Goal: Transaction & Acquisition: Purchase product/service

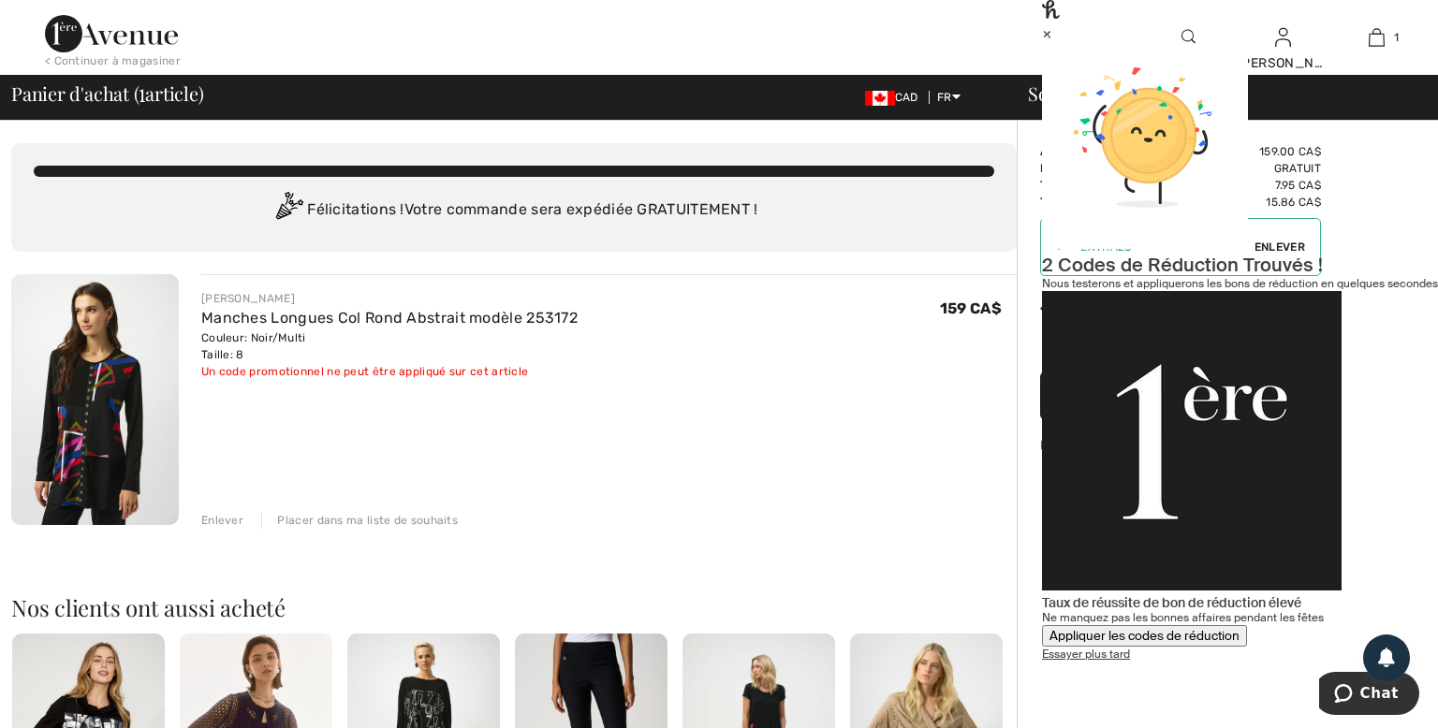
click at [1239, 628] on div "Appliquer les codes de réduction" at bounding box center [1144, 636] width 190 height 16
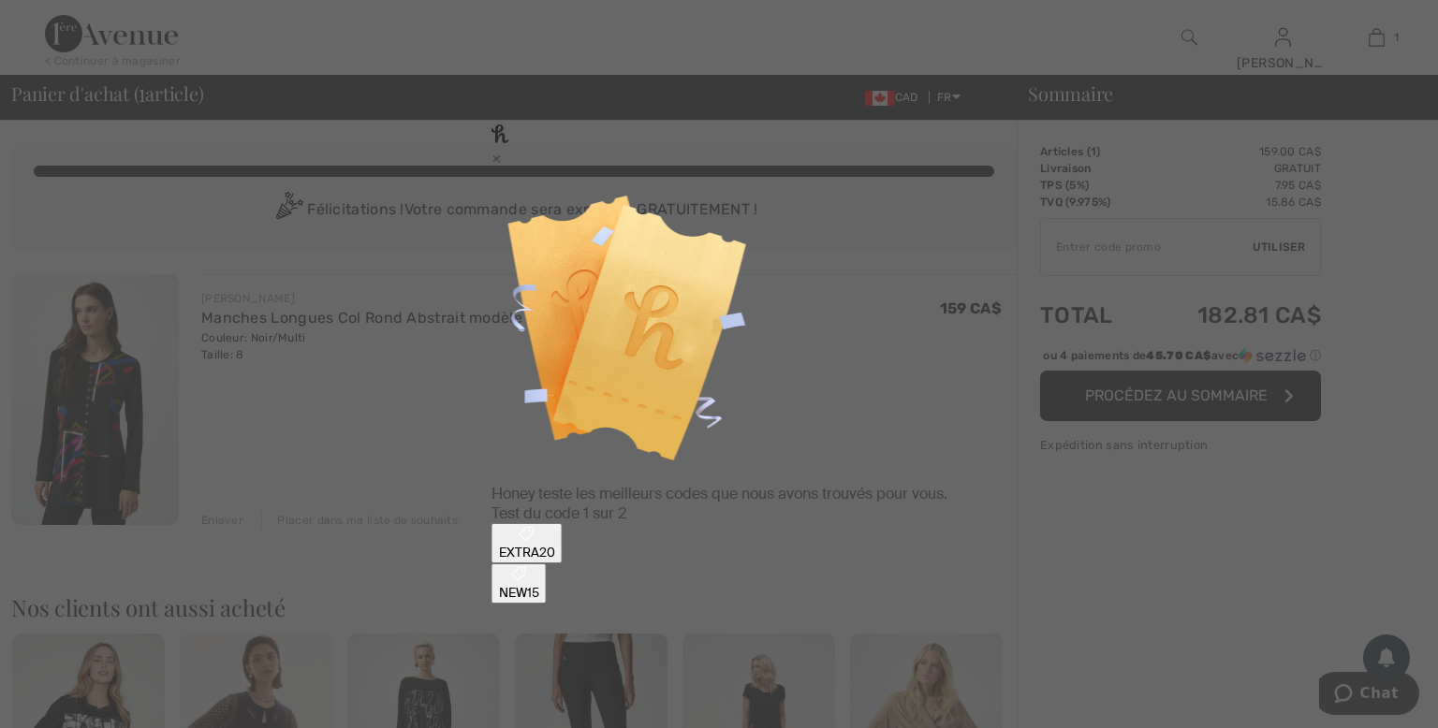
type input "EXTRA20"
type input "NEW15"
type input "EXTRA20"
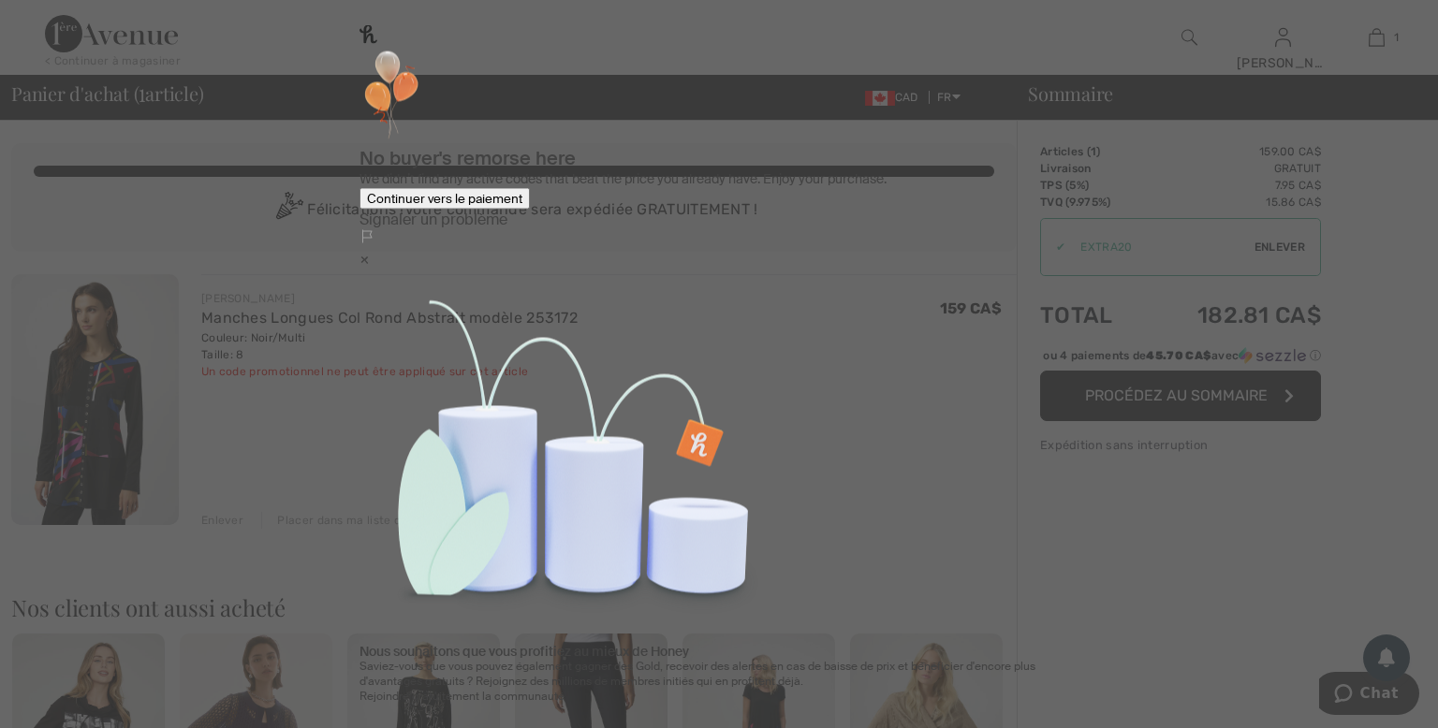
click at [522, 207] on div "Continuer vers le paiement" at bounding box center [444, 199] width 155 height 16
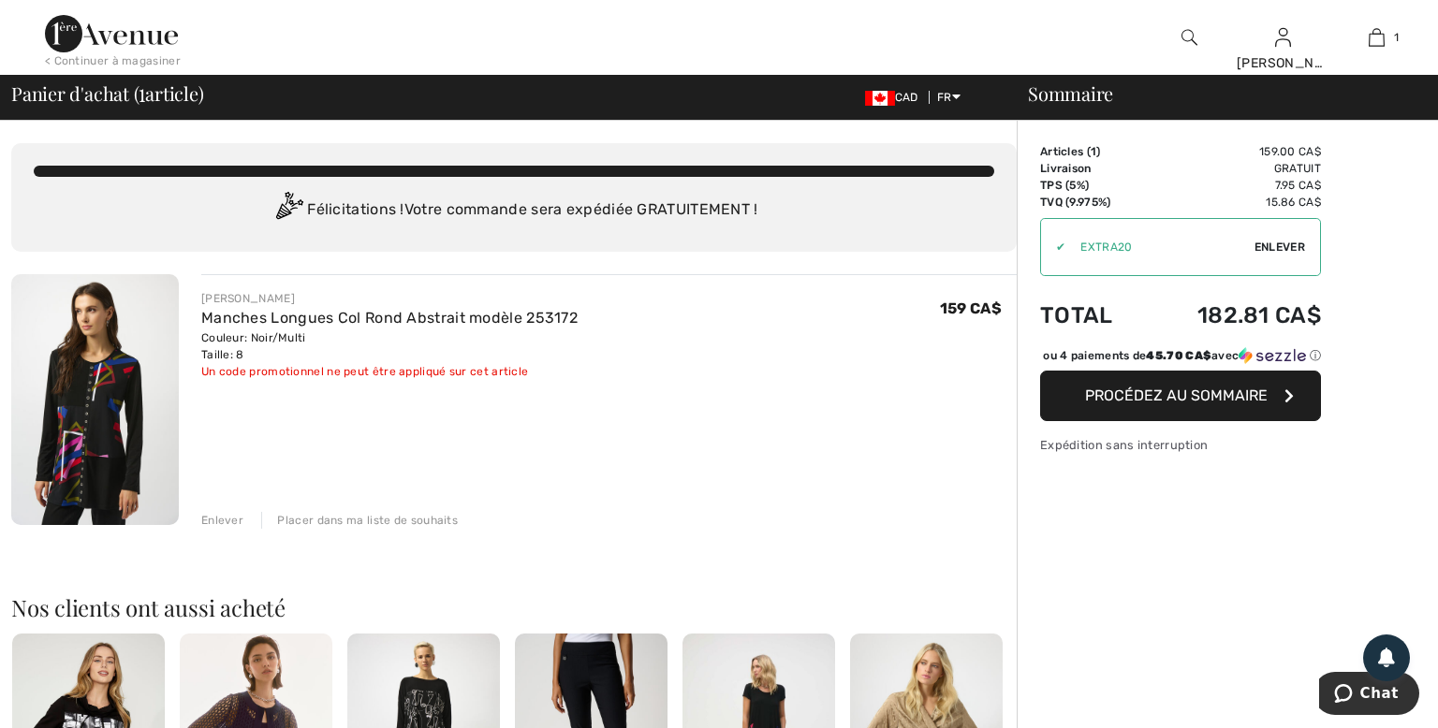
click at [1279, 253] on span "Enlever" at bounding box center [1279, 247] width 51 height 17
click at [1155, 404] on span "Procédez au sommaire" at bounding box center [1176, 396] width 183 height 18
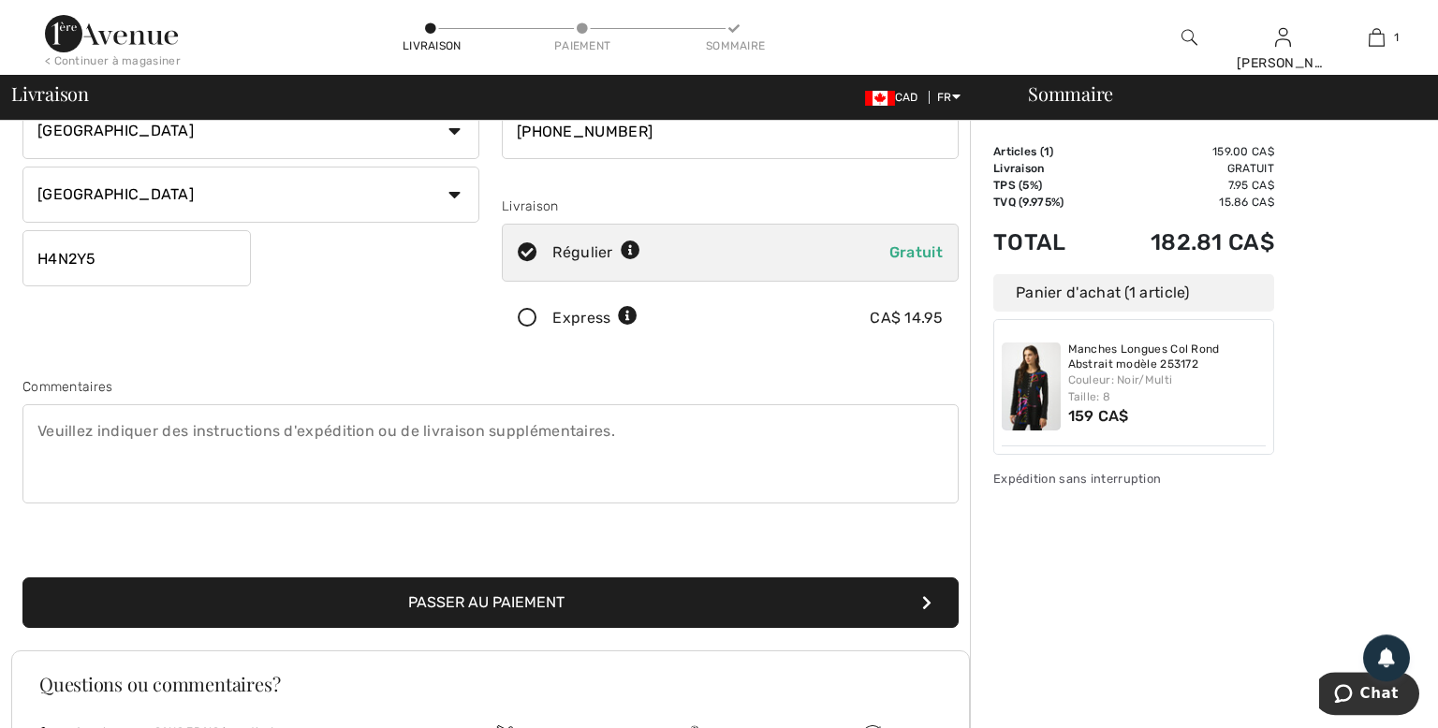
scroll to position [296, 0]
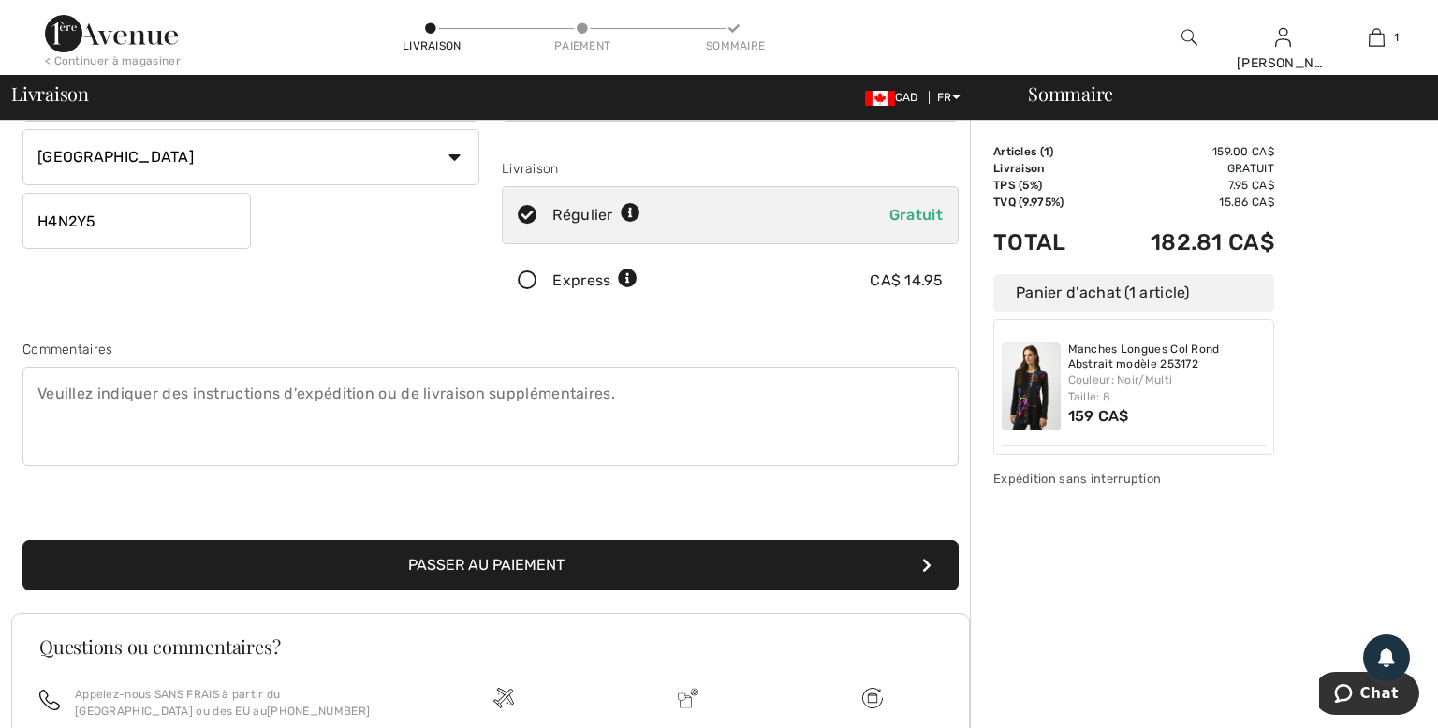
click at [526, 561] on button "Passer au paiement" at bounding box center [490, 565] width 936 height 51
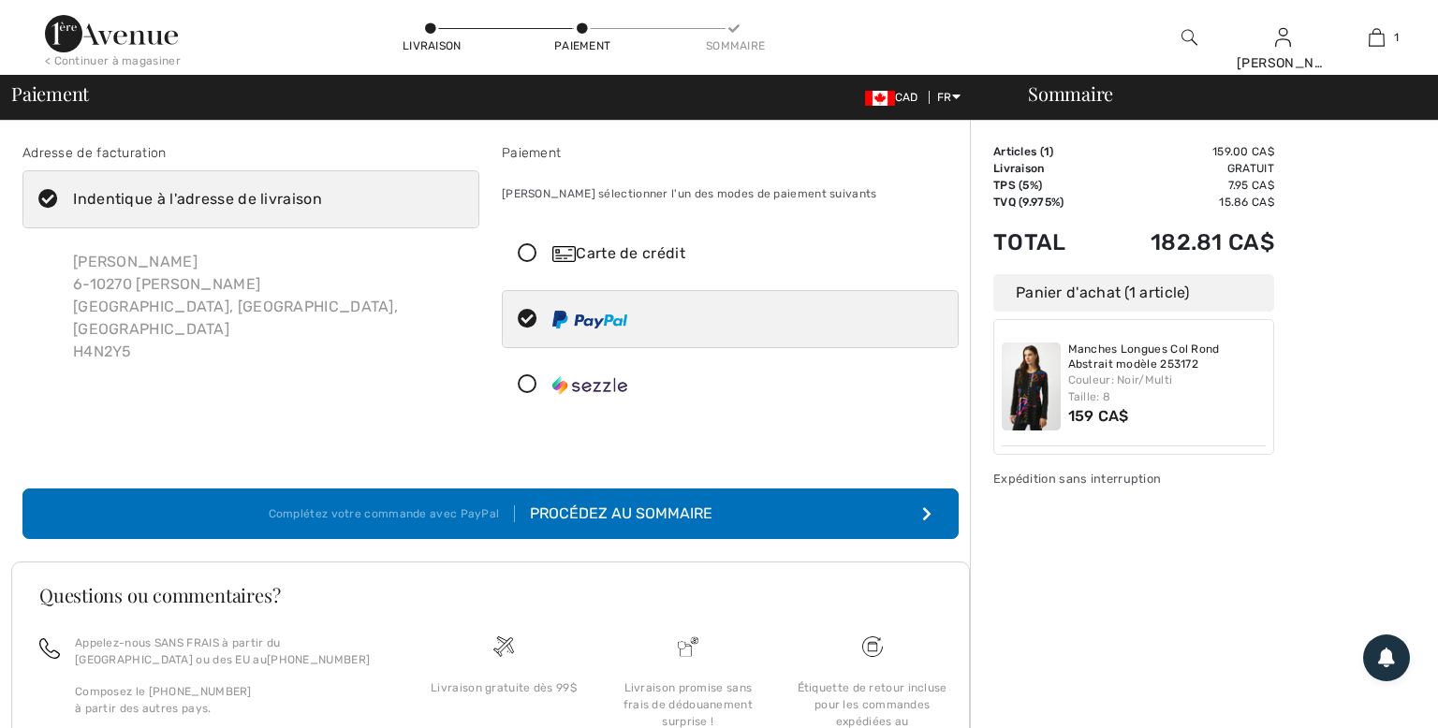
checkbox input "true"
click at [47, 200] on icon at bounding box center [48, 200] width 50 height 20
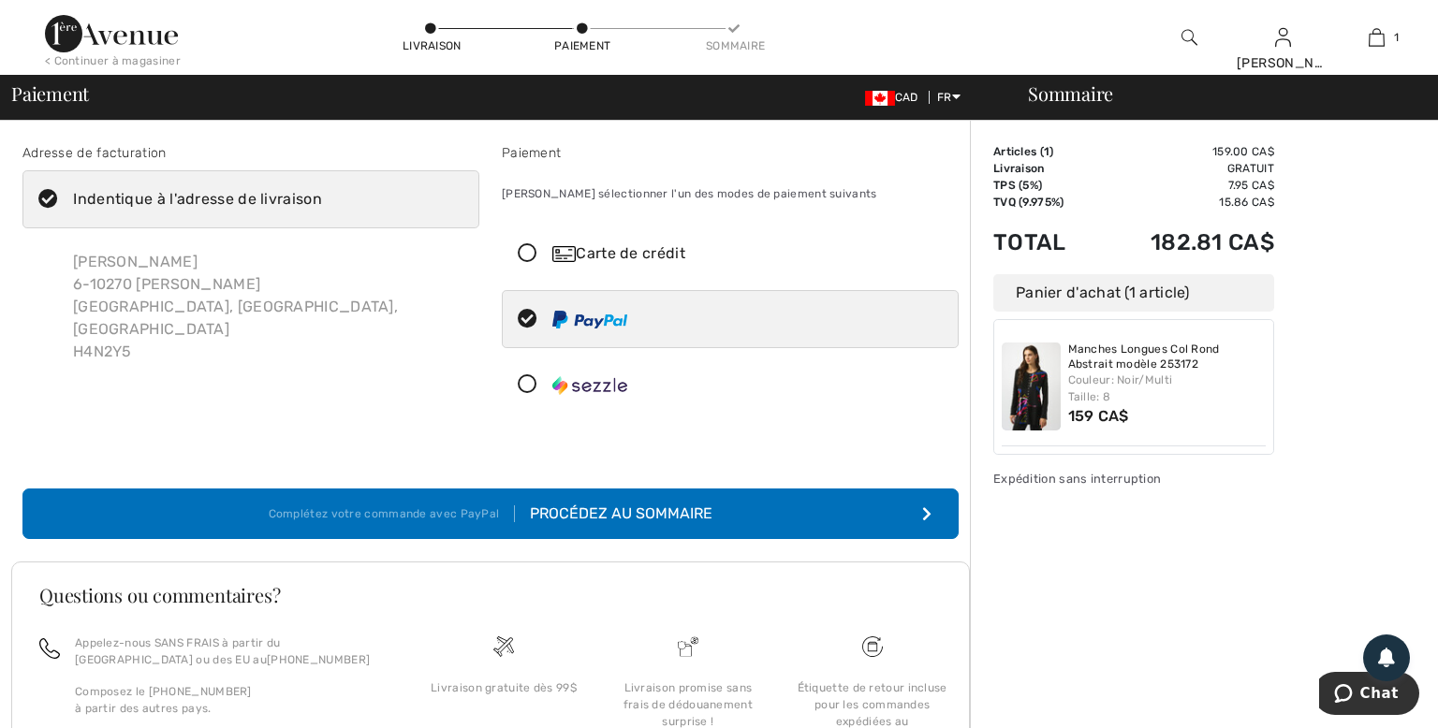
click at [322, 200] on input "Indentique à l'adresse de livraison" at bounding box center [328, 199] width 12 height 56
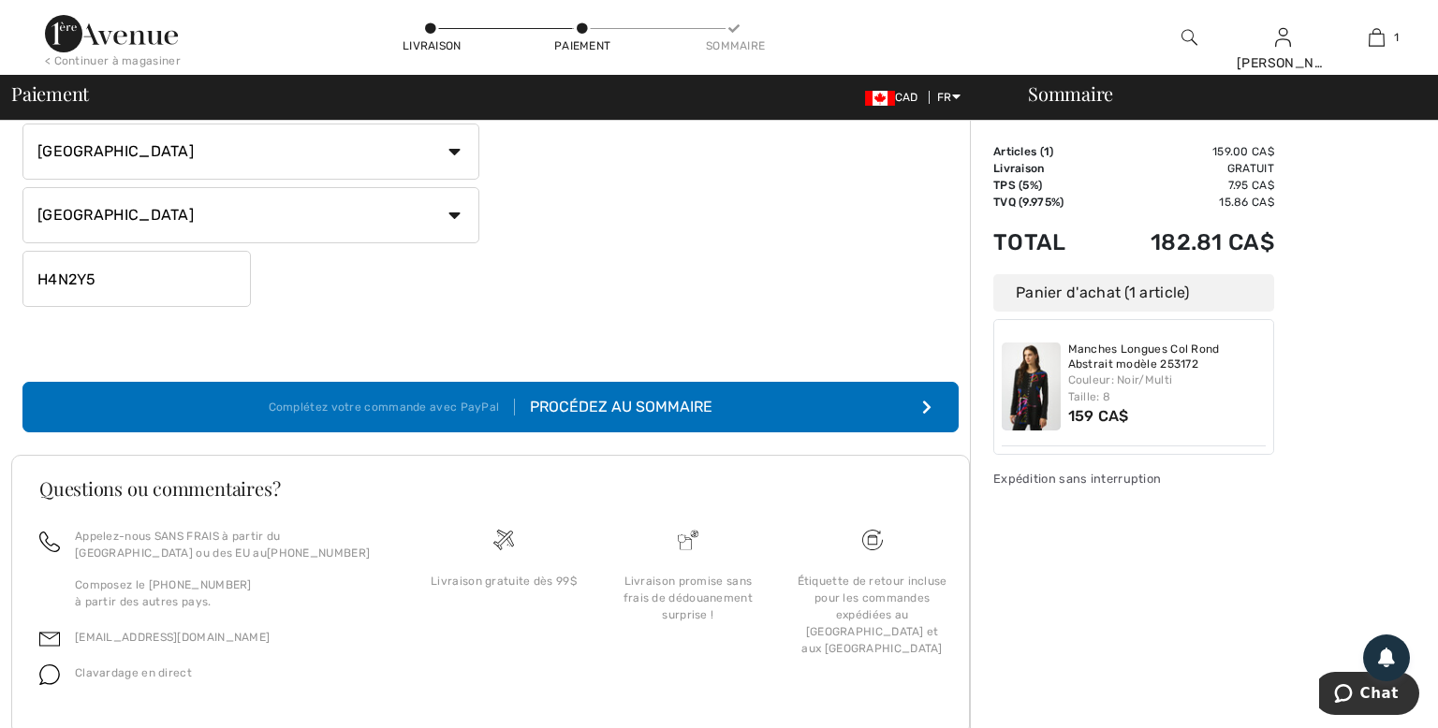
scroll to position [395, 0]
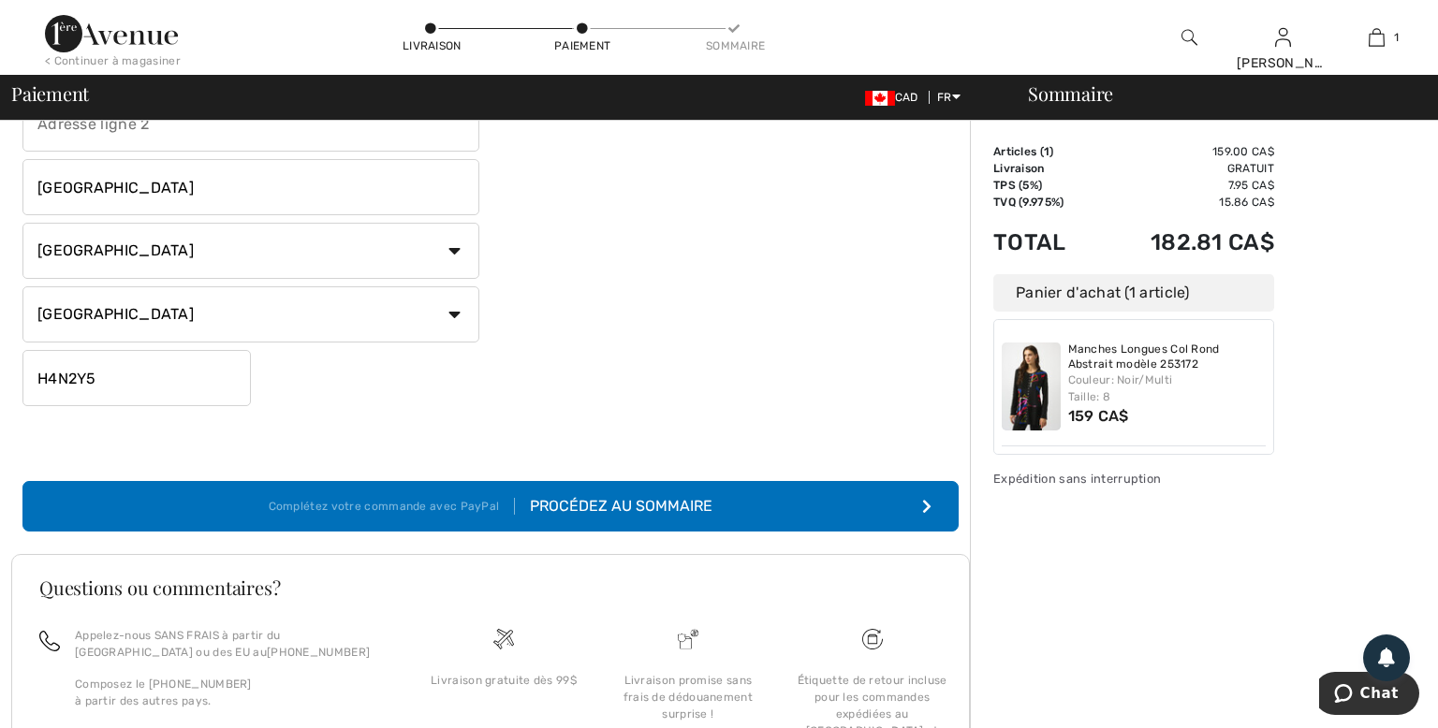
checkbox input "false"
click at [609, 501] on div "Procédez au sommaire" at bounding box center [614, 506] width 198 height 22
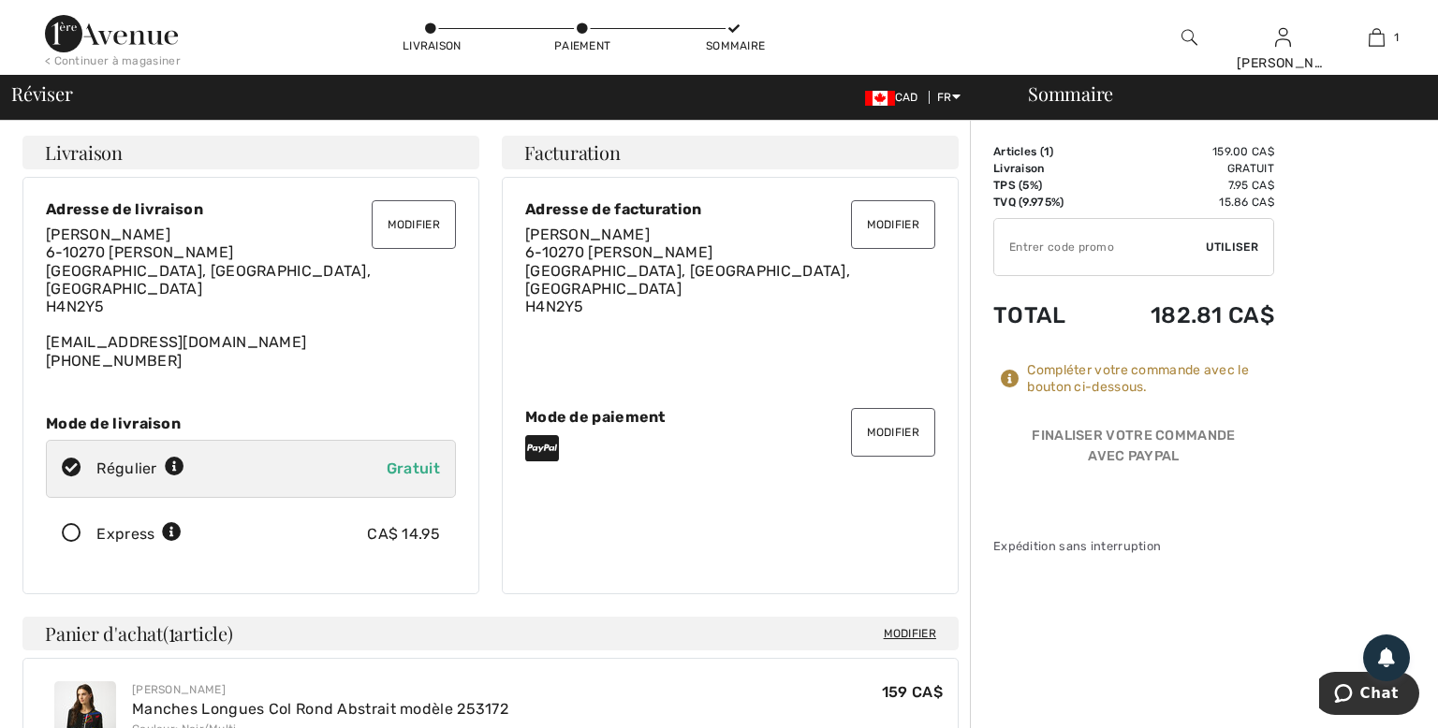
click at [398, 226] on button "Modifier" at bounding box center [414, 224] width 84 height 49
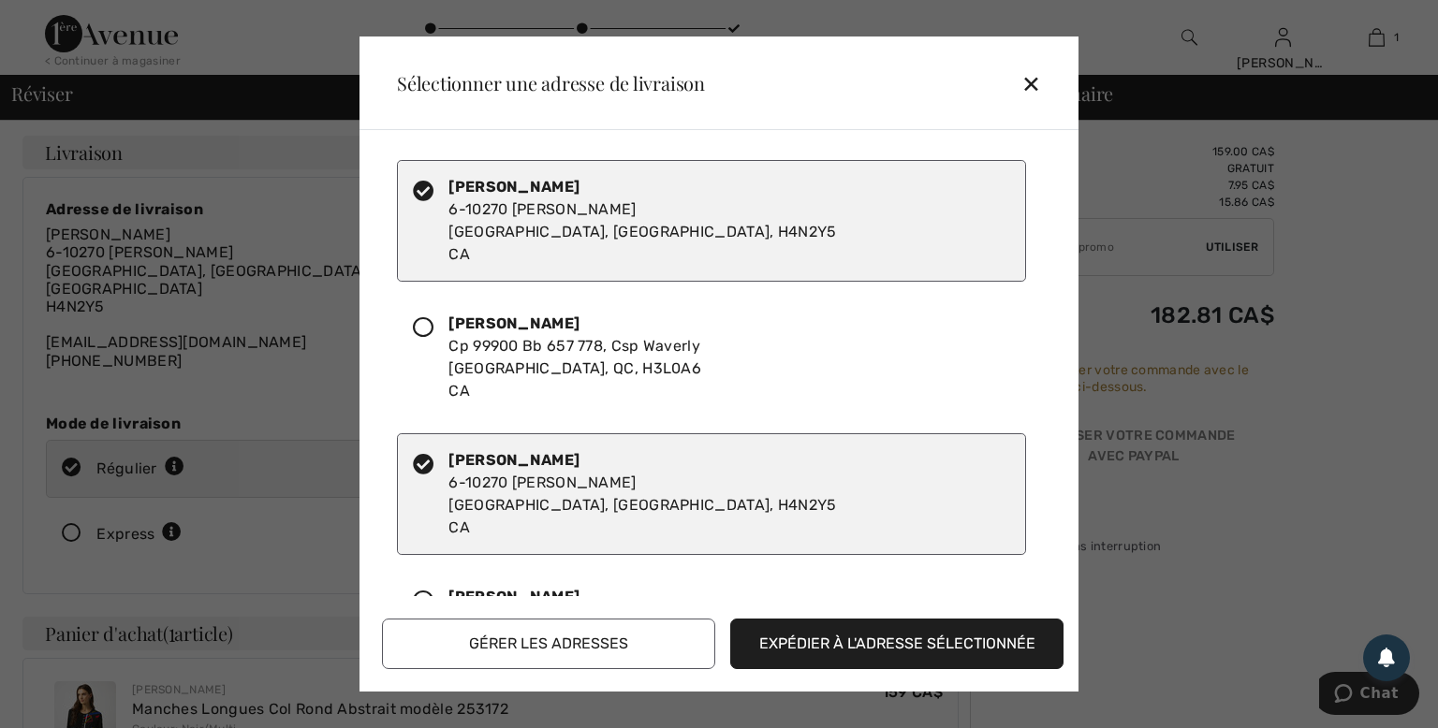
click at [425, 324] on icon at bounding box center [423, 327] width 21 height 21
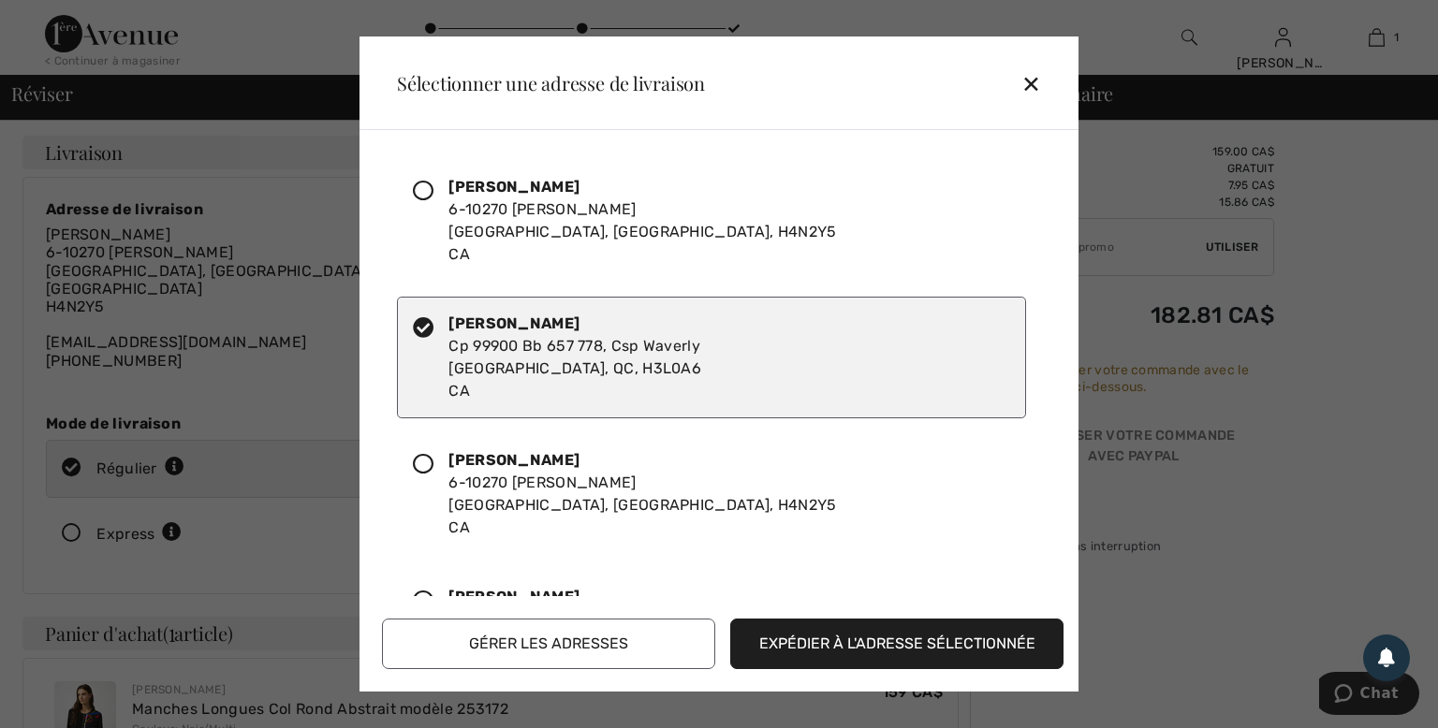
click at [914, 646] on button "Expédier à l'adresse sélectionnée" at bounding box center [896, 644] width 333 height 51
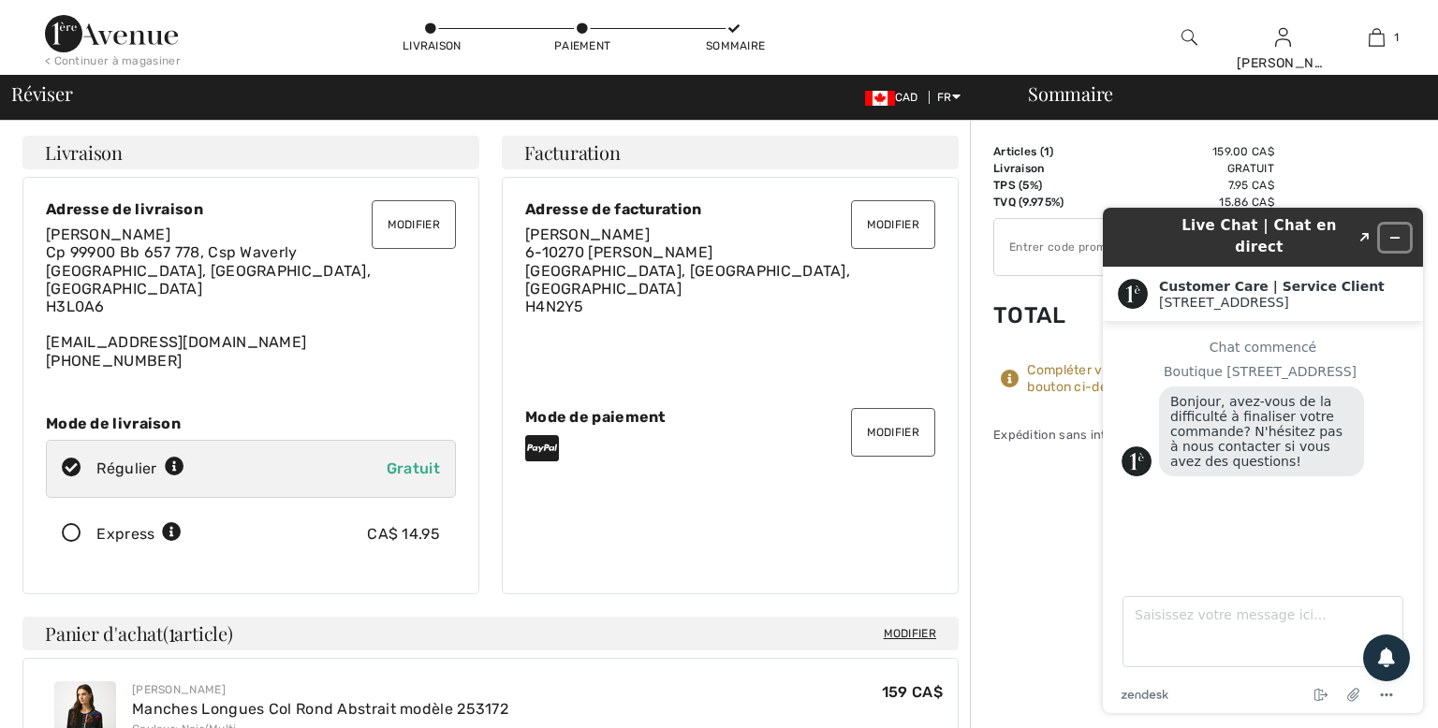
click at [1393, 231] on icon "Réduire le widget" at bounding box center [1394, 237] width 13 height 13
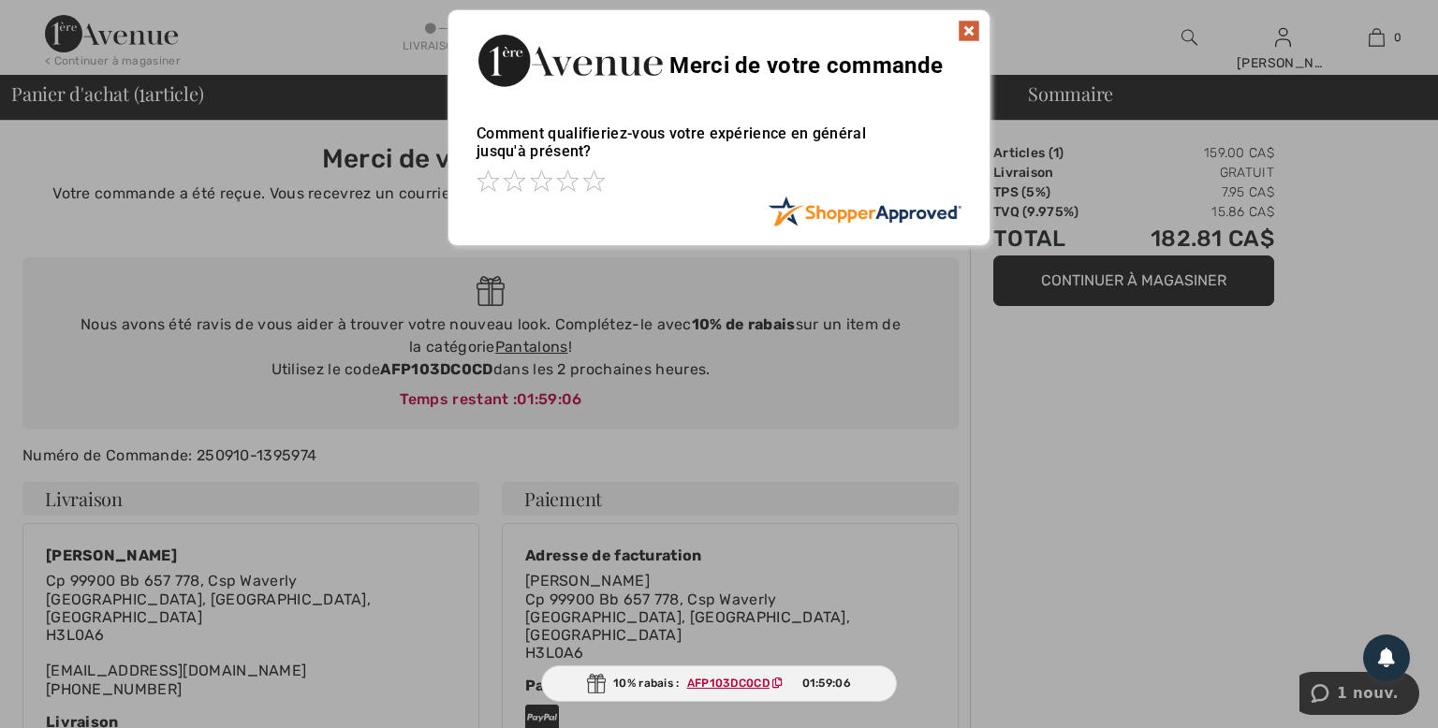
click at [960, 32] on img at bounding box center [969, 31] width 22 height 22
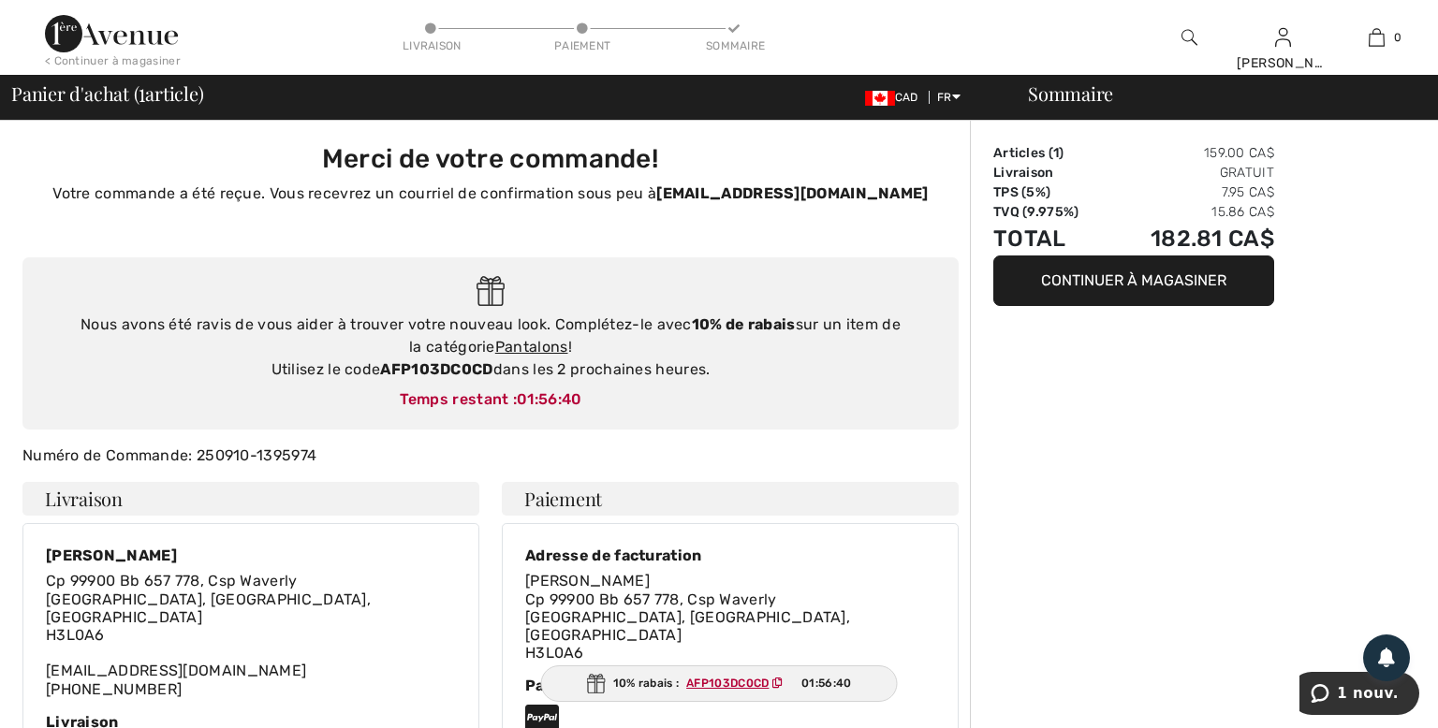
click at [1186, 26] on img at bounding box center [1189, 37] width 16 height 22
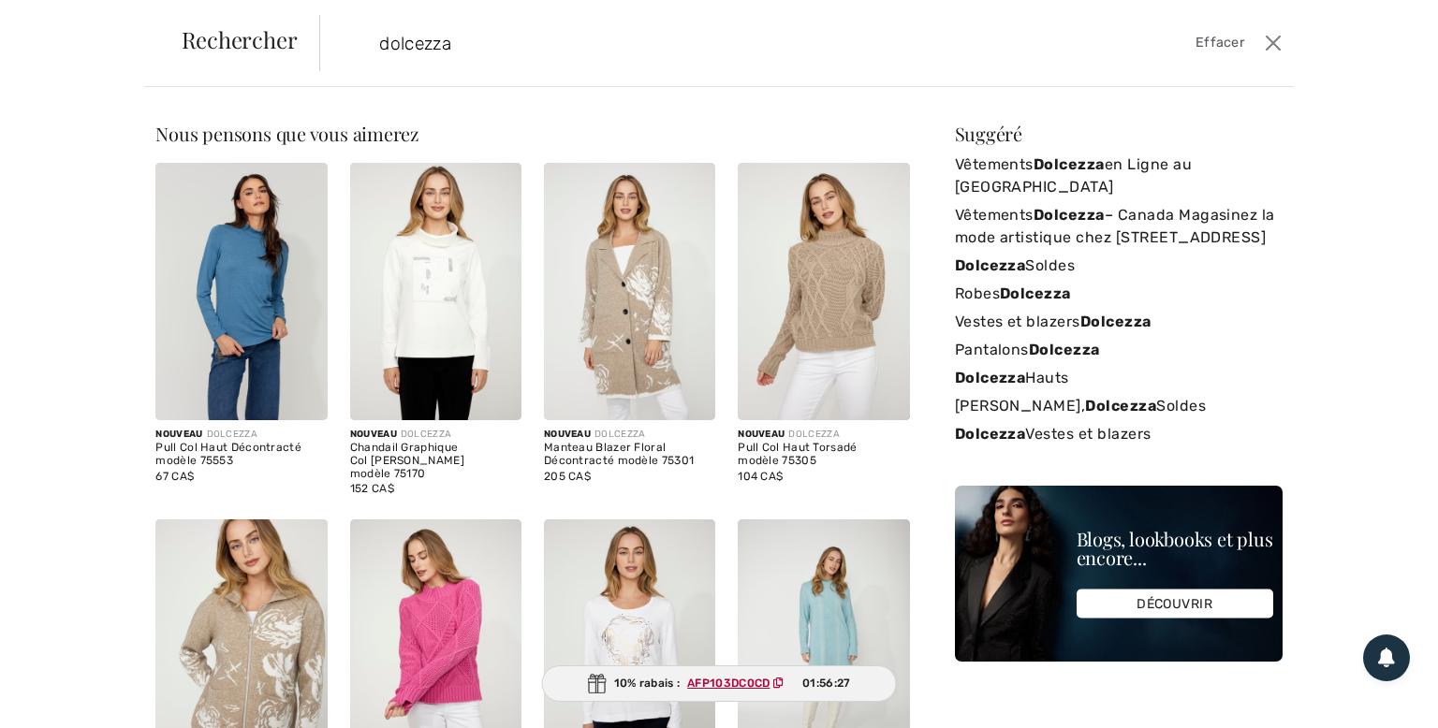
type input "dolcezza"
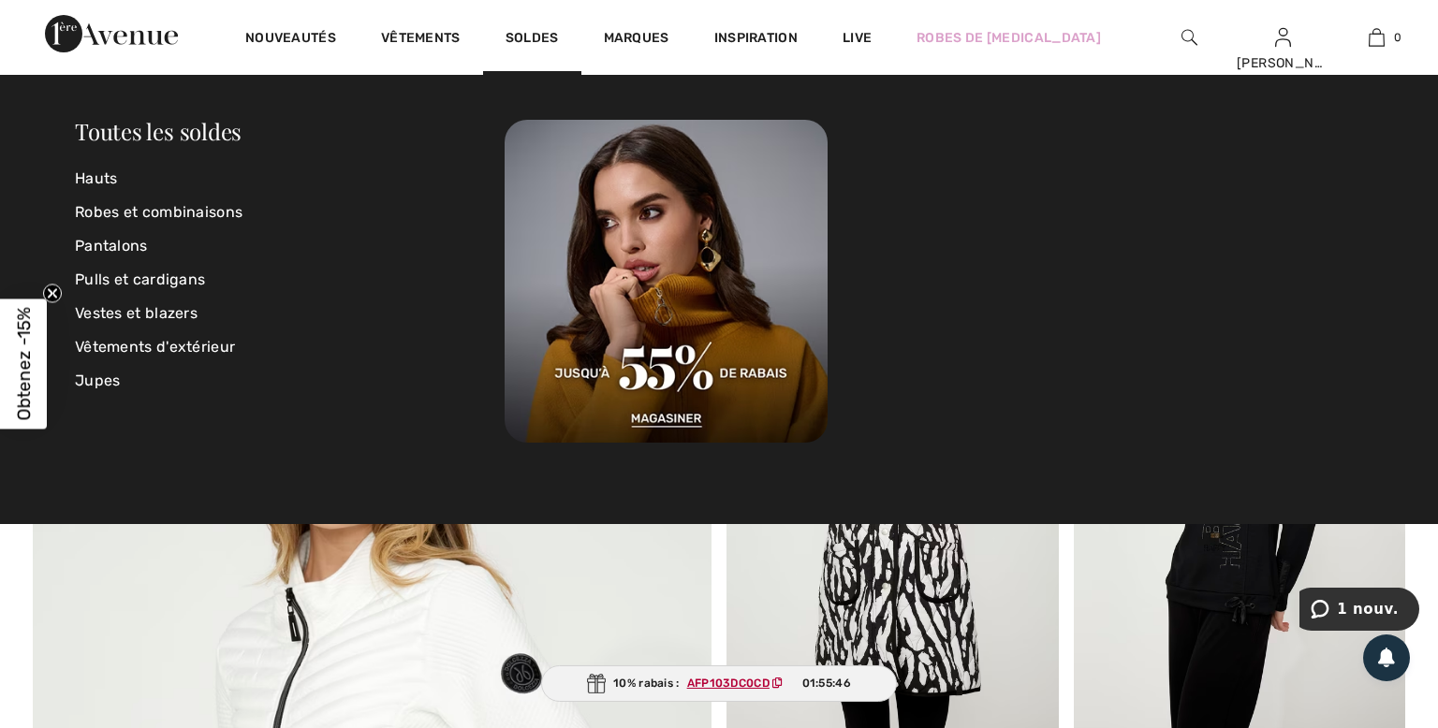
scroll to position [4921, 0]
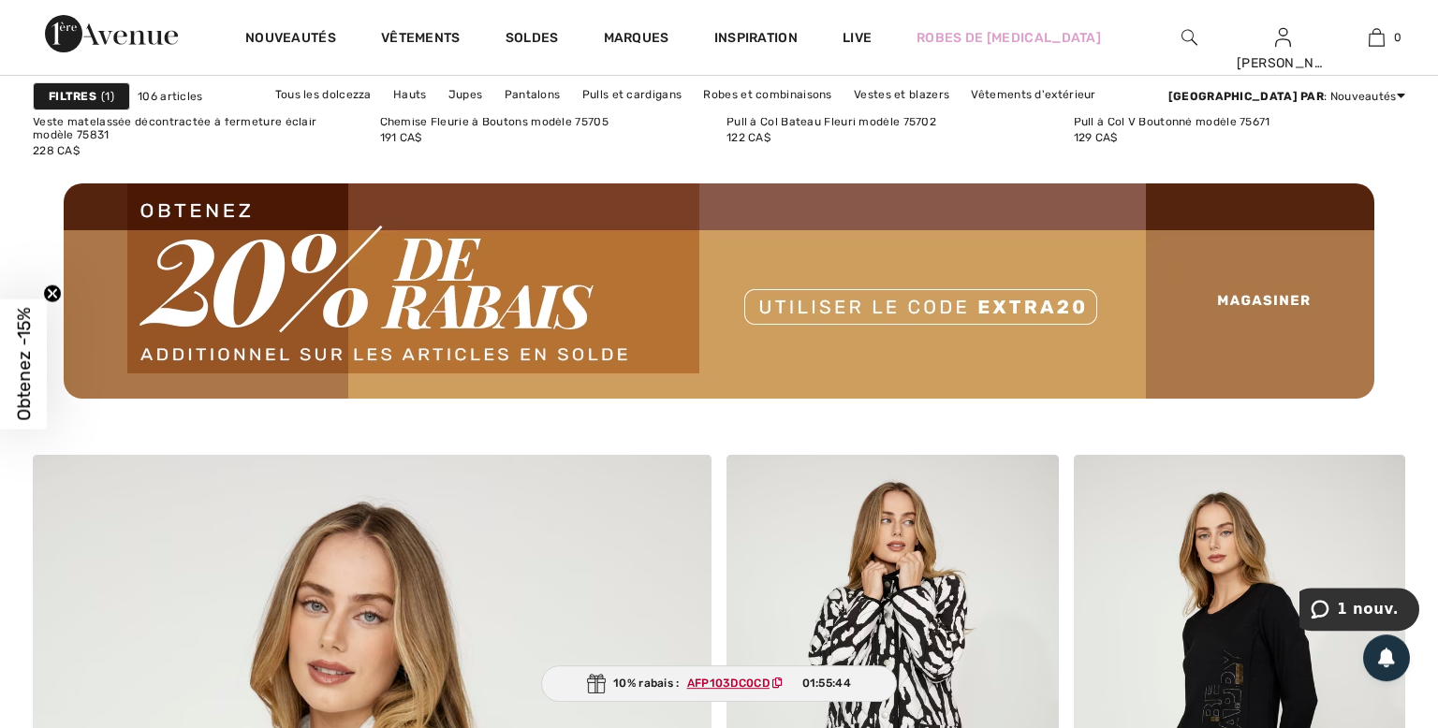
click at [53, 287] on circle "Close teaser" at bounding box center [53, 294] width 18 height 18
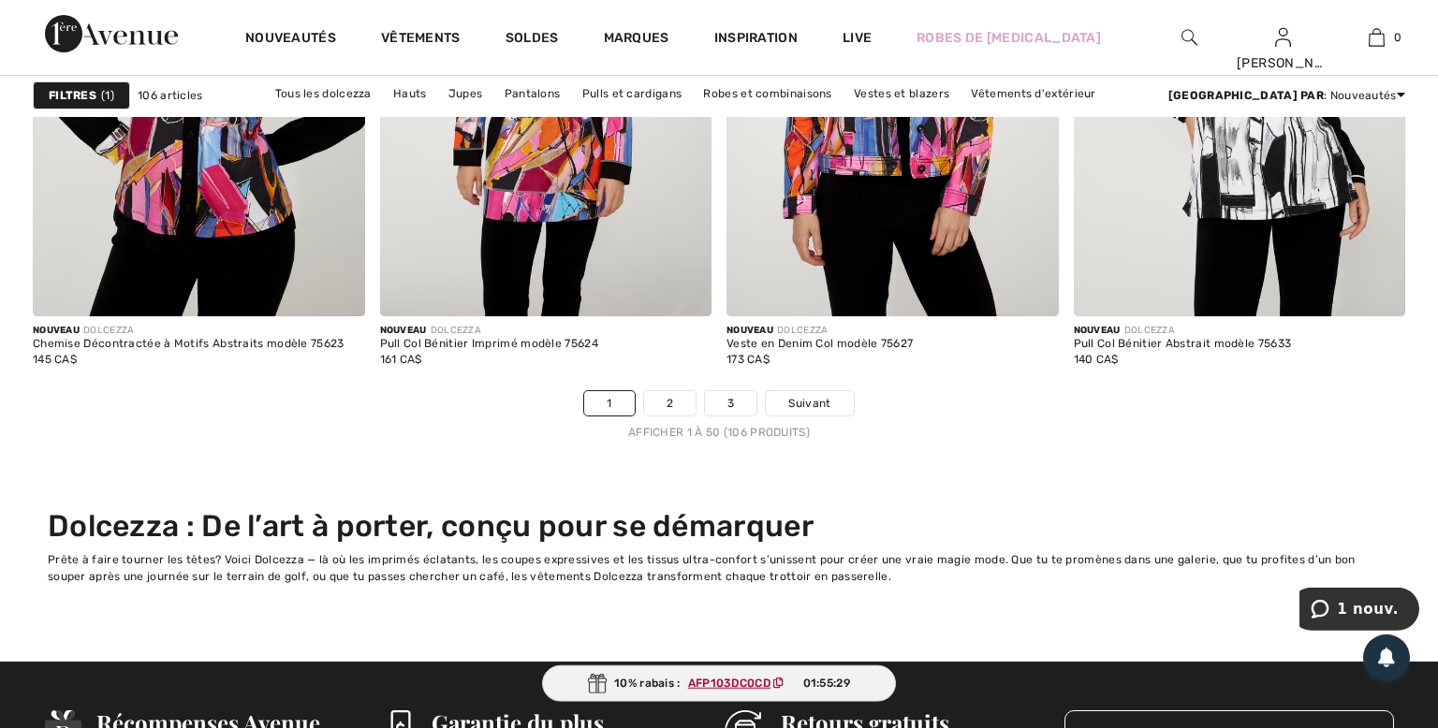
scroll to position [9299, 0]
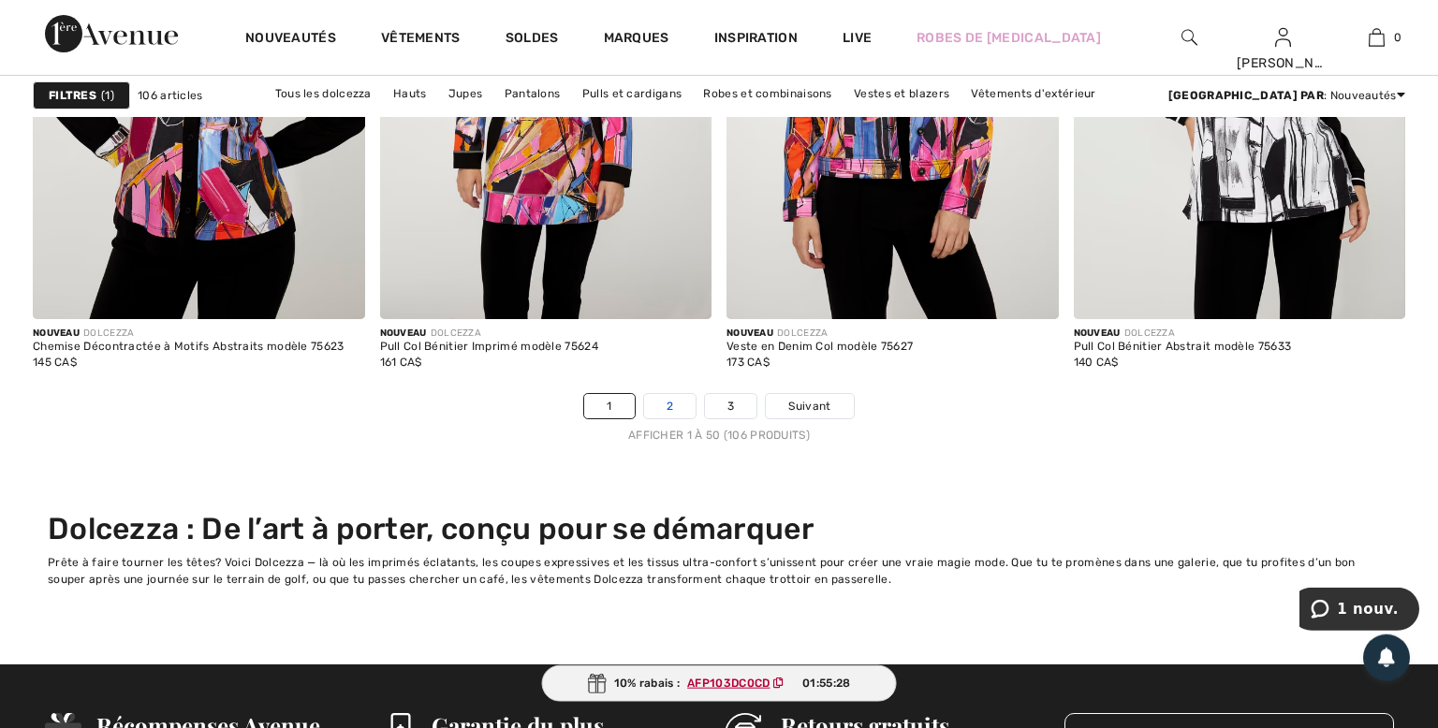
click at [668, 406] on link "2" at bounding box center [669, 406] width 51 height 24
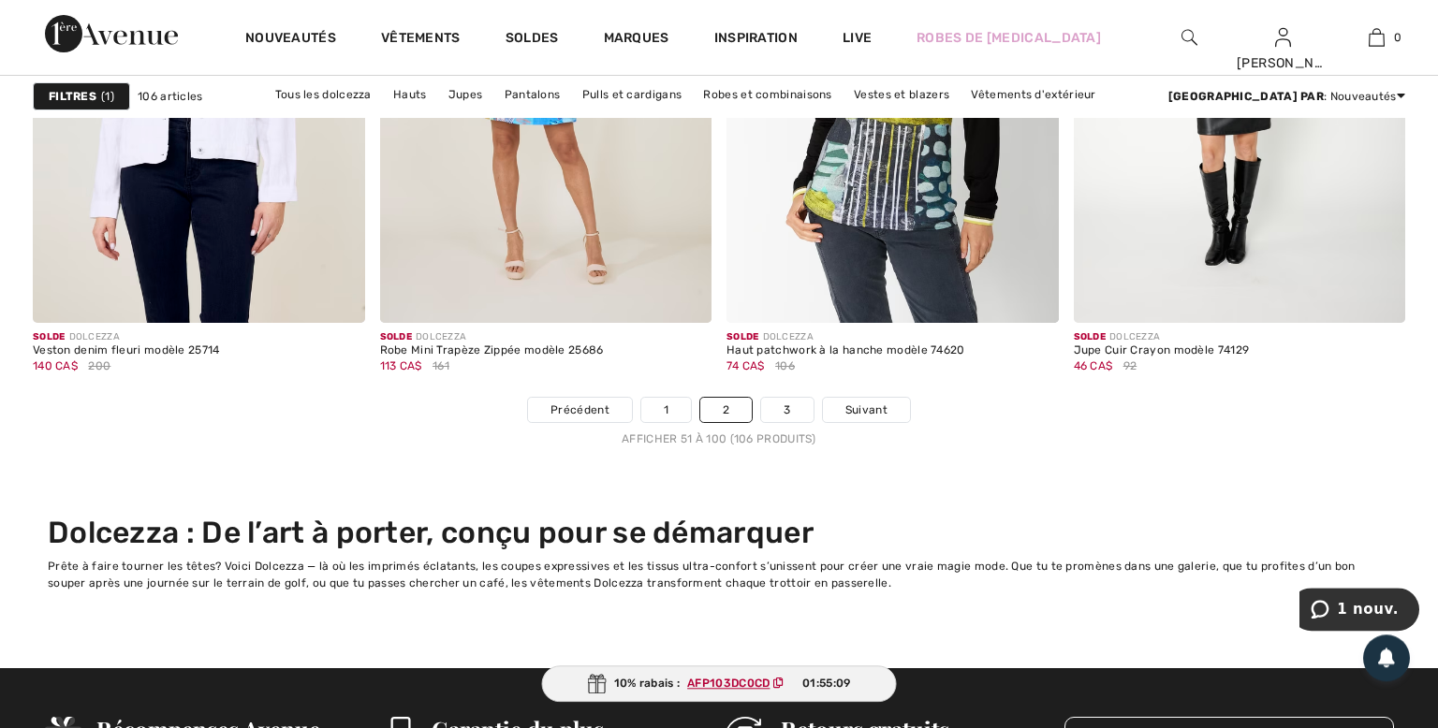
scroll to position [9304, 0]
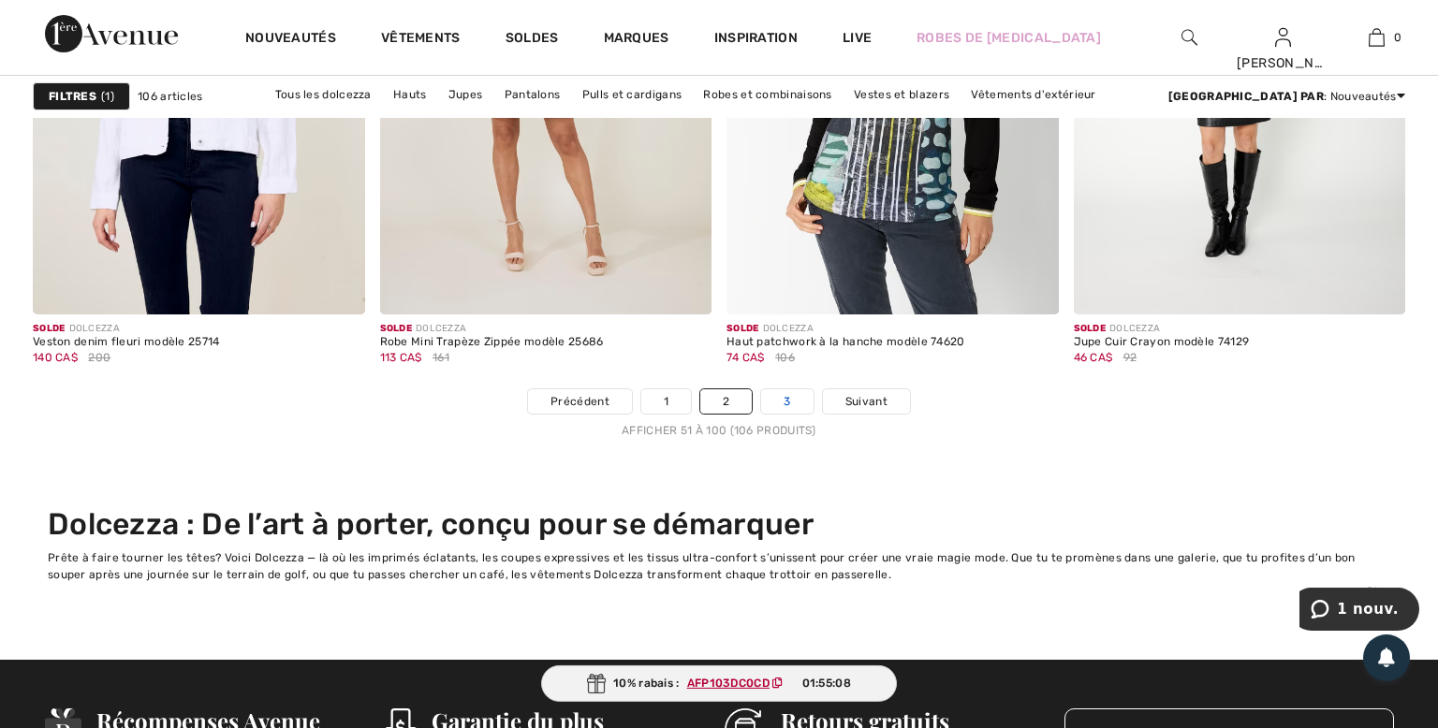
click at [799, 394] on link "3" at bounding box center [786, 401] width 51 height 24
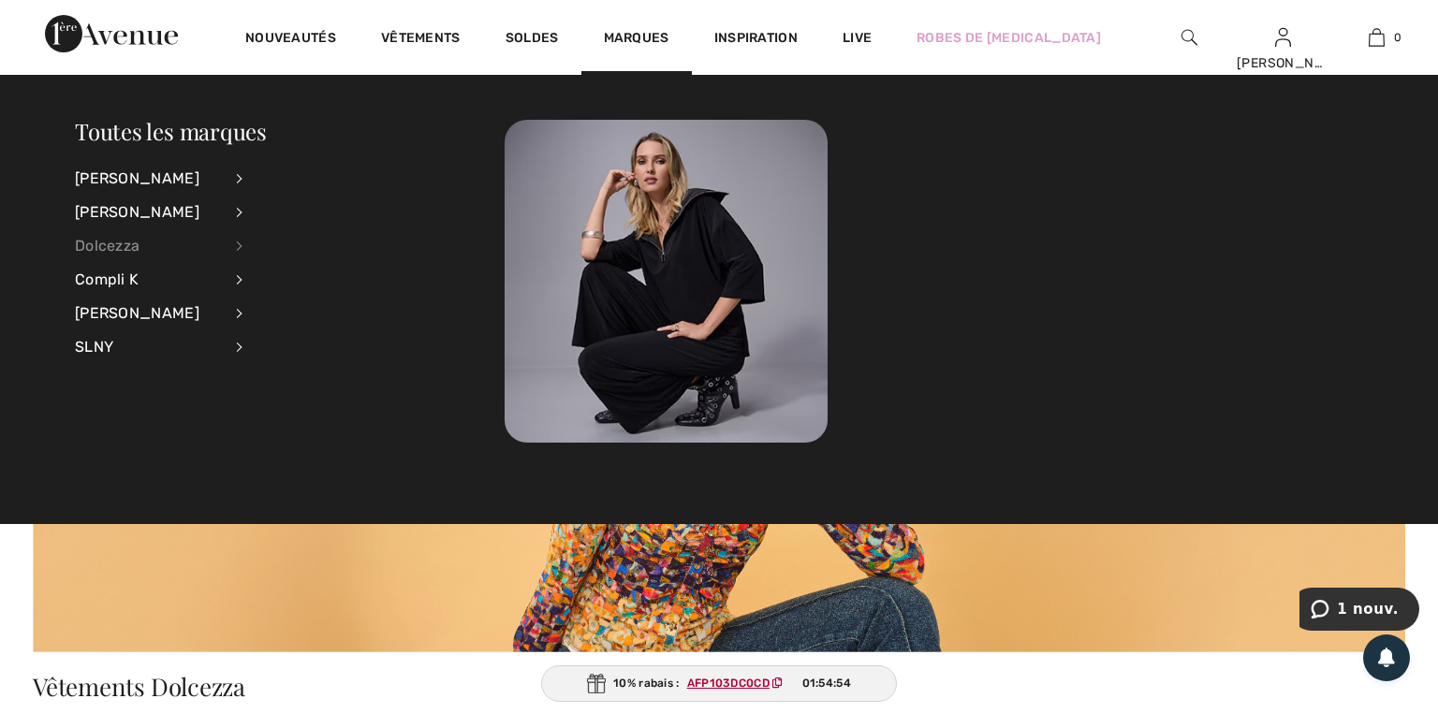
click at [126, 237] on div "Dolcezza" at bounding box center [148, 246] width 147 height 34
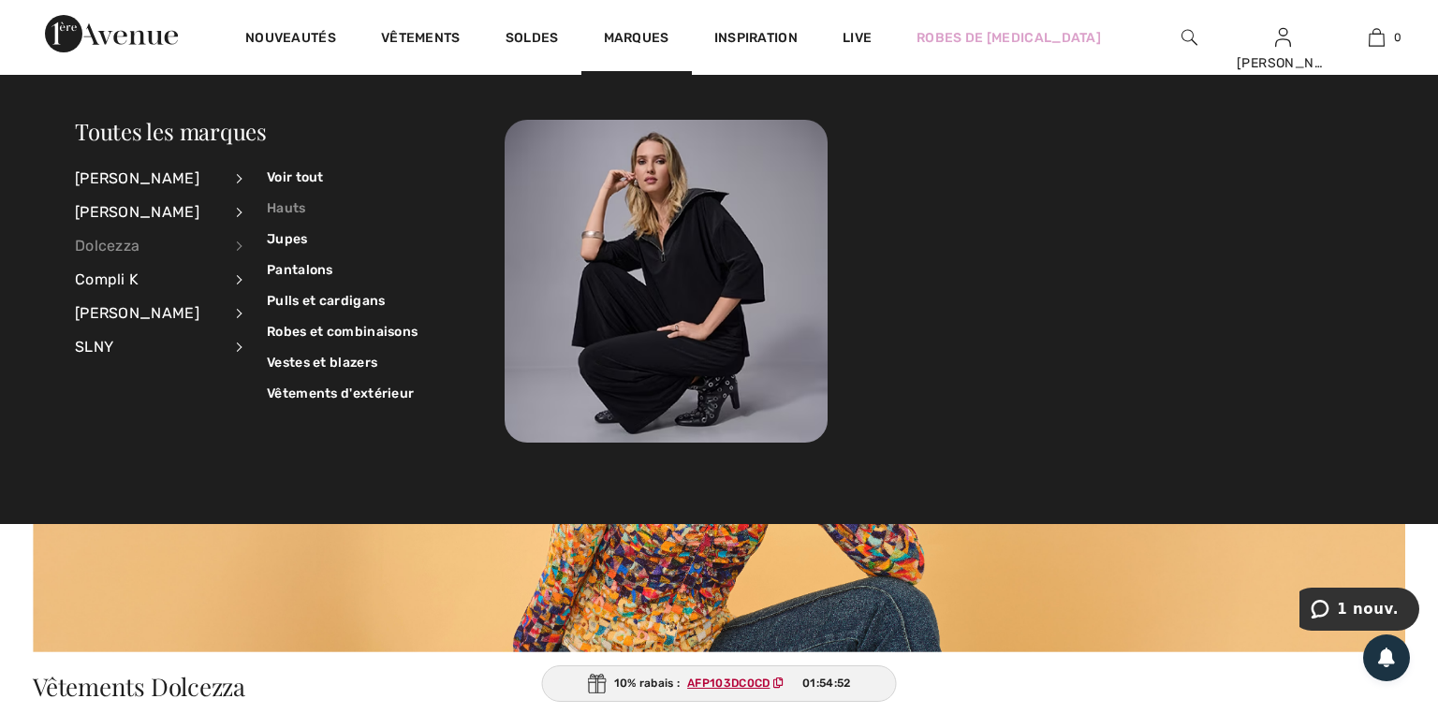
click at [271, 202] on link "Hauts" at bounding box center [342, 208] width 151 height 31
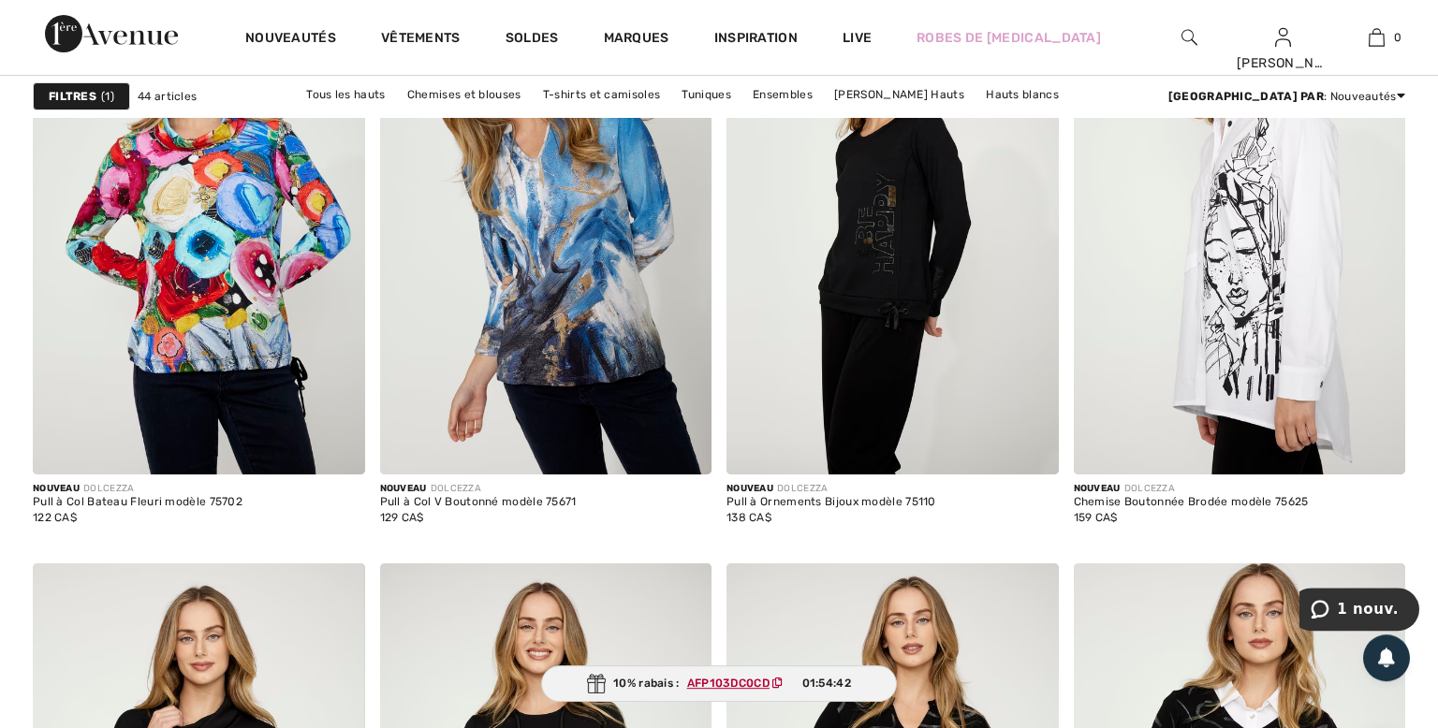
scroll to position [1565, 0]
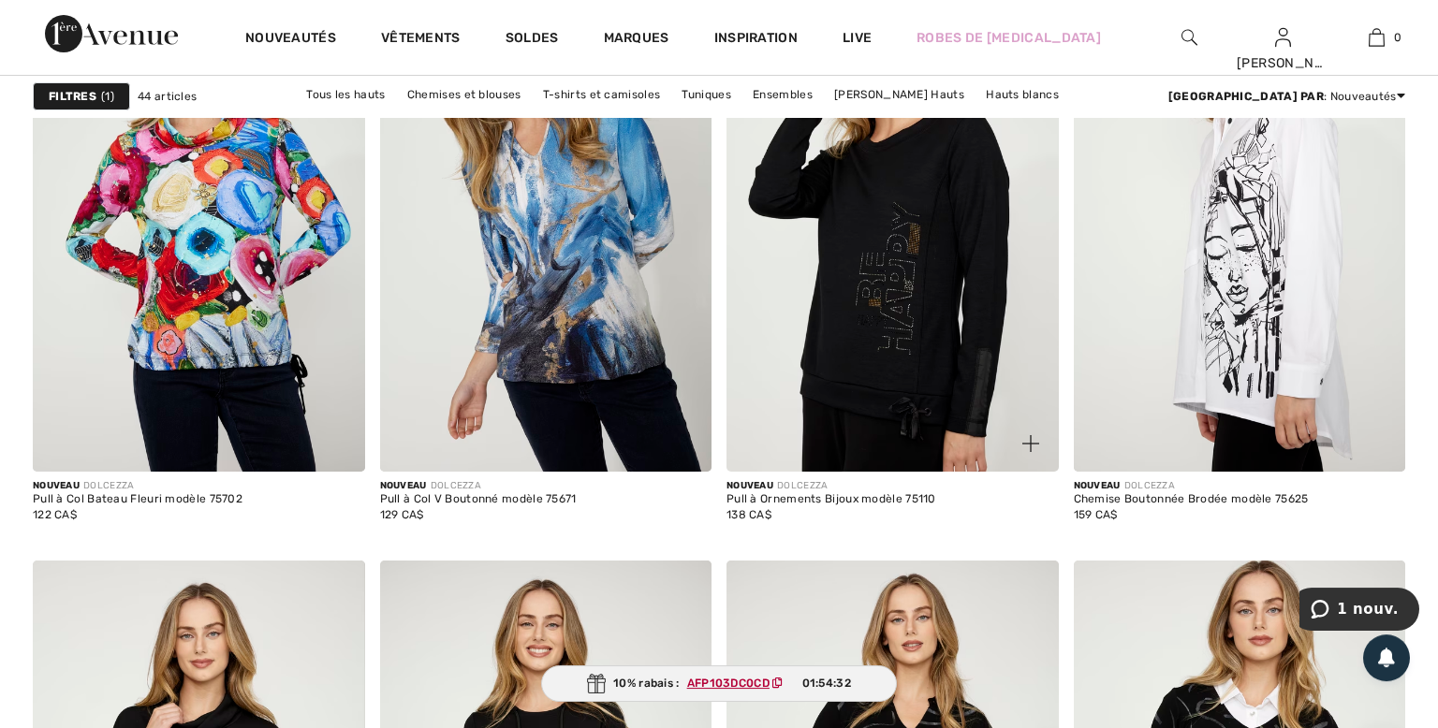
click at [886, 270] on img at bounding box center [892, 224] width 332 height 498
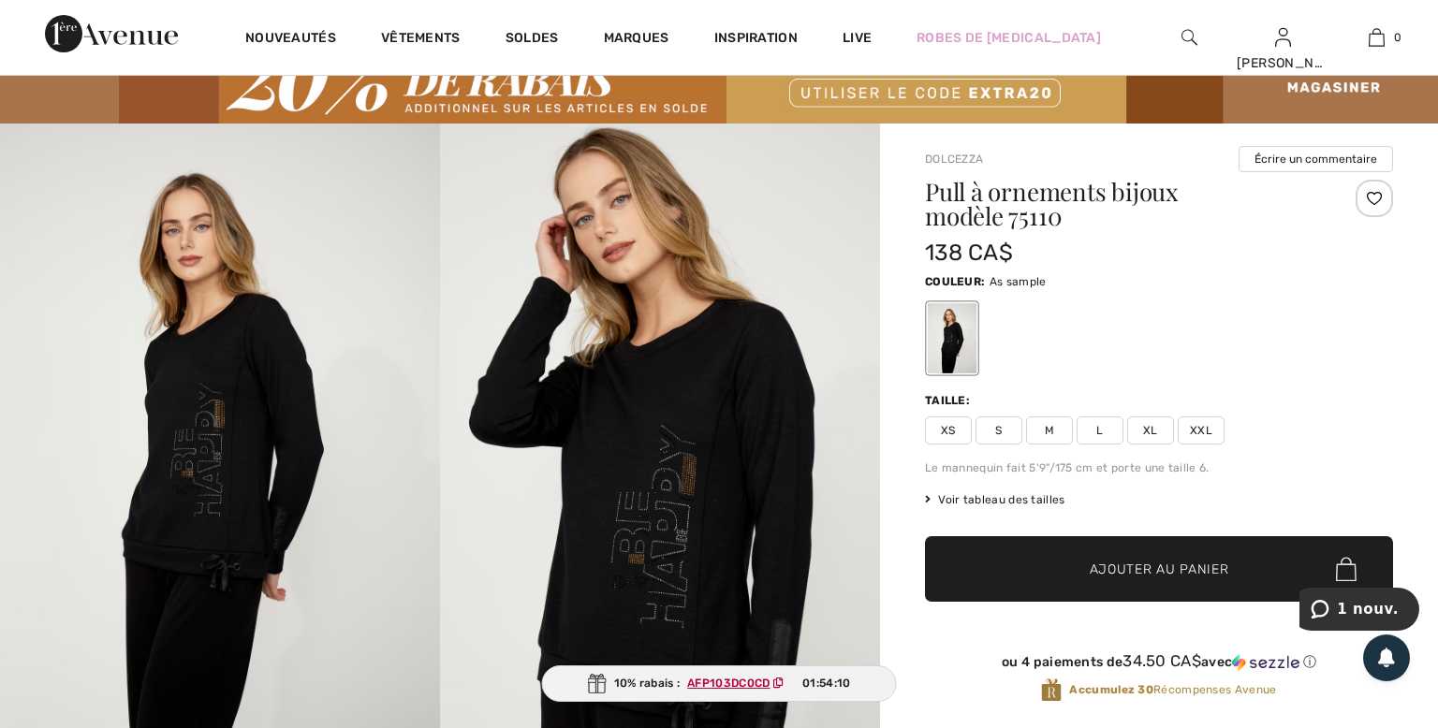
scroll to position [70, 0]
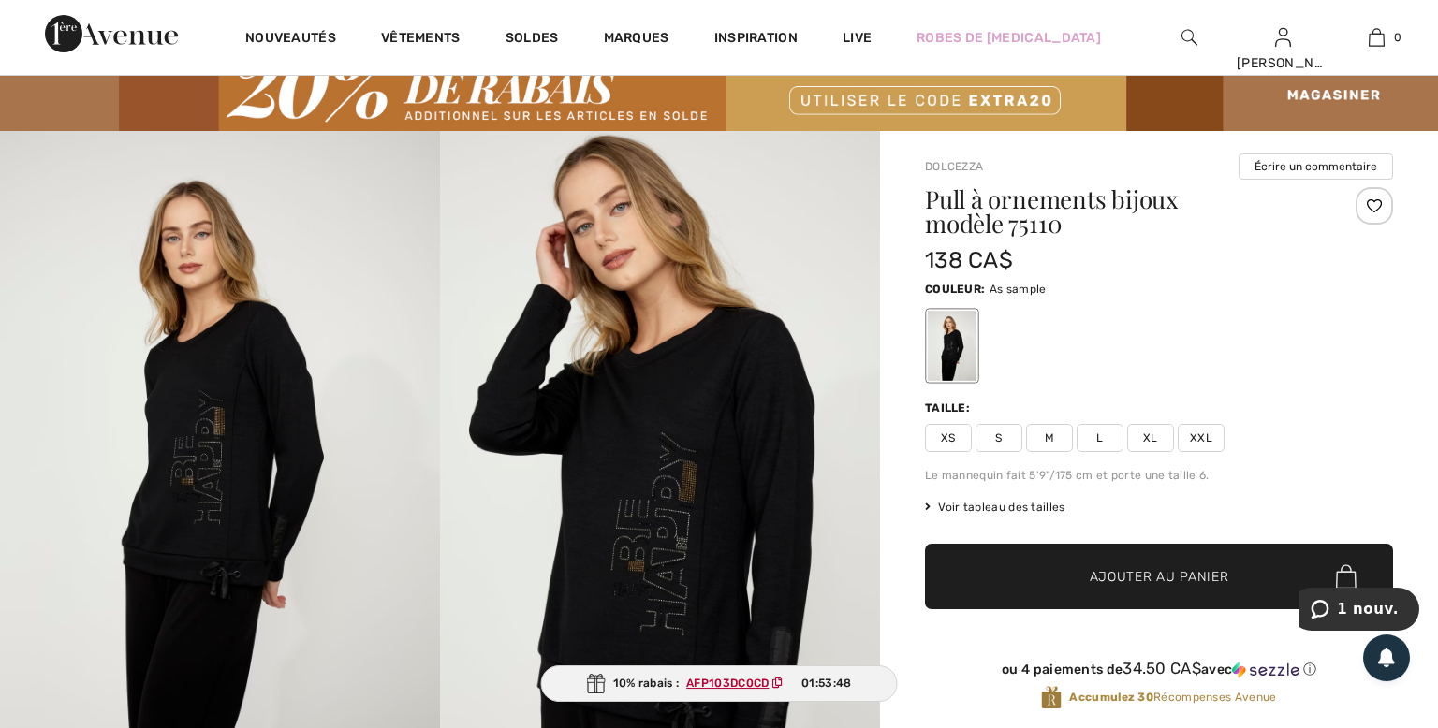
click at [997, 444] on span "S" at bounding box center [998, 438] width 47 height 28
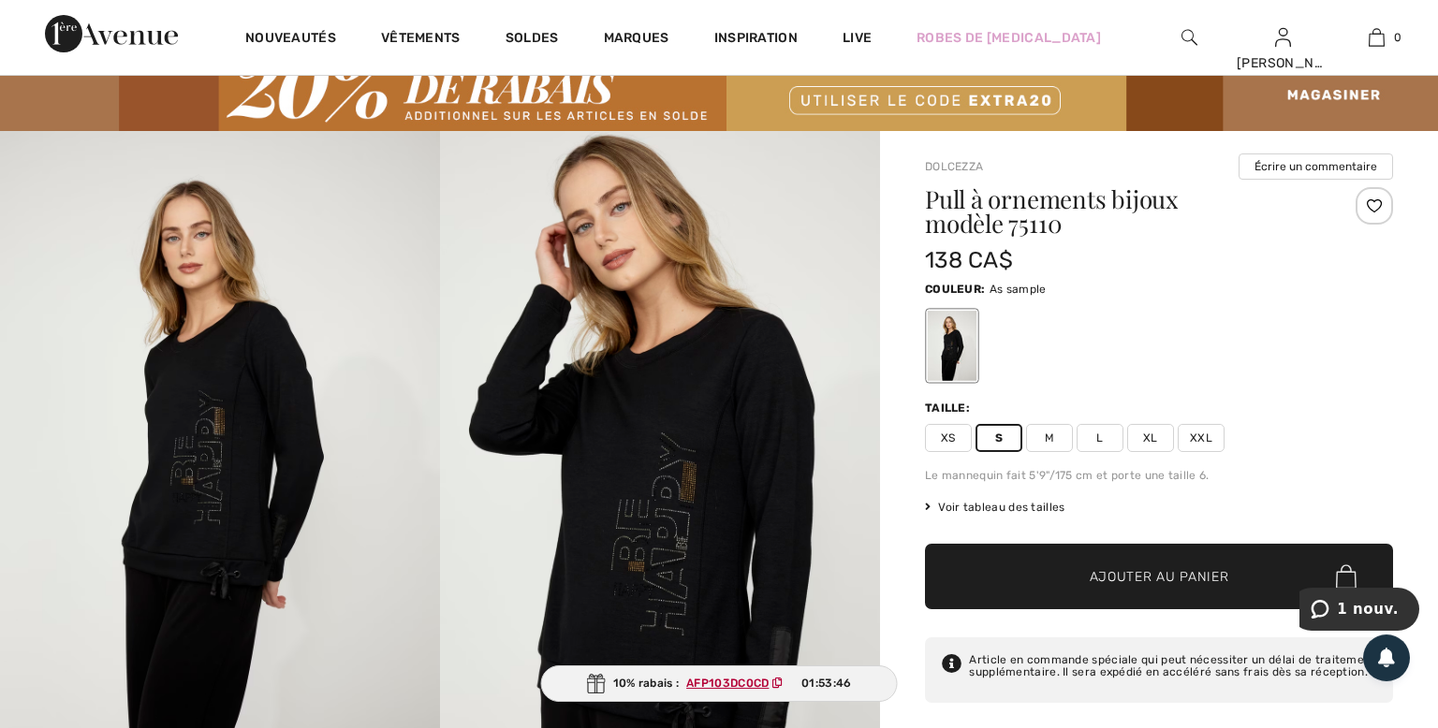
click at [1146, 582] on span "Ajouter au panier" at bounding box center [1159, 577] width 139 height 20
click at [1206, 277] on button "Passer à la caisse" at bounding box center [1189, 277] width 435 height 51
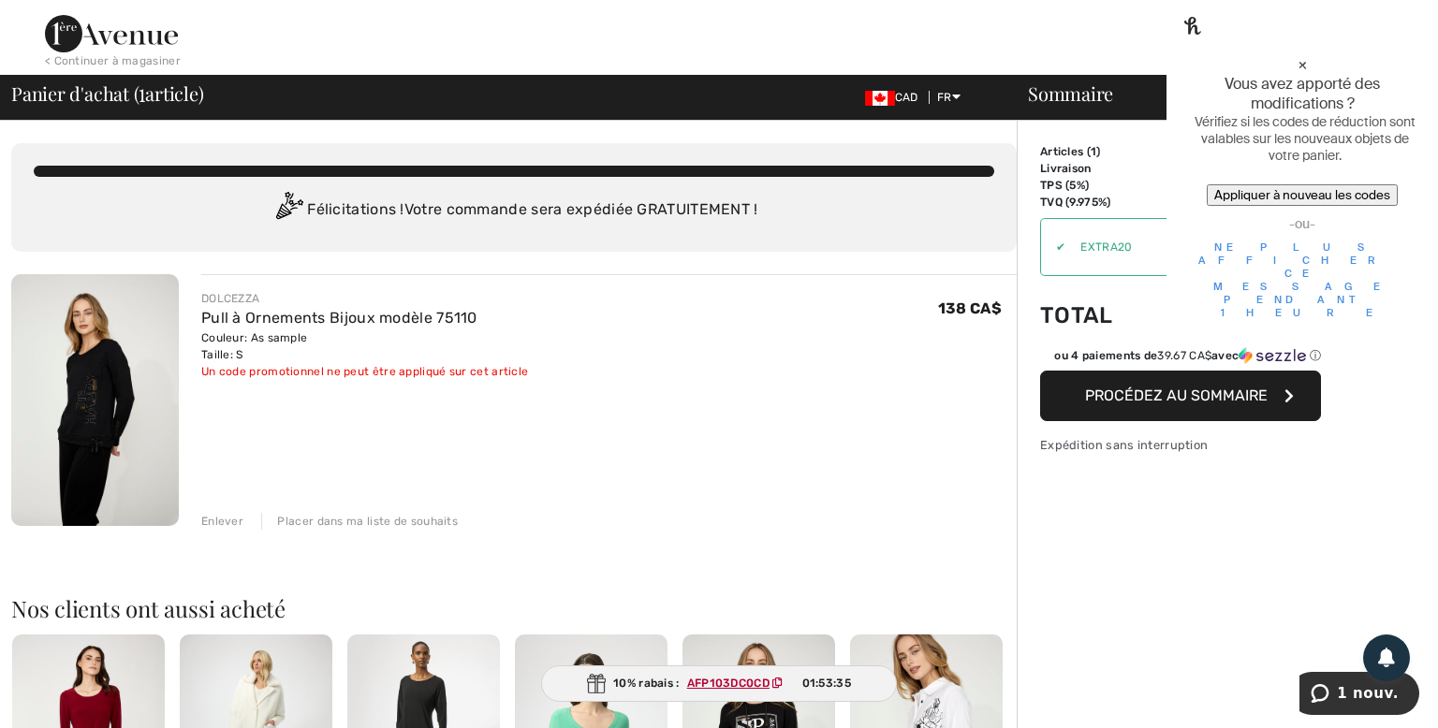
click at [1402, 54] on div "×" at bounding box center [1301, 64] width 219 height 20
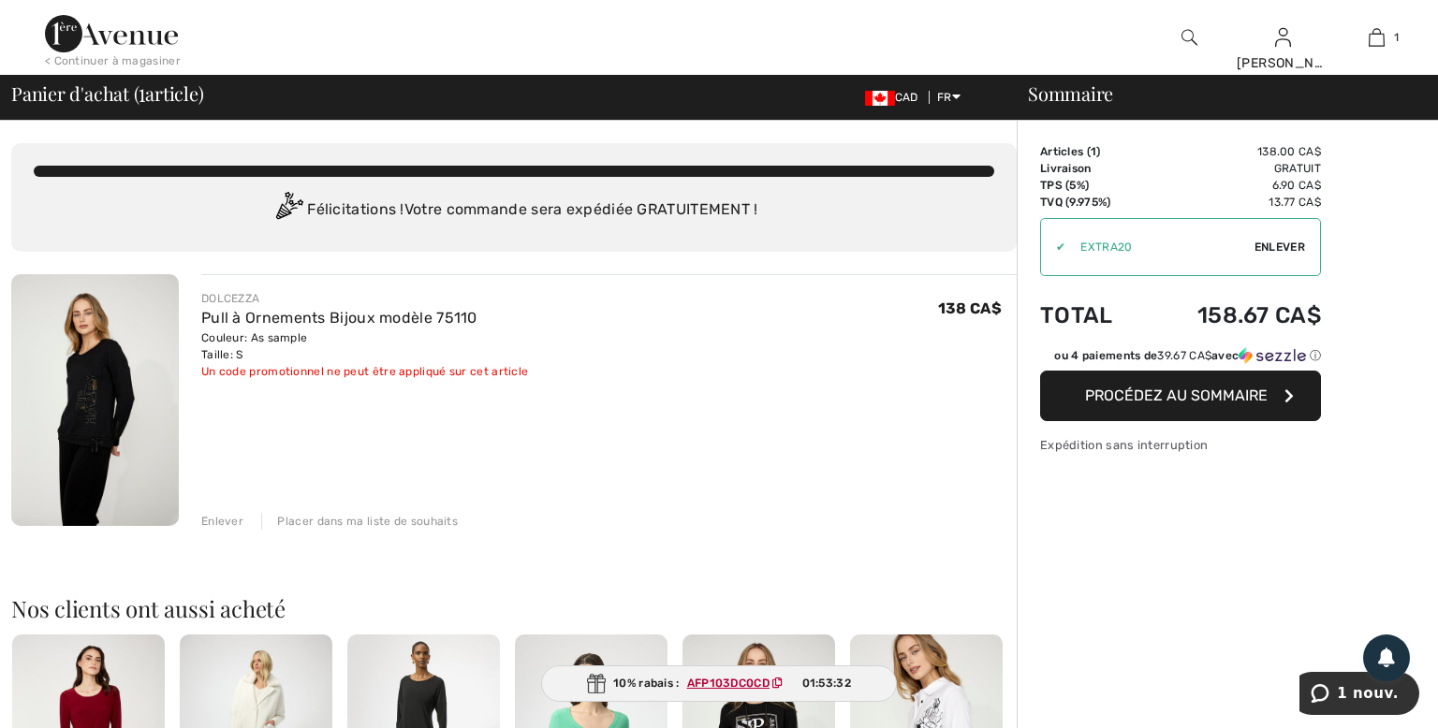
click at [1279, 243] on span "Enlever" at bounding box center [1279, 247] width 51 height 17
drag, startPoint x: 664, startPoint y: 409, endPoint x: 723, endPoint y: 516, distance: 121.9
click at [776, 683] on icon at bounding box center [778, 683] width 10 height 11
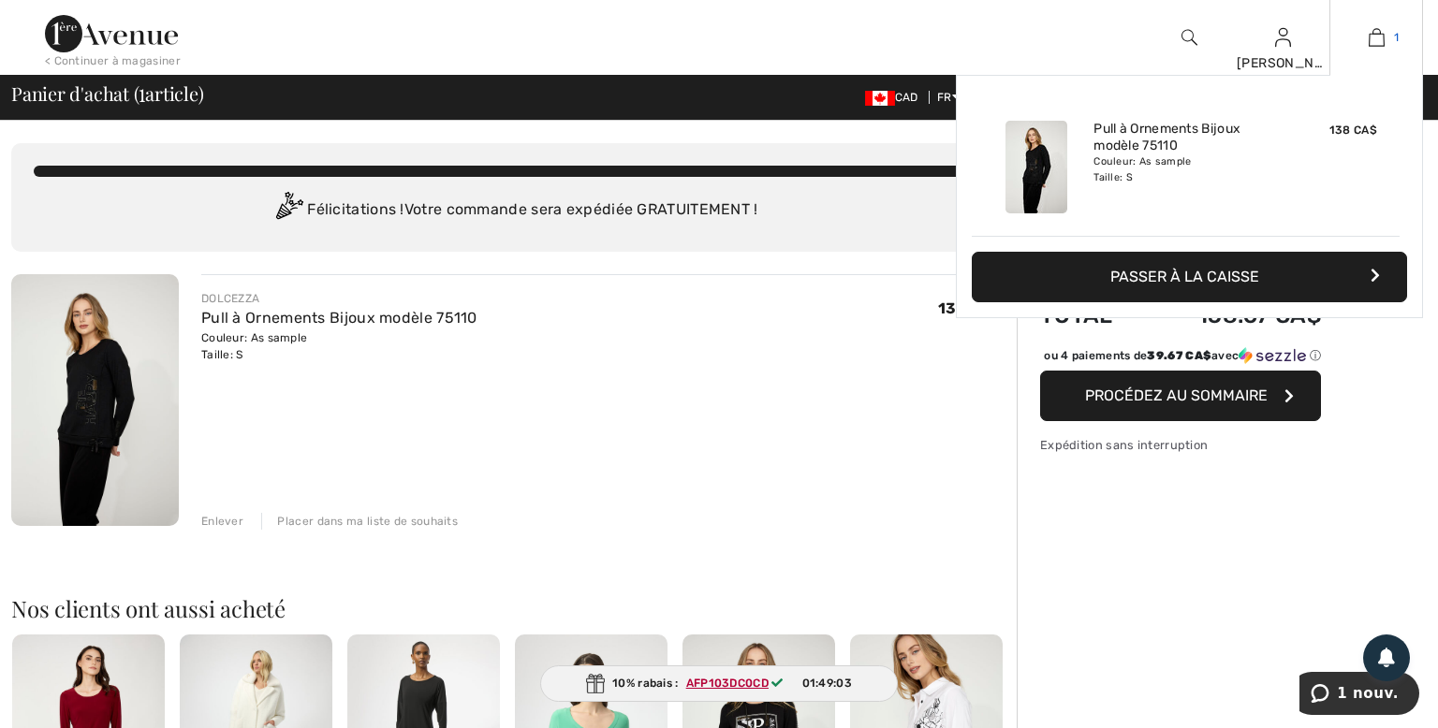
click at [1386, 43] on link "1" at bounding box center [1376, 37] width 92 height 22
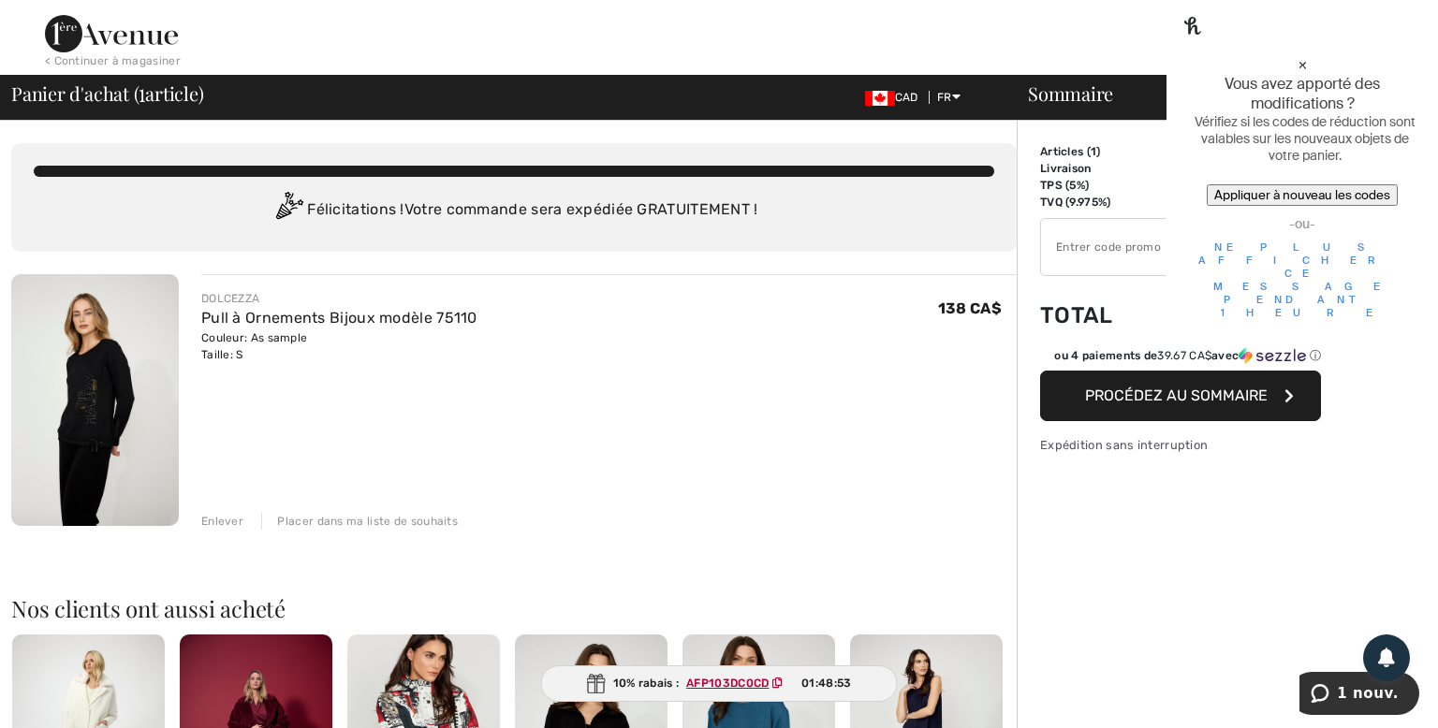
click at [1395, 54] on div "×" at bounding box center [1301, 64] width 219 height 20
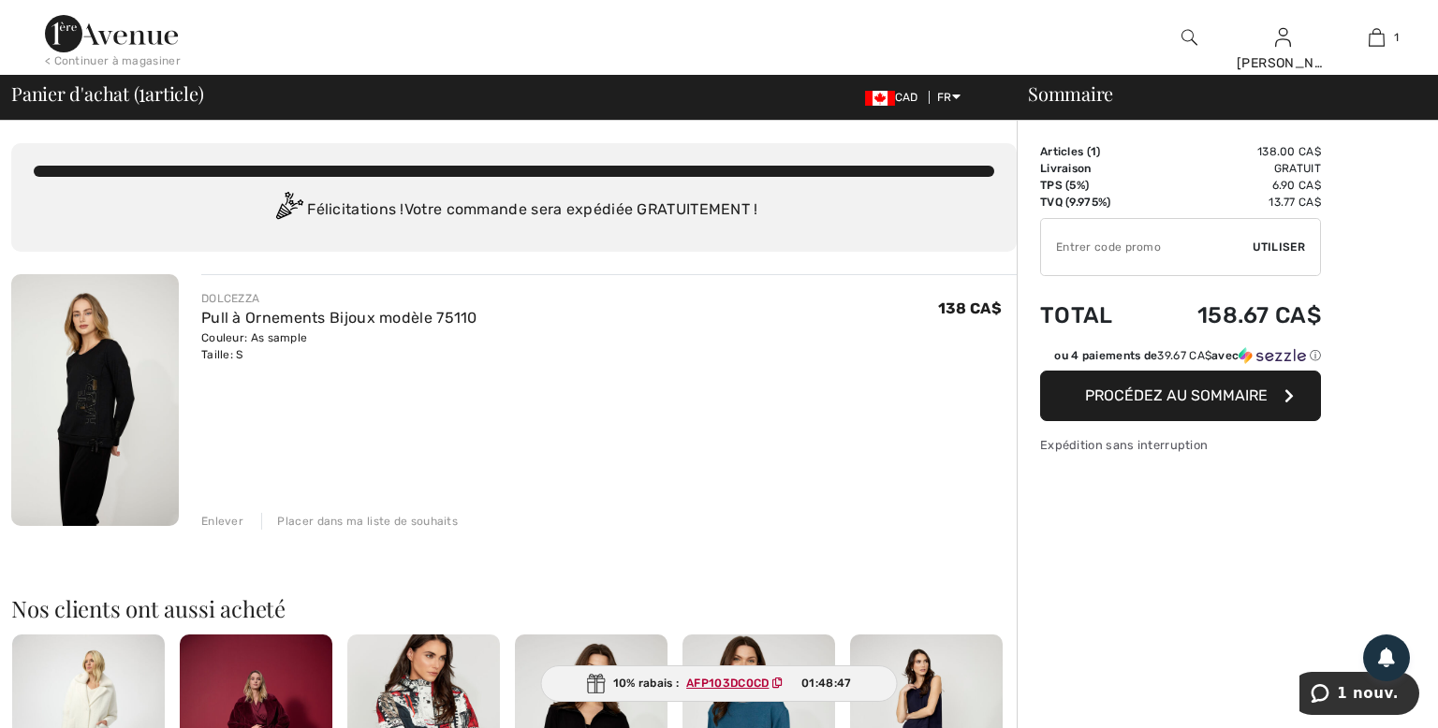
click at [368, 519] on div "Placer dans ma liste de souhaits" at bounding box center [359, 521] width 197 height 17
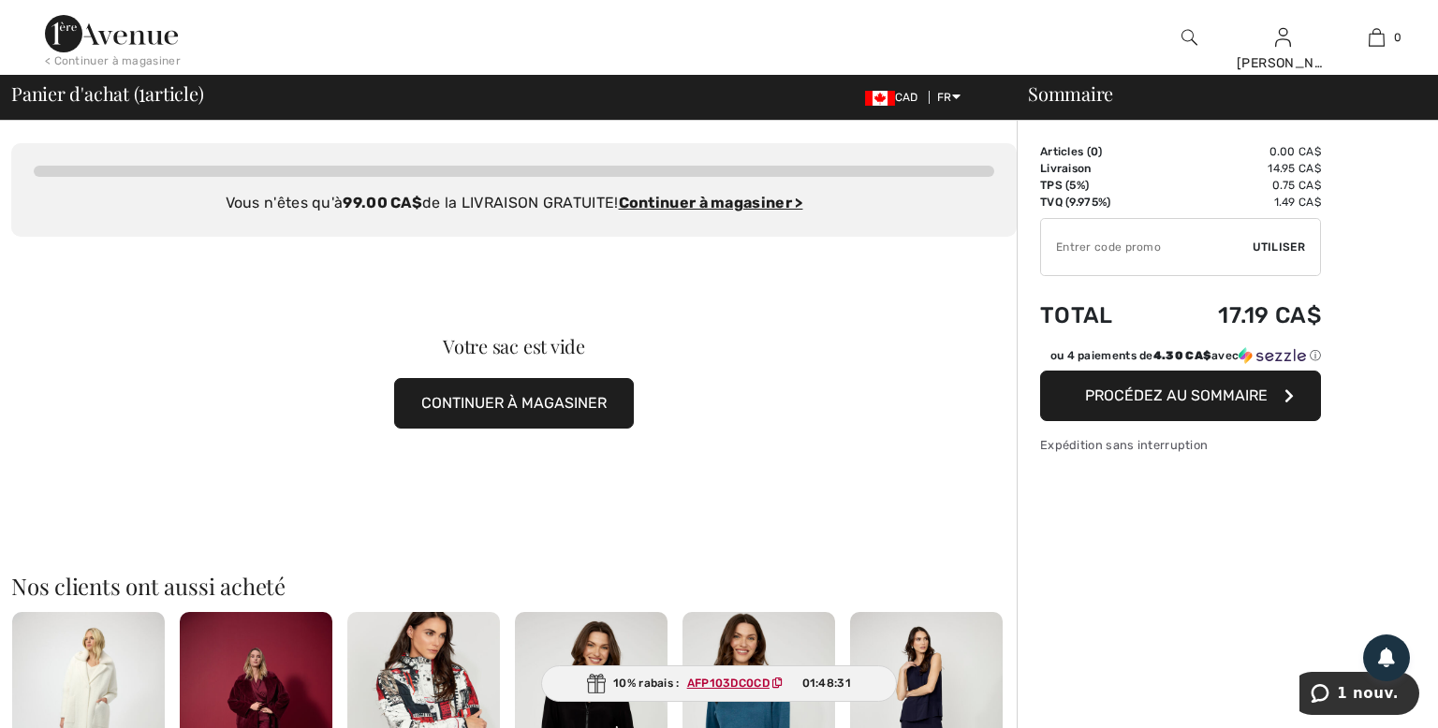
click at [1192, 33] on img at bounding box center [1189, 37] width 16 height 22
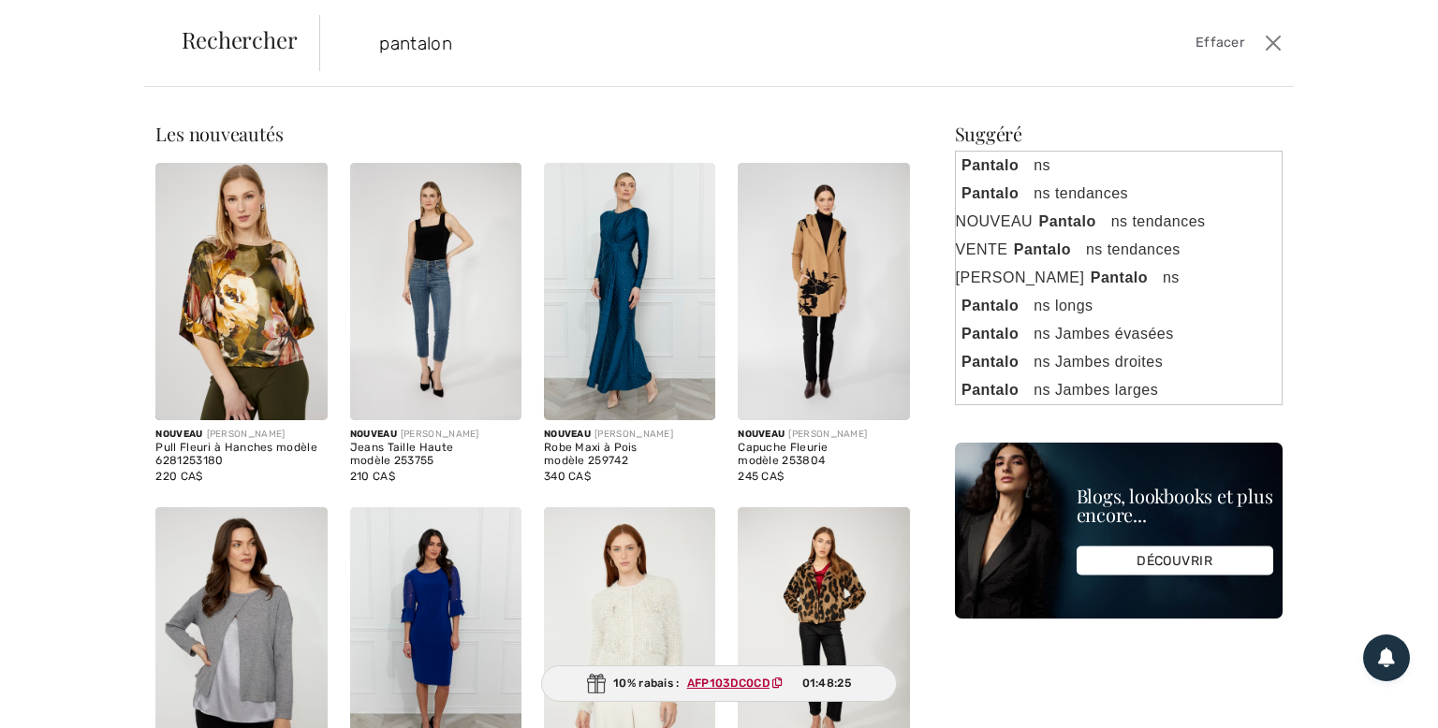
type input "pantalon"
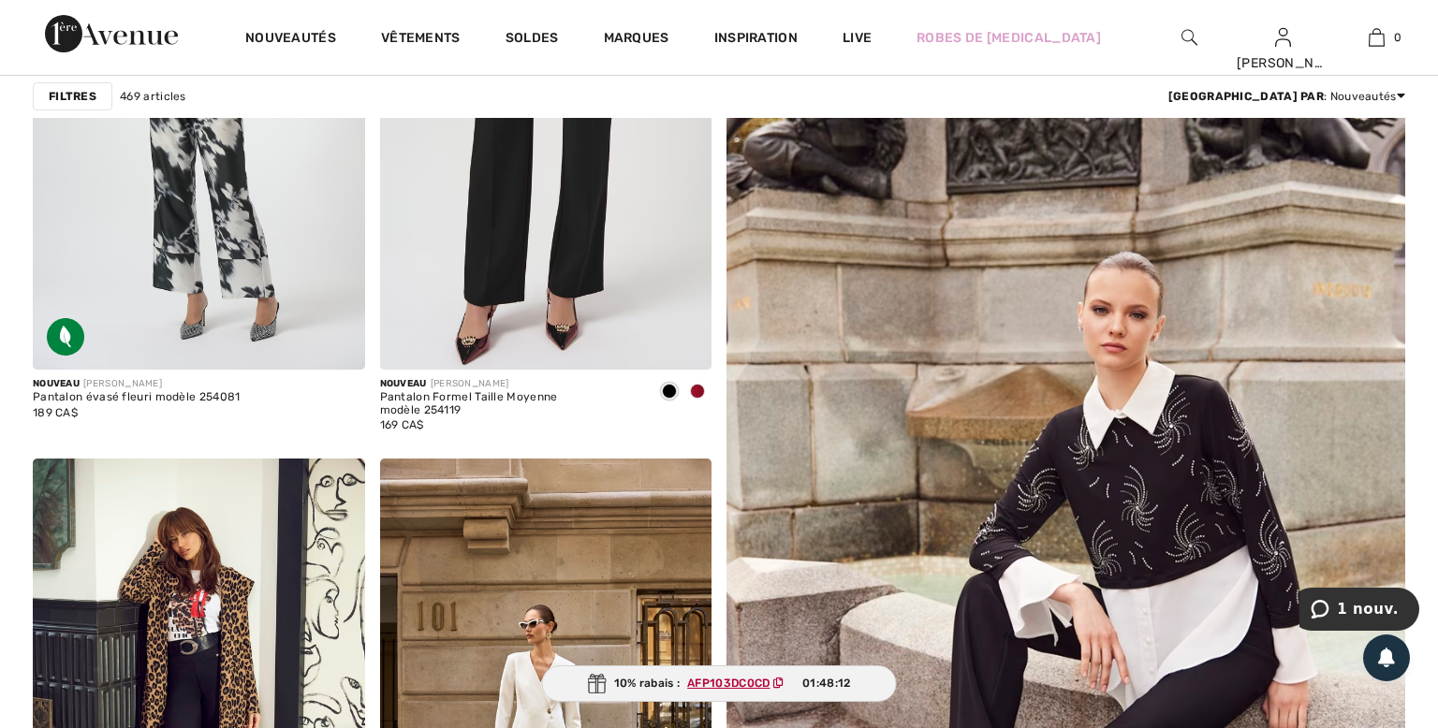
click at [631, 687] on div "10% rabais : AFP103DC0CD 01:48:12" at bounding box center [719, 684] width 355 height 37
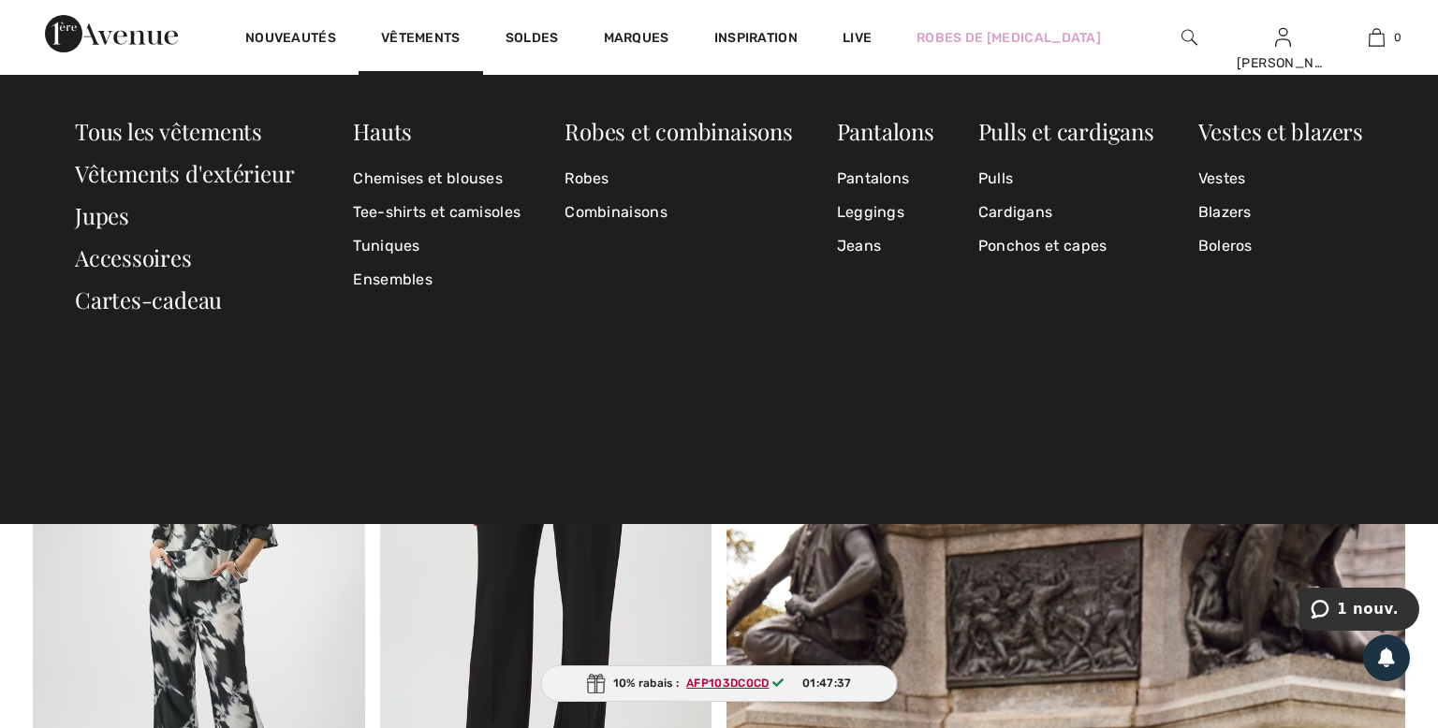
click at [1187, 38] on img at bounding box center [1189, 37] width 16 height 22
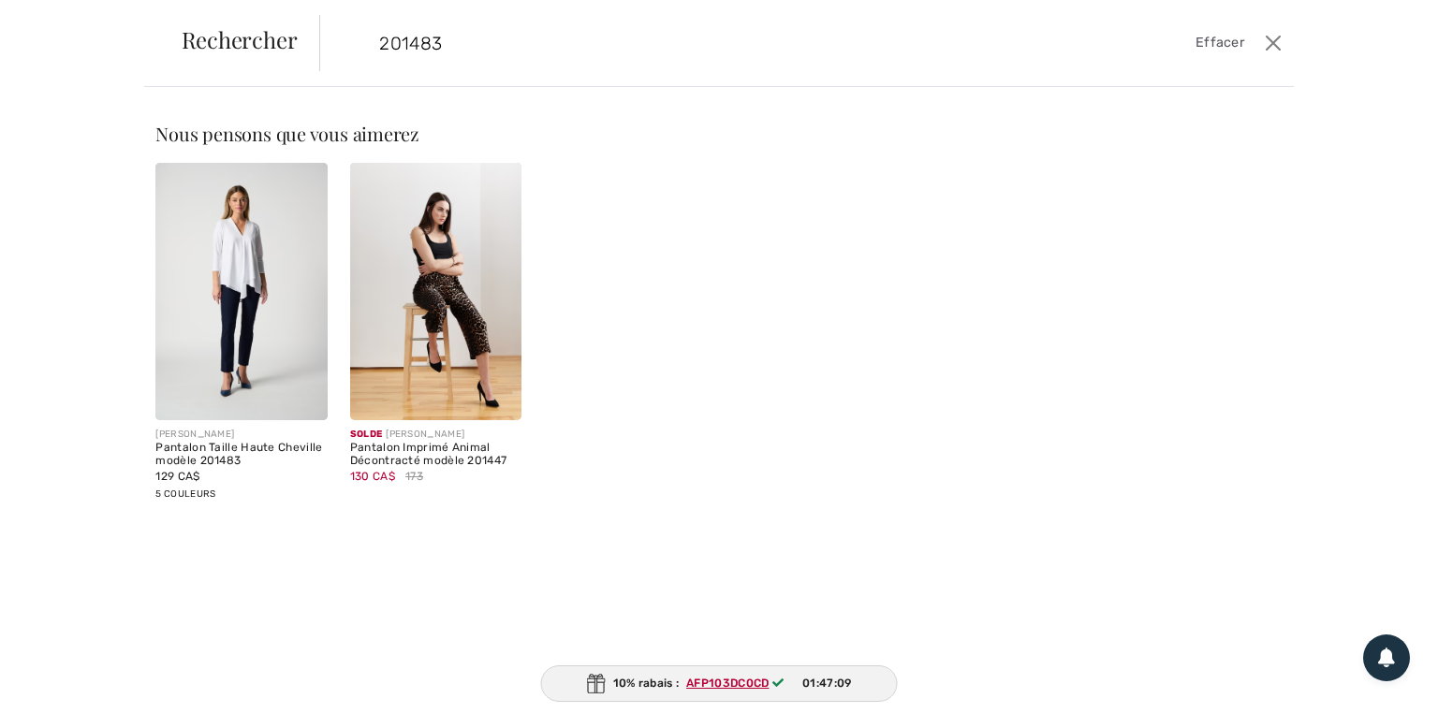
type input "201483"
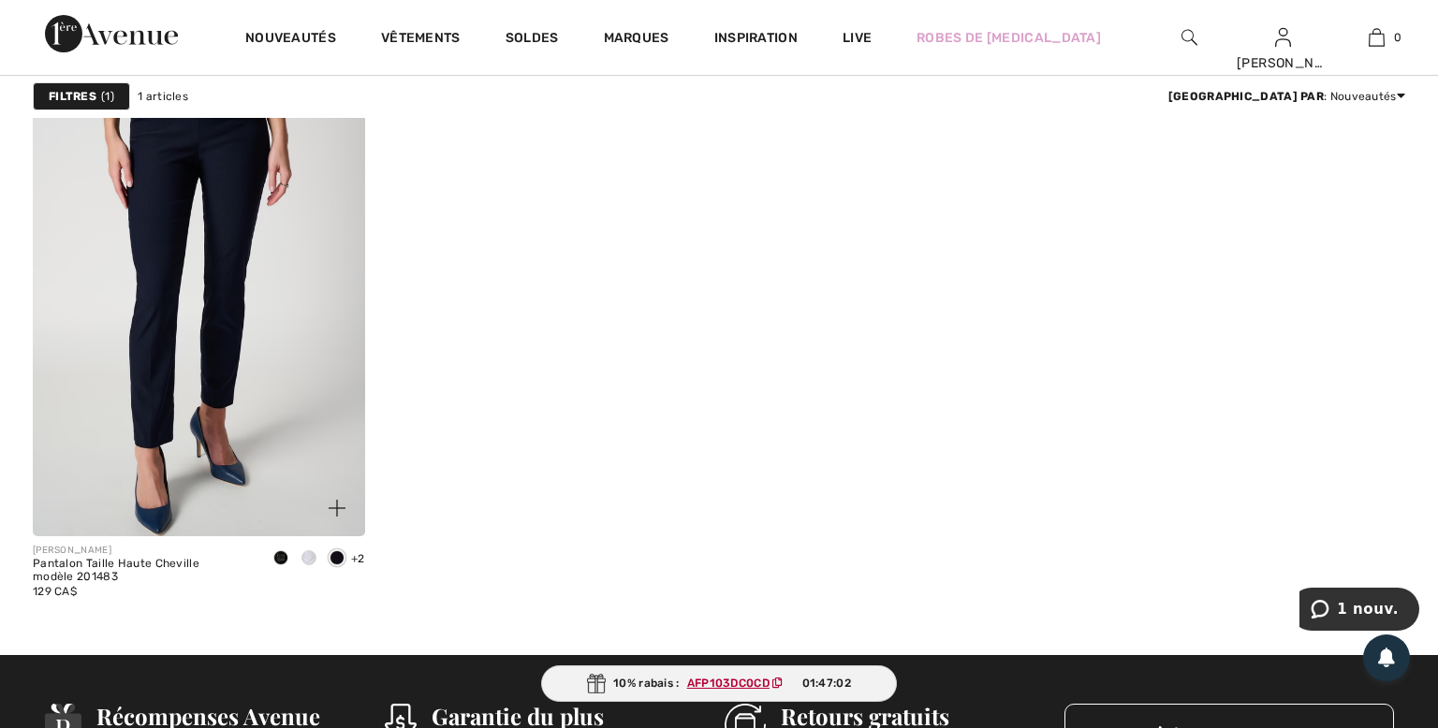
click at [263, 286] on img at bounding box center [199, 287] width 332 height 498
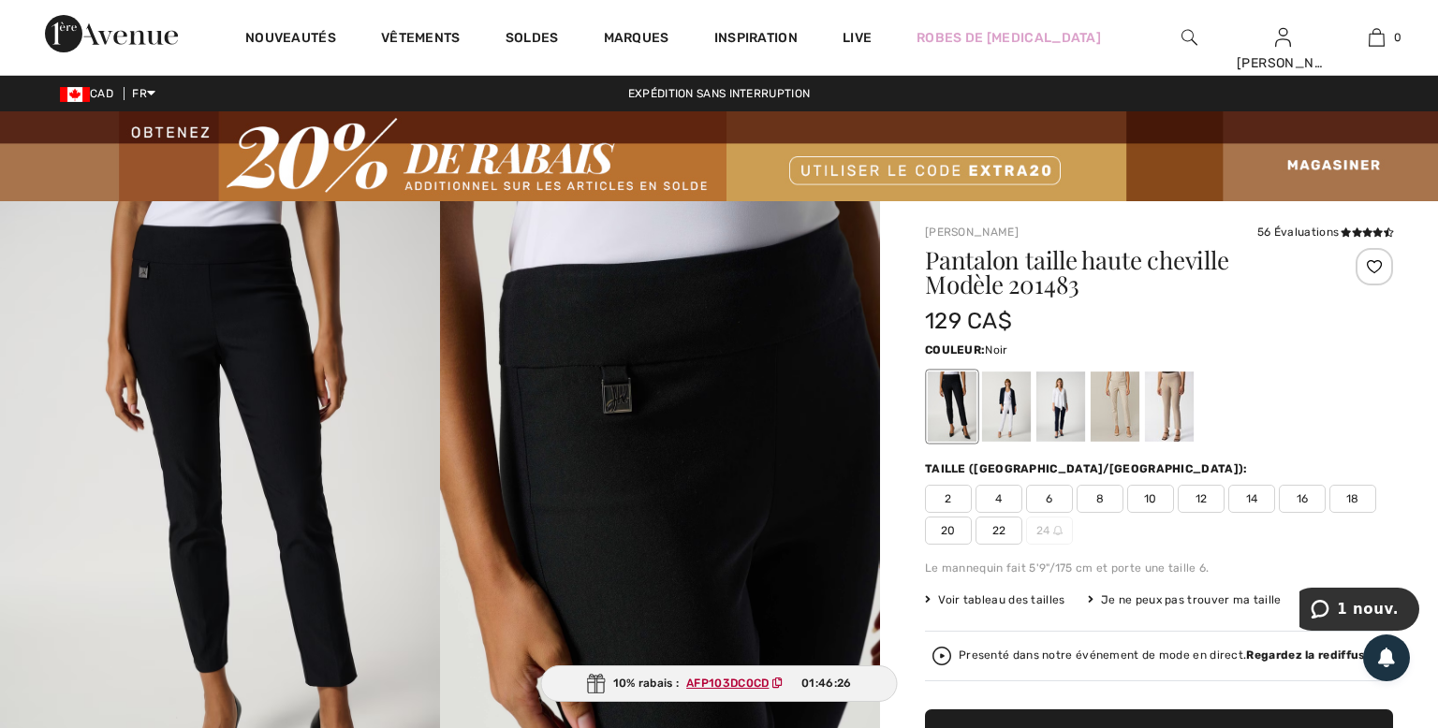
click at [1053, 505] on span "6" at bounding box center [1049, 499] width 47 height 28
click at [1186, 37] on img at bounding box center [1189, 37] width 16 height 22
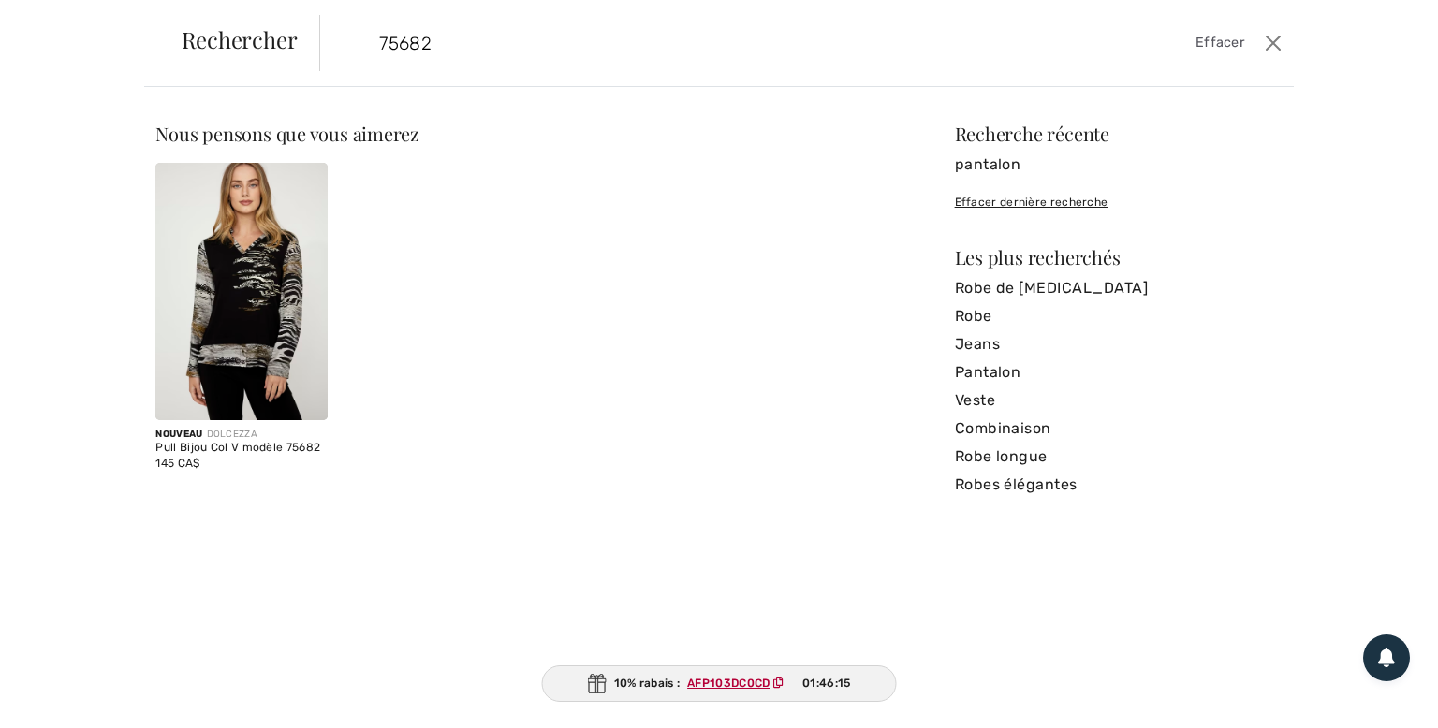
type input "75682"
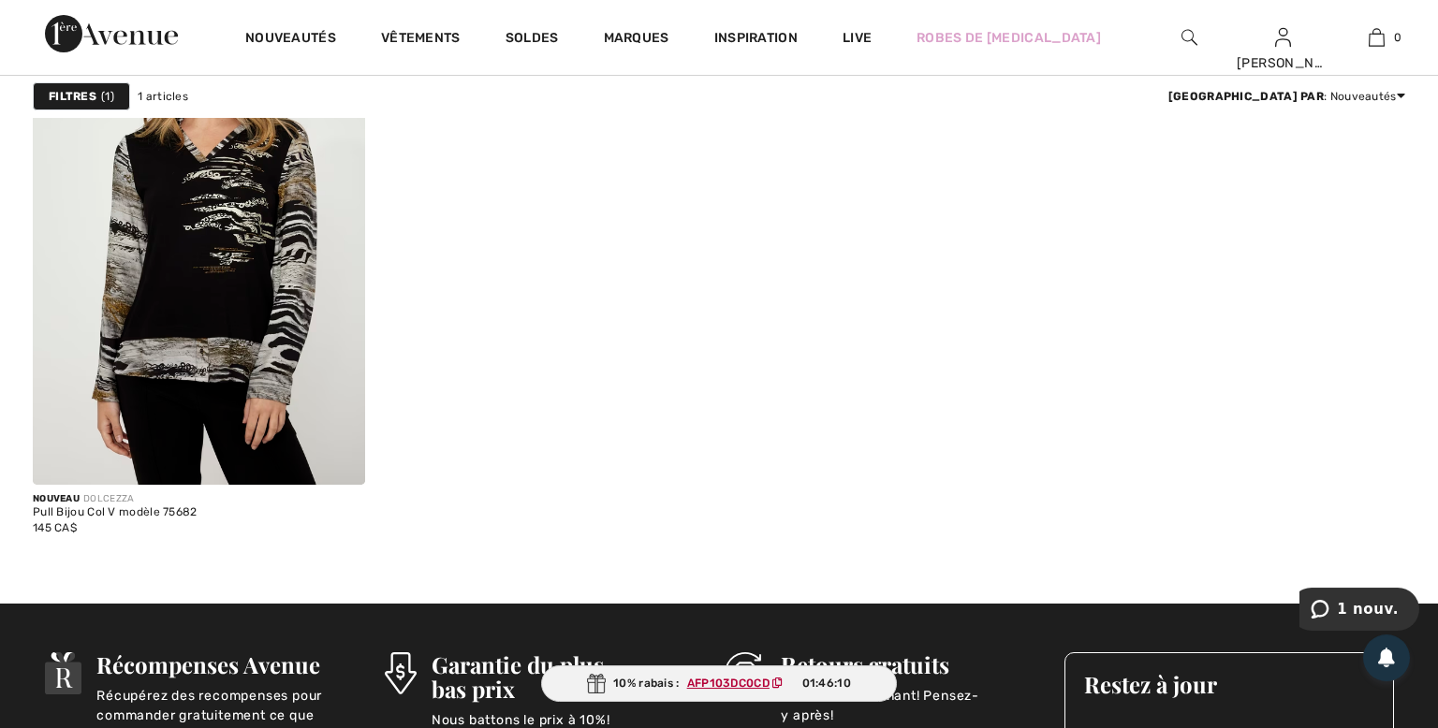
scroll to position [296, 0]
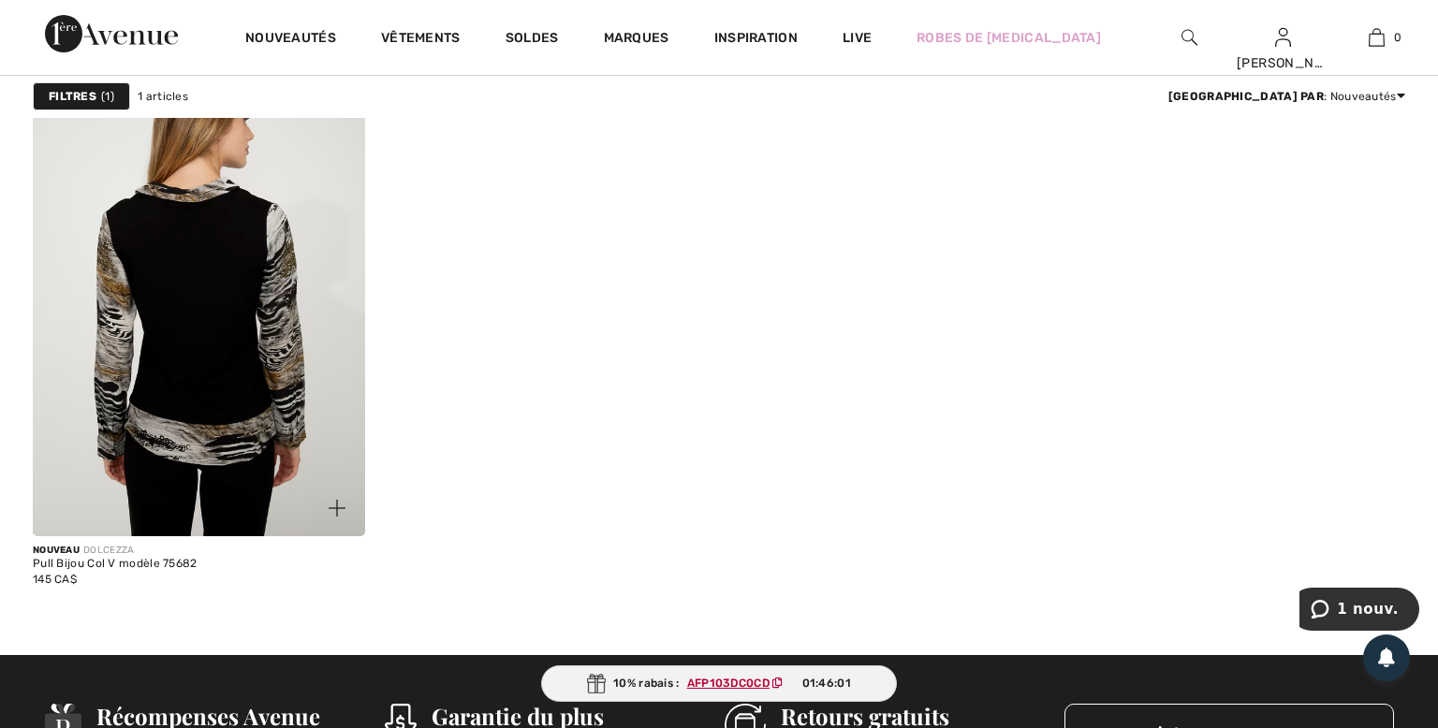
click at [47, 464] on img at bounding box center [199, 287] width 332 height 498
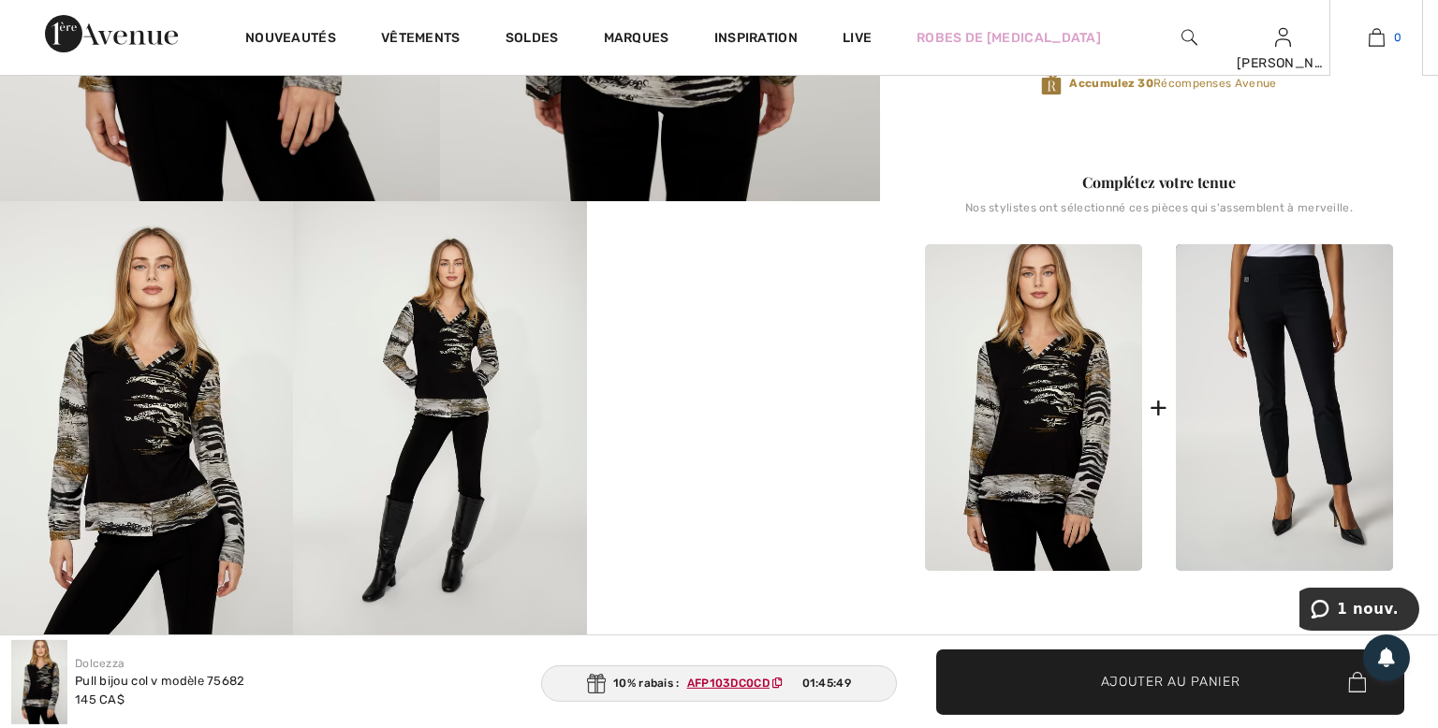
scroll to position [659, 0]
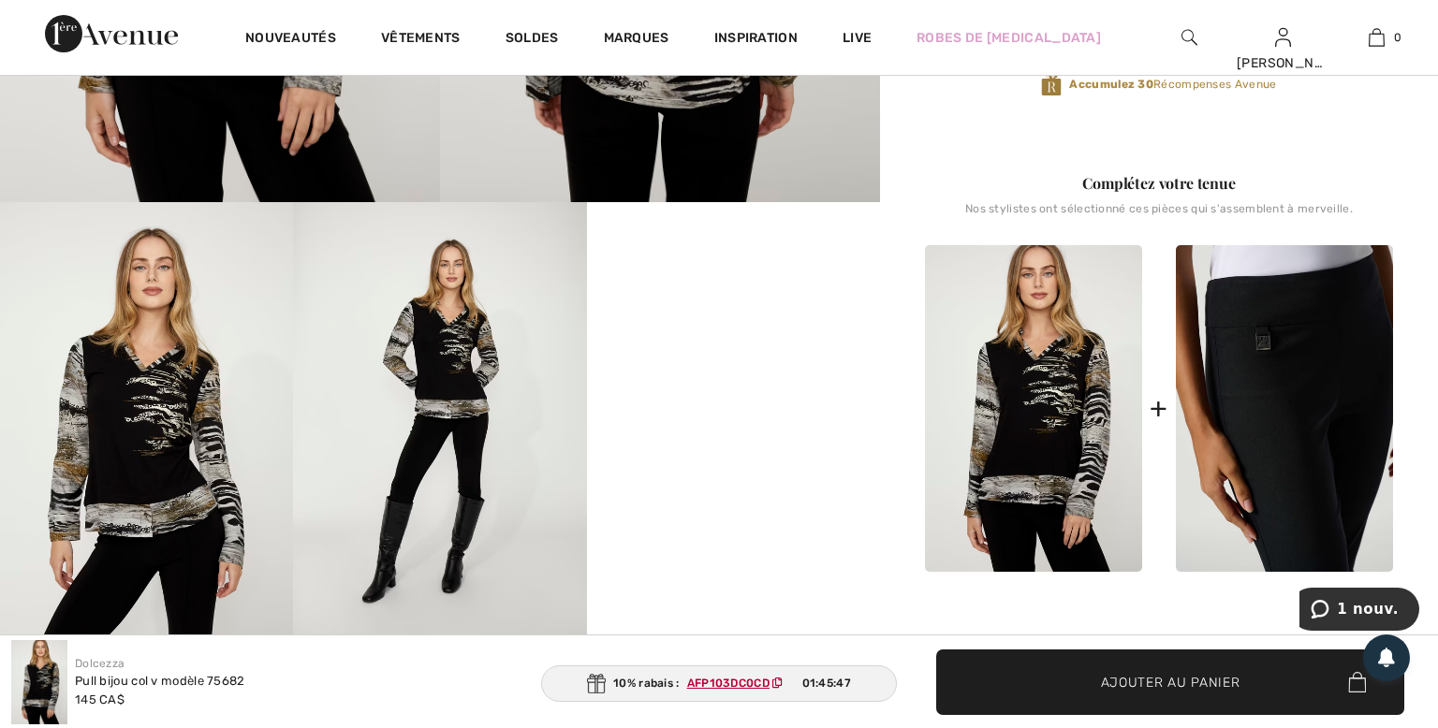
click at [1328, 400] on img at bounding box center [1284, 408] width 217 height 327
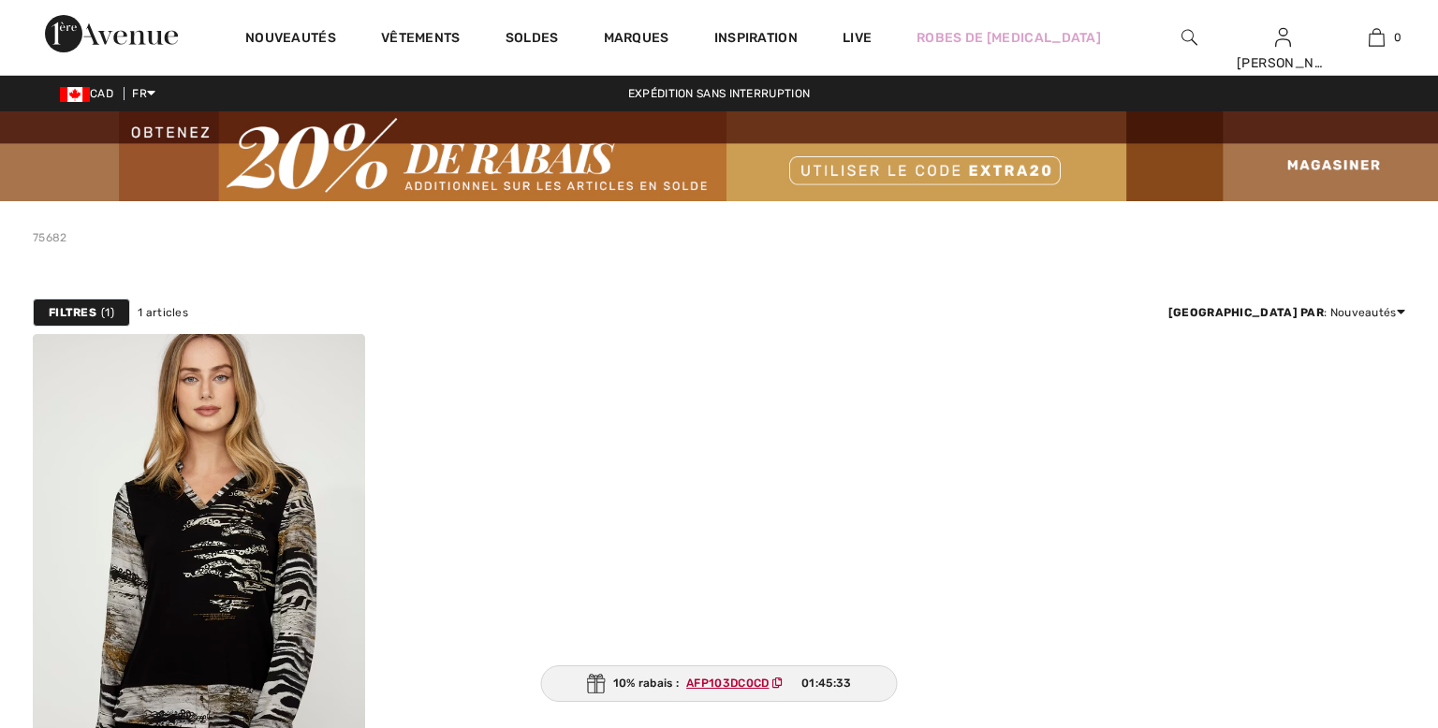
scroll to position [296, 0]
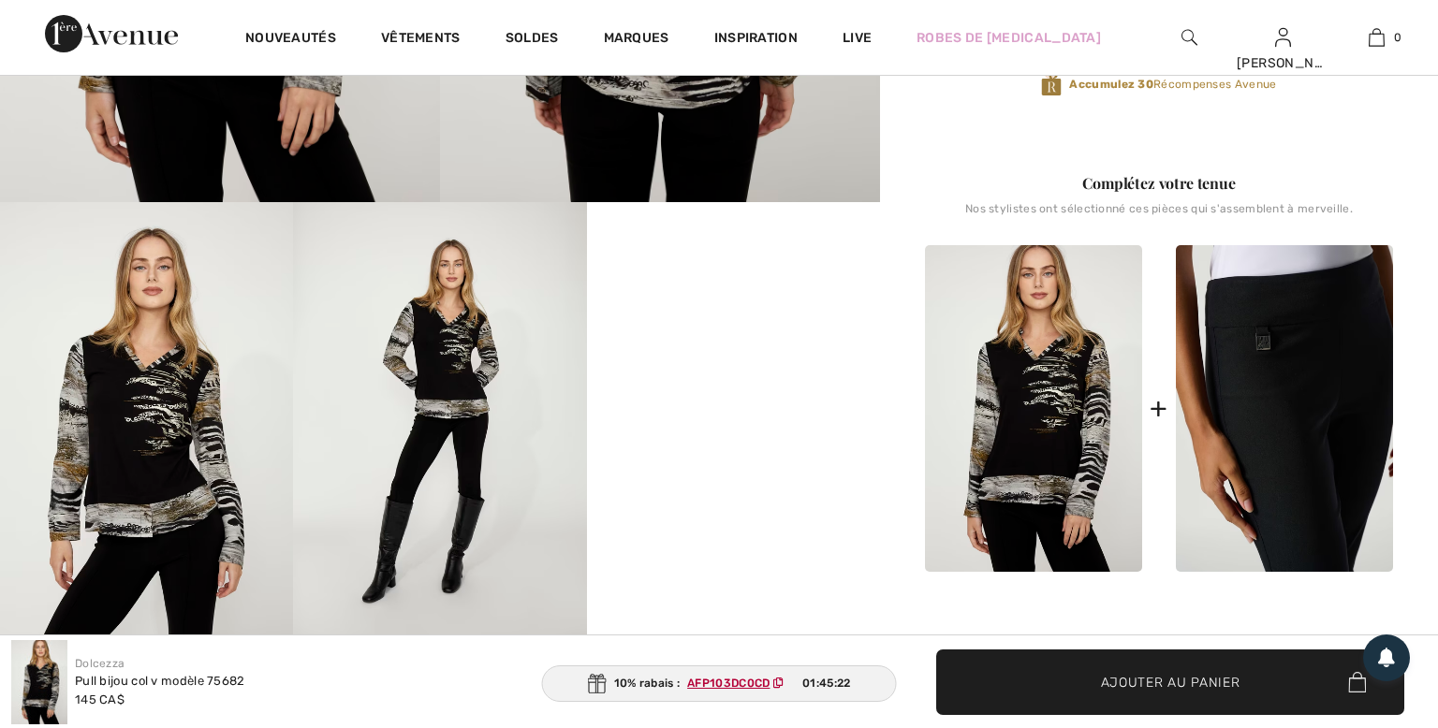
click at [1299, 359] on img at bounding box center [1284, 408] width 217 height 327
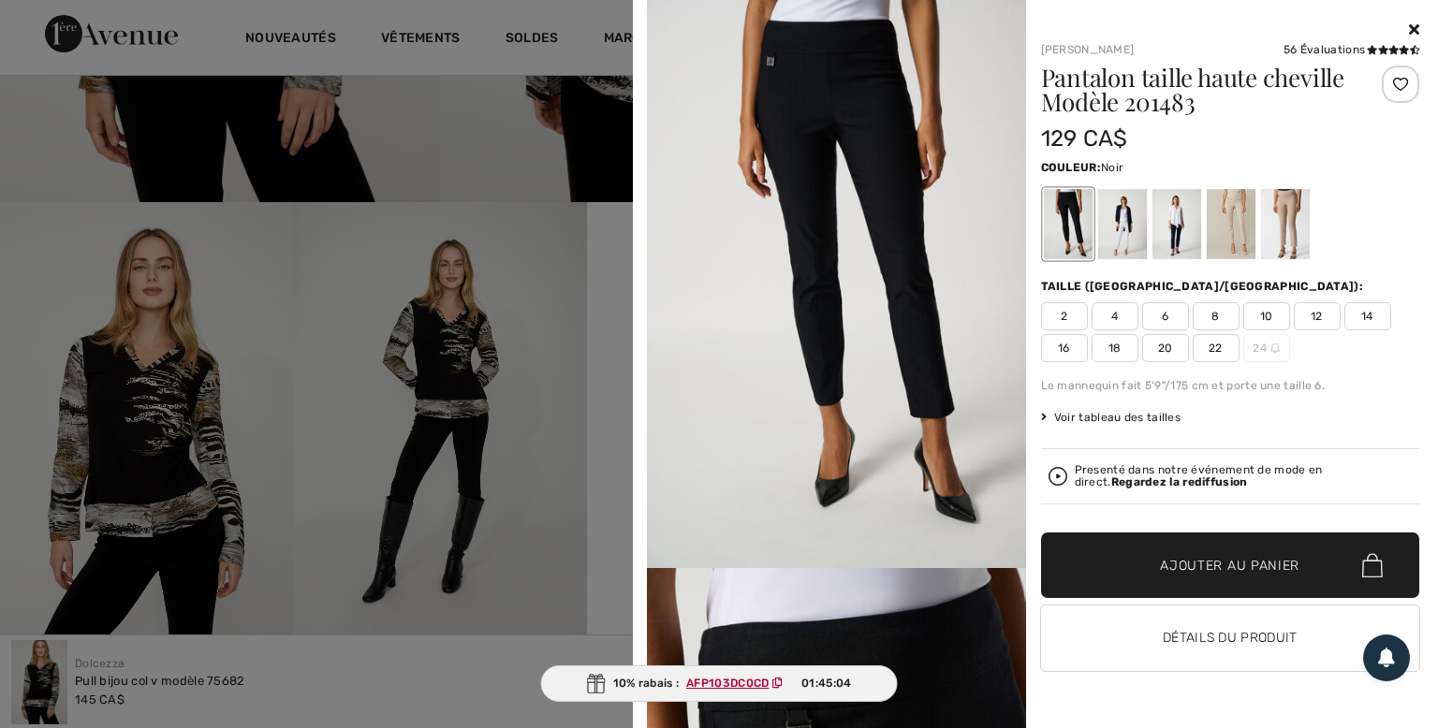
click at [170, 9] on div at bounding box center [719, 364] width 1438 height 728
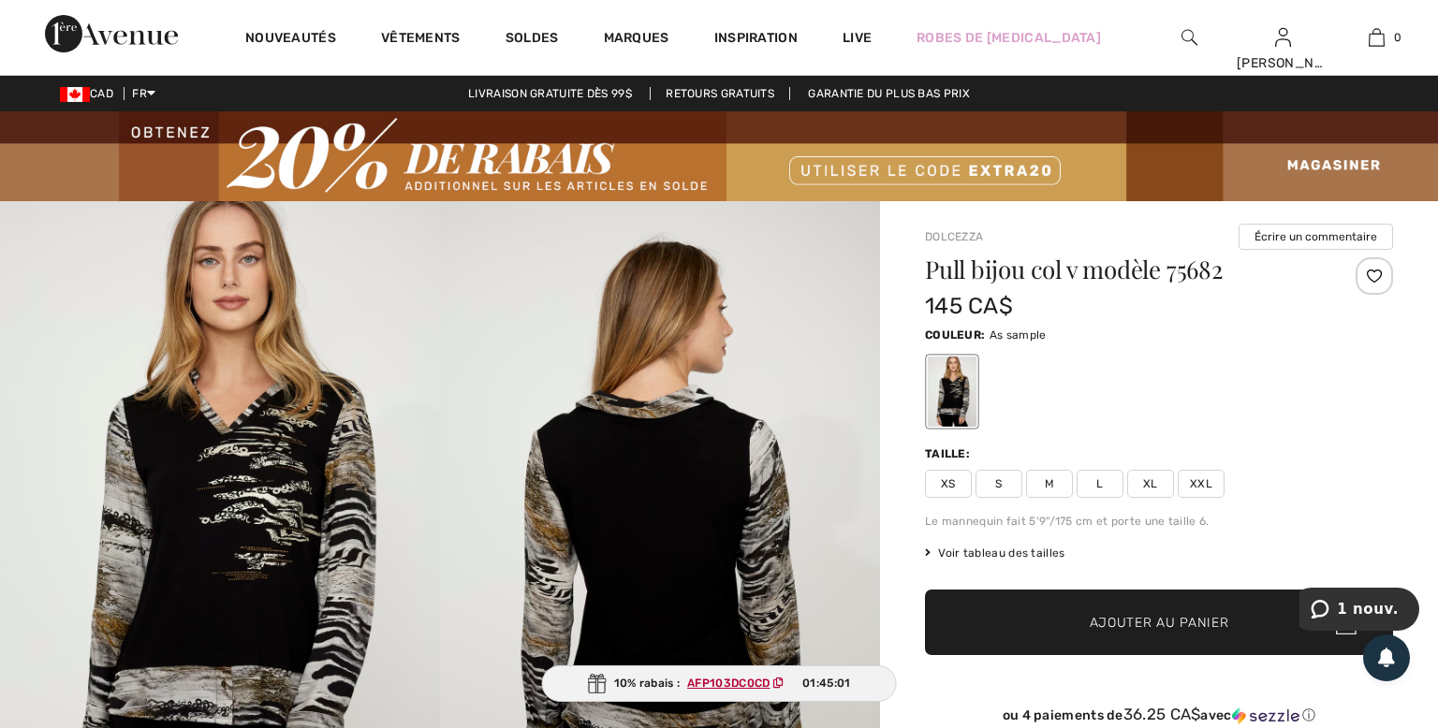
click at [1043, 38] on div "Nouveautés Vêtements Soldes Marques Inspiration Live Robes de [MEDICAL_DATA] [P…" at bounding box center [719, 37] width 1438 height 75
click at [1192, 38] on img at bounding box center [1189, 37] width 16 height 22
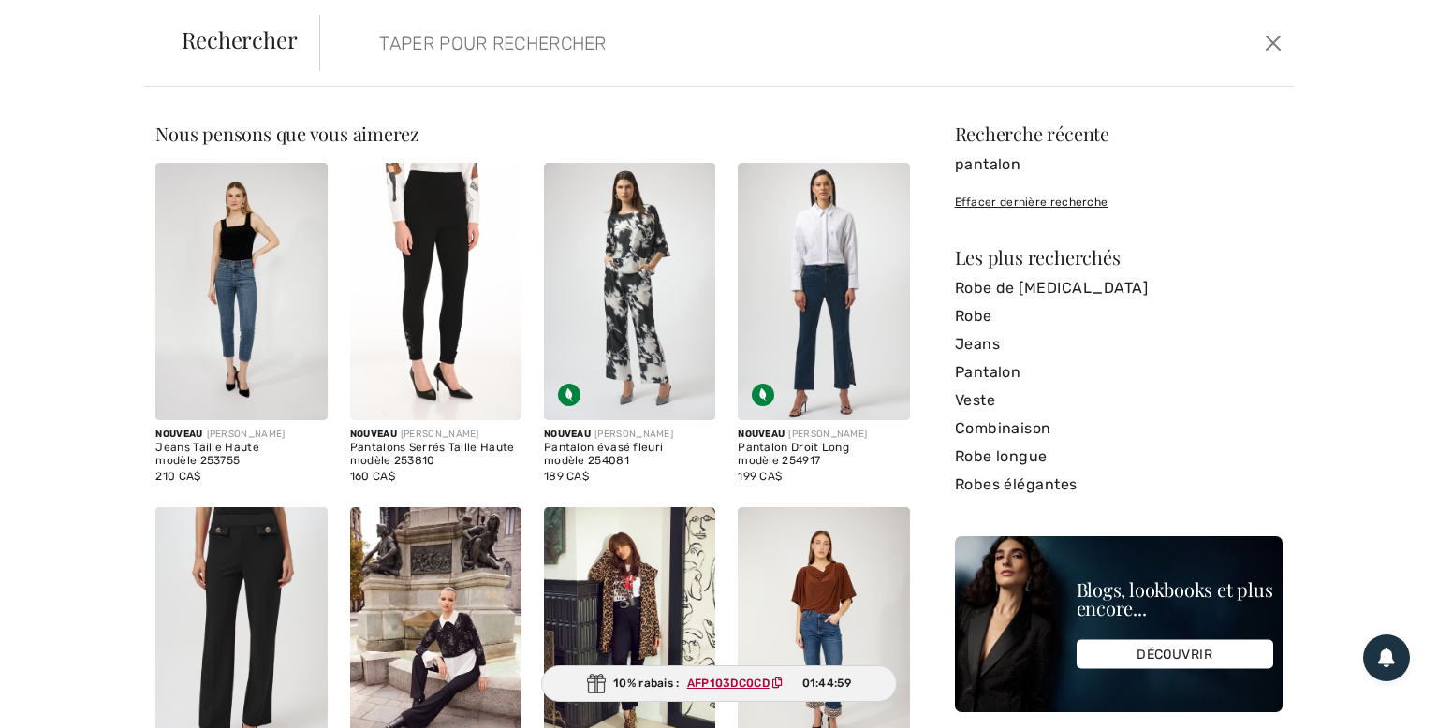
click at [435, 48] on input "search" at bounding box center [700, 43] width 670 height 56
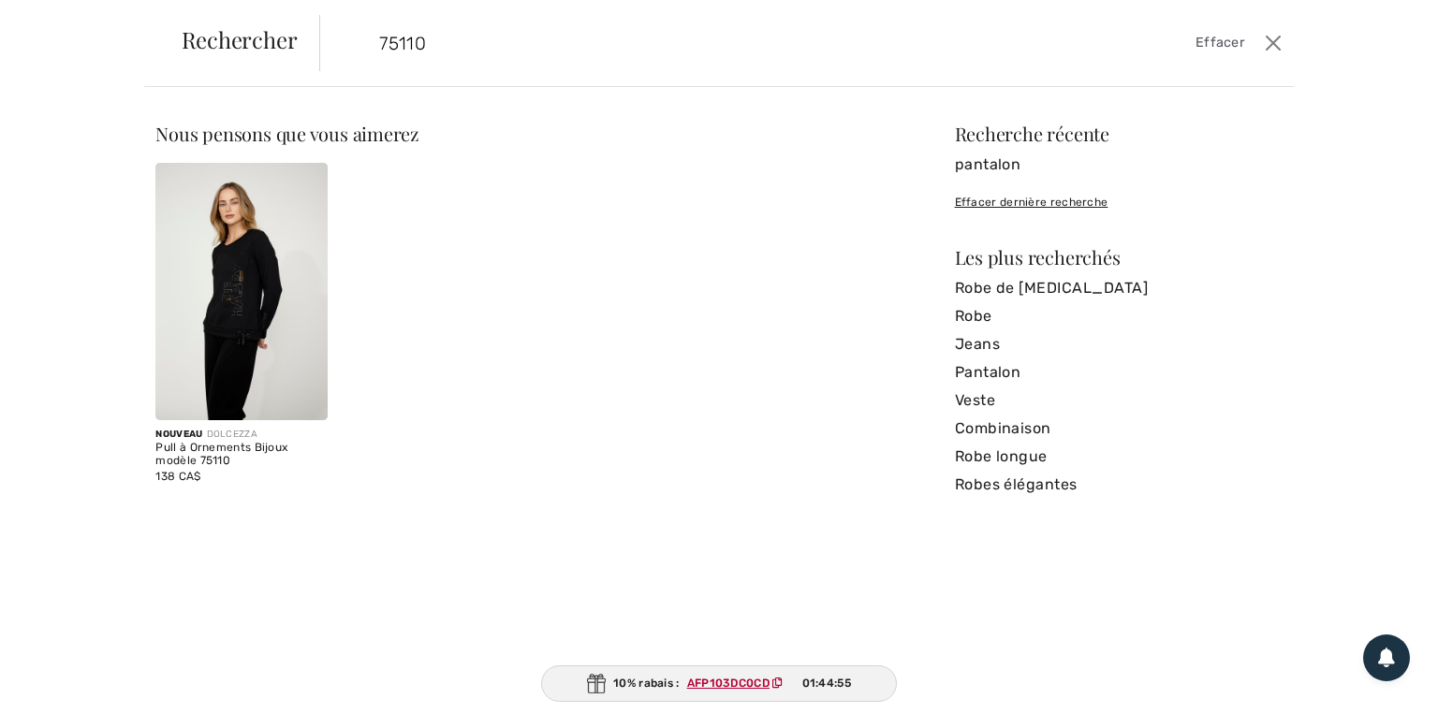
type input "75110"
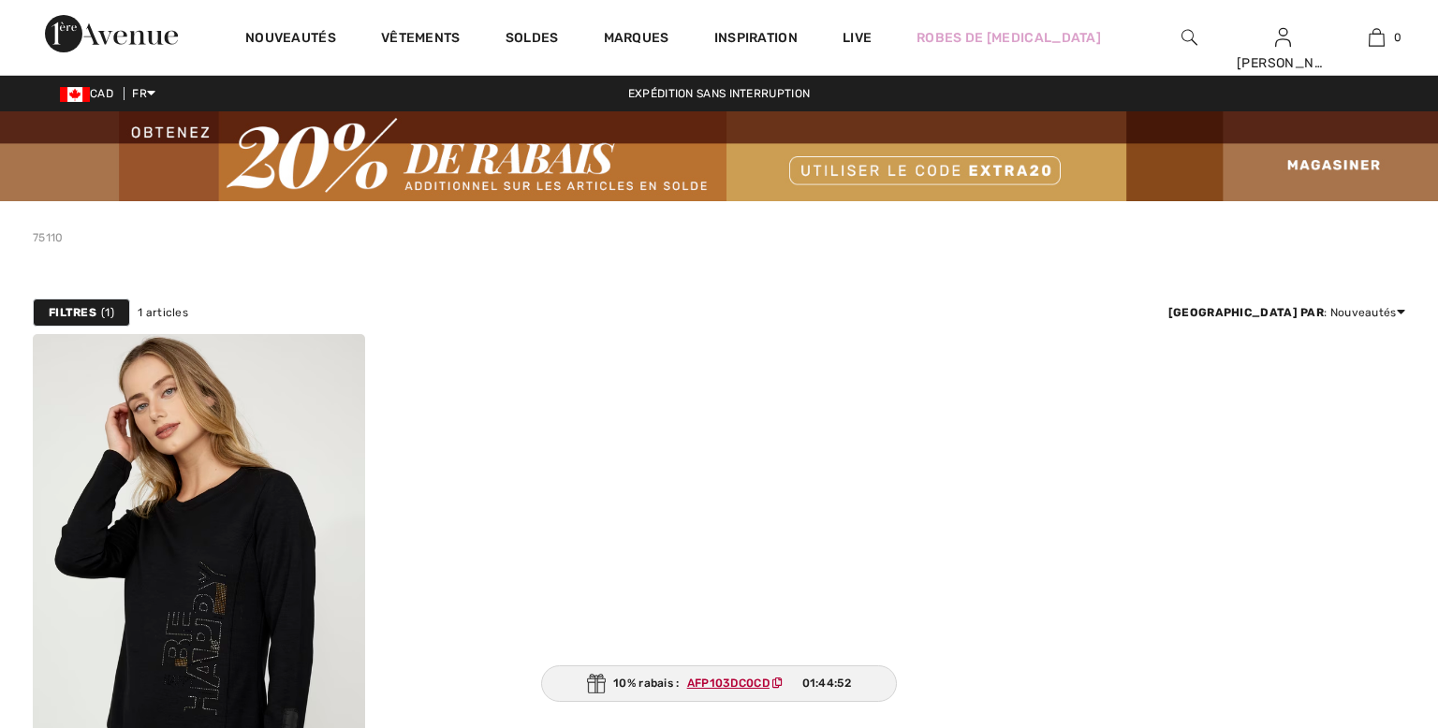
click at [259, 530] on img at bounding box center [199, 583] width 332 height 498
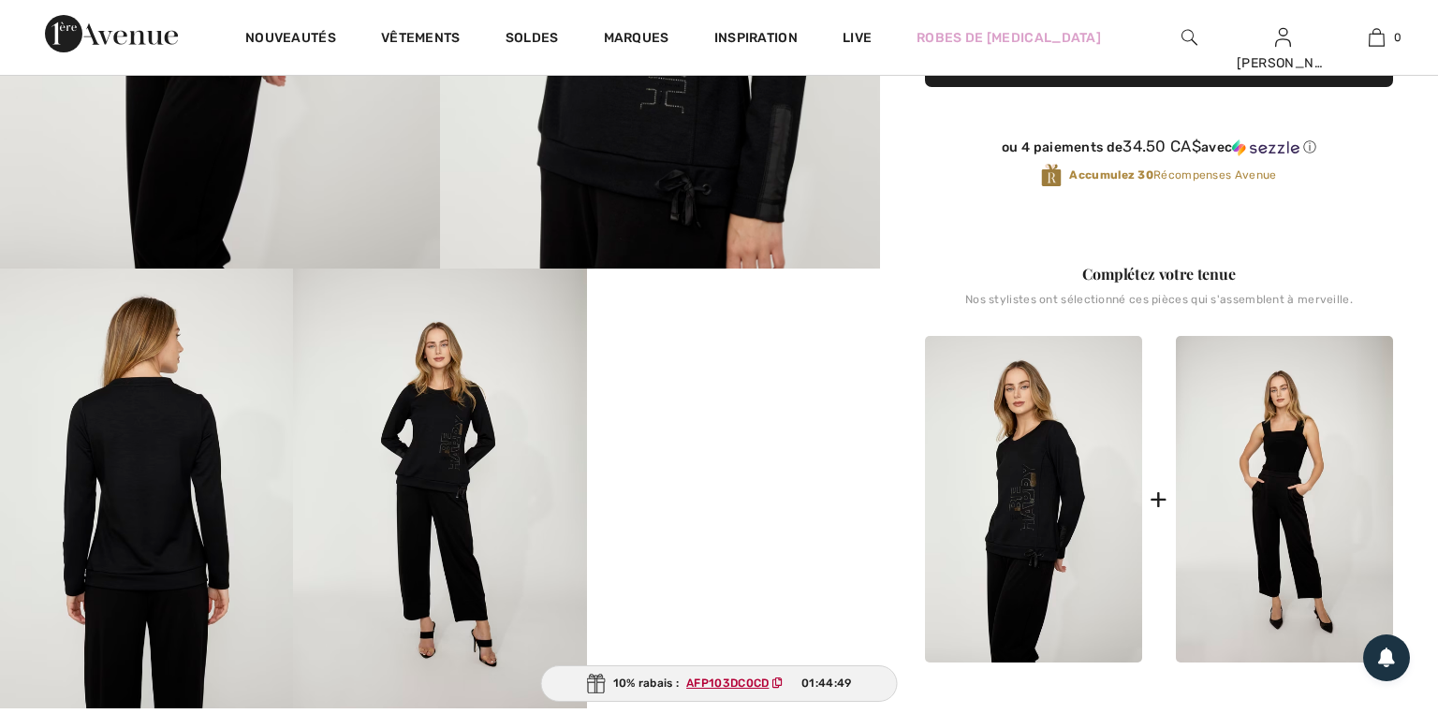
checkbox input "true"
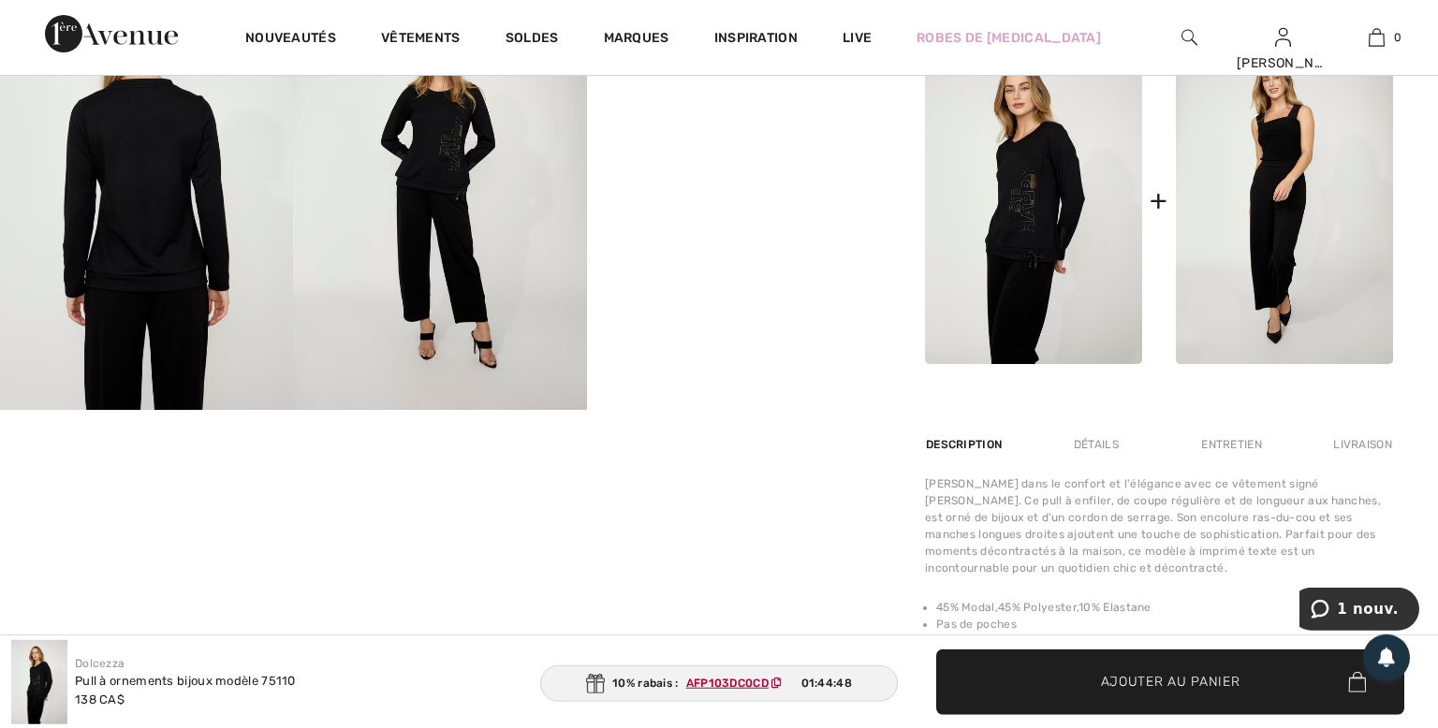
scroll to position [889, 0]
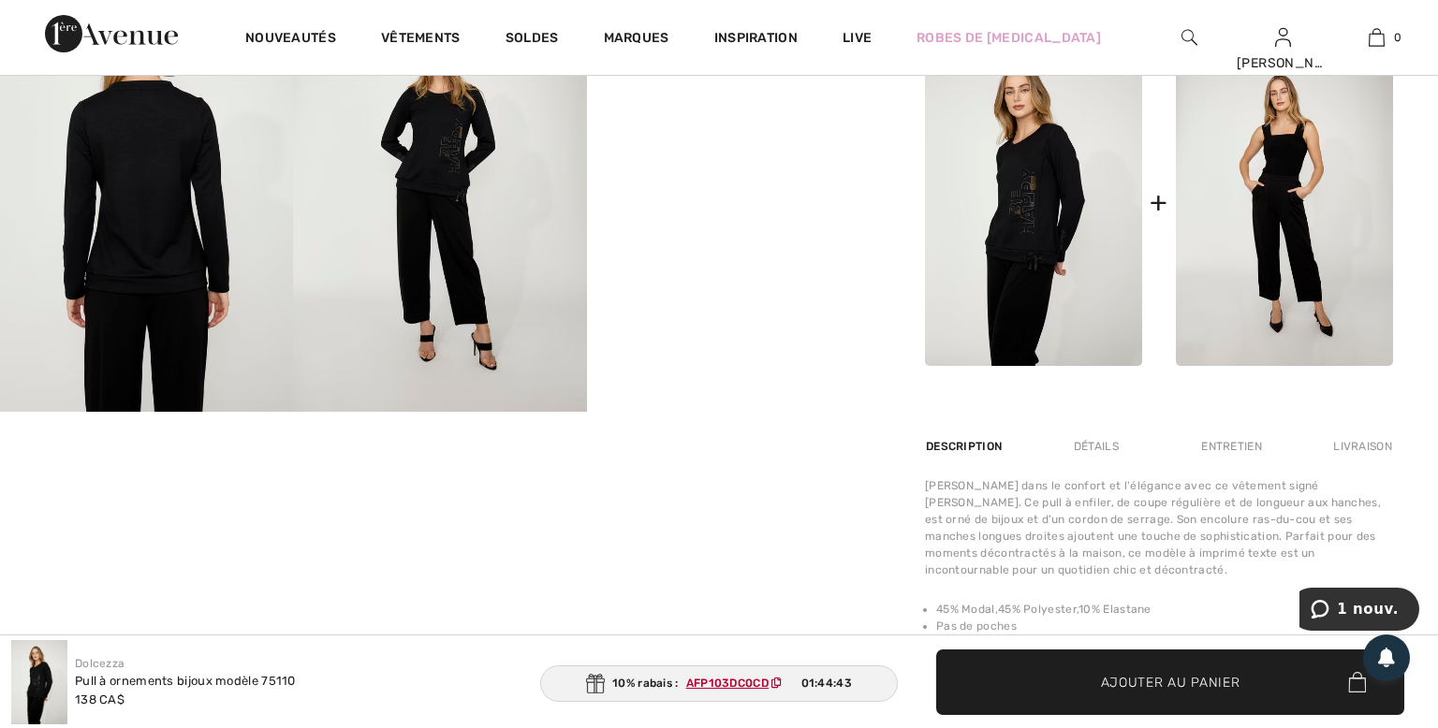
click at [1289, 242] on img at bounding box center [1284, 202] width 217 height 327
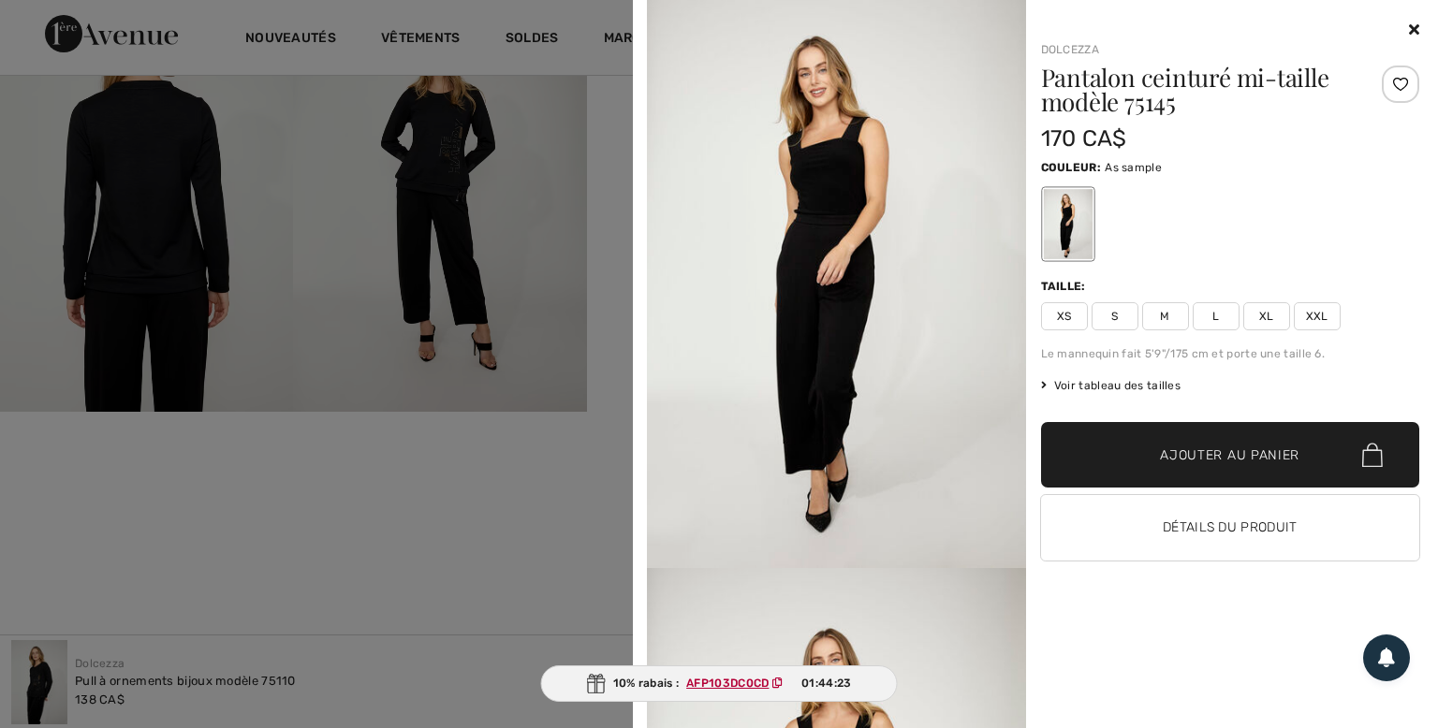
click at [1184, 460] on span "Ajouter au panier" at bounding box center [1229, 456] width 139 height 20
click at [1107, 320] on span "S" at bounding box center [1114, 316] width 47 height 28
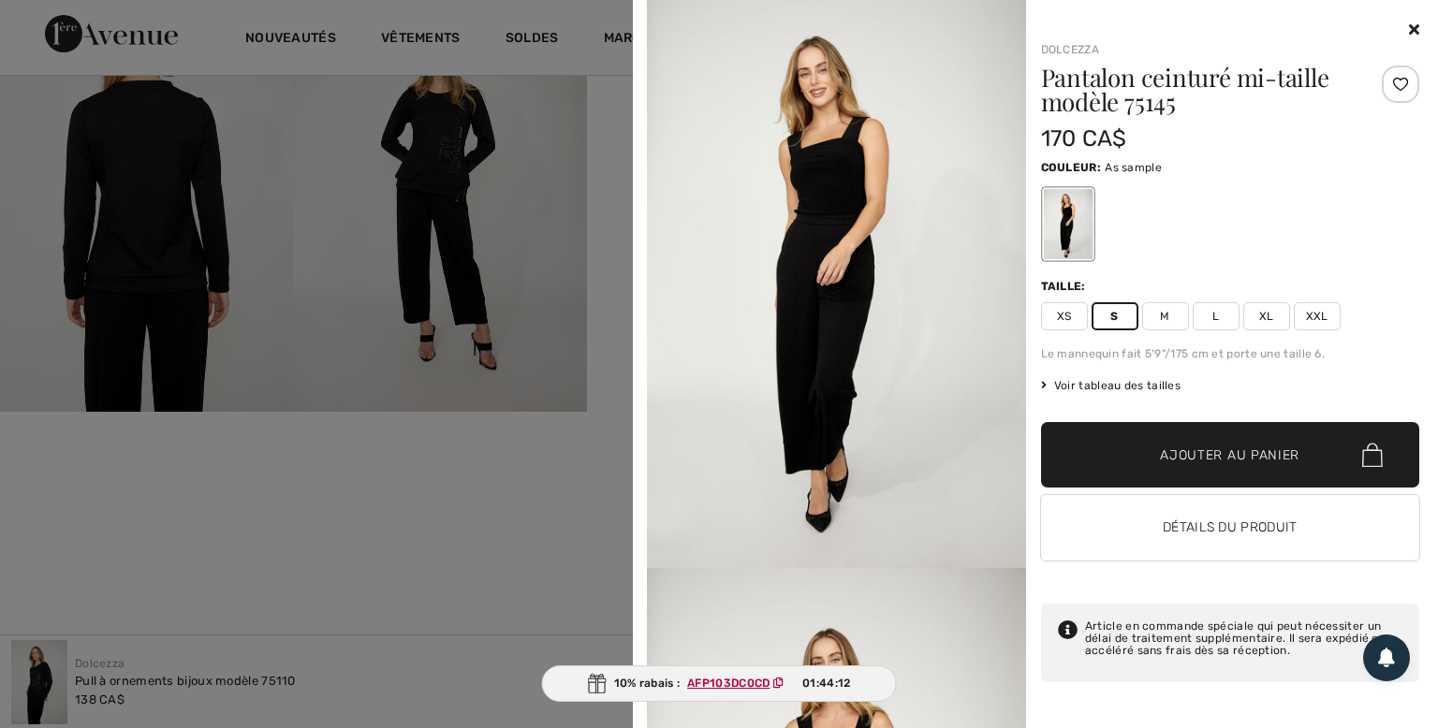
click at [1108, 384] on span "Voir tableau des tailles" at bounding box center [1111, 385] width 140 height 17
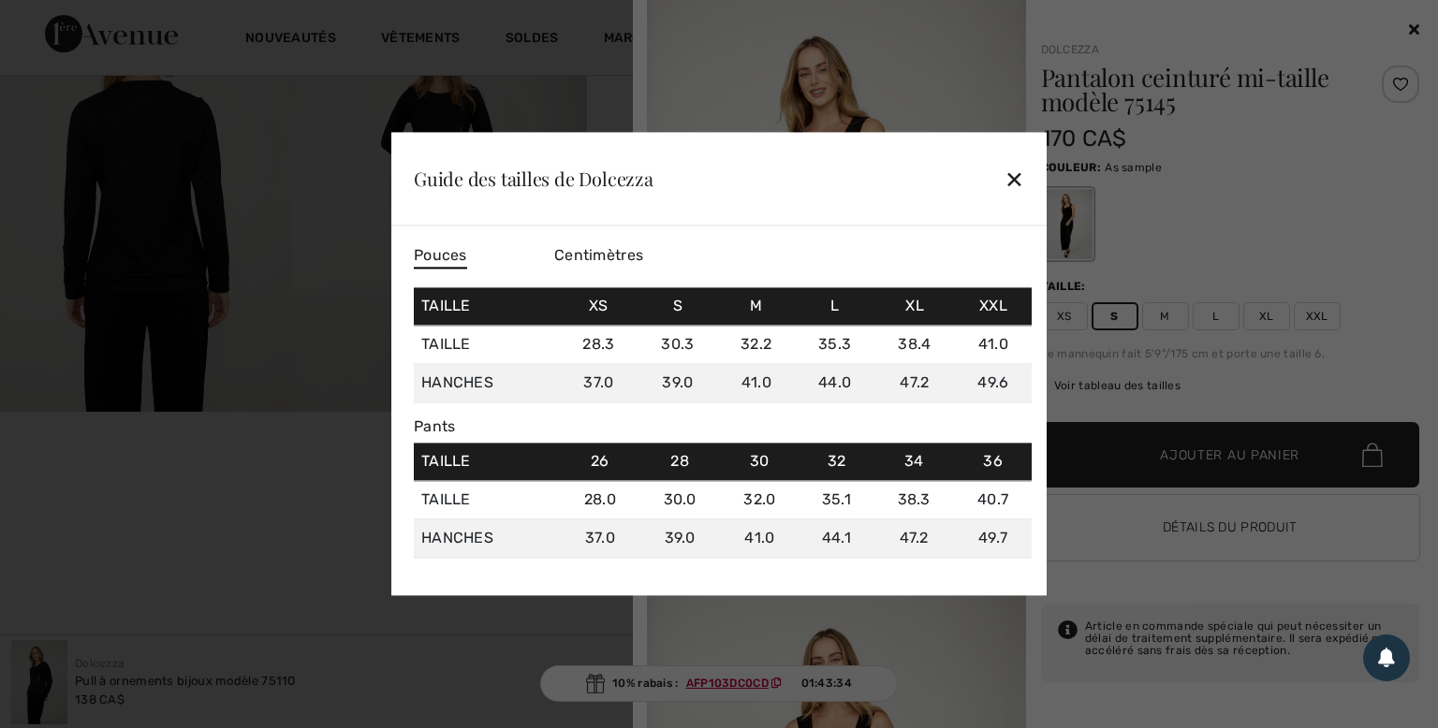
click at [1005, 174] on div "✕" at bounding box center [1014, 178] width 20 height 39
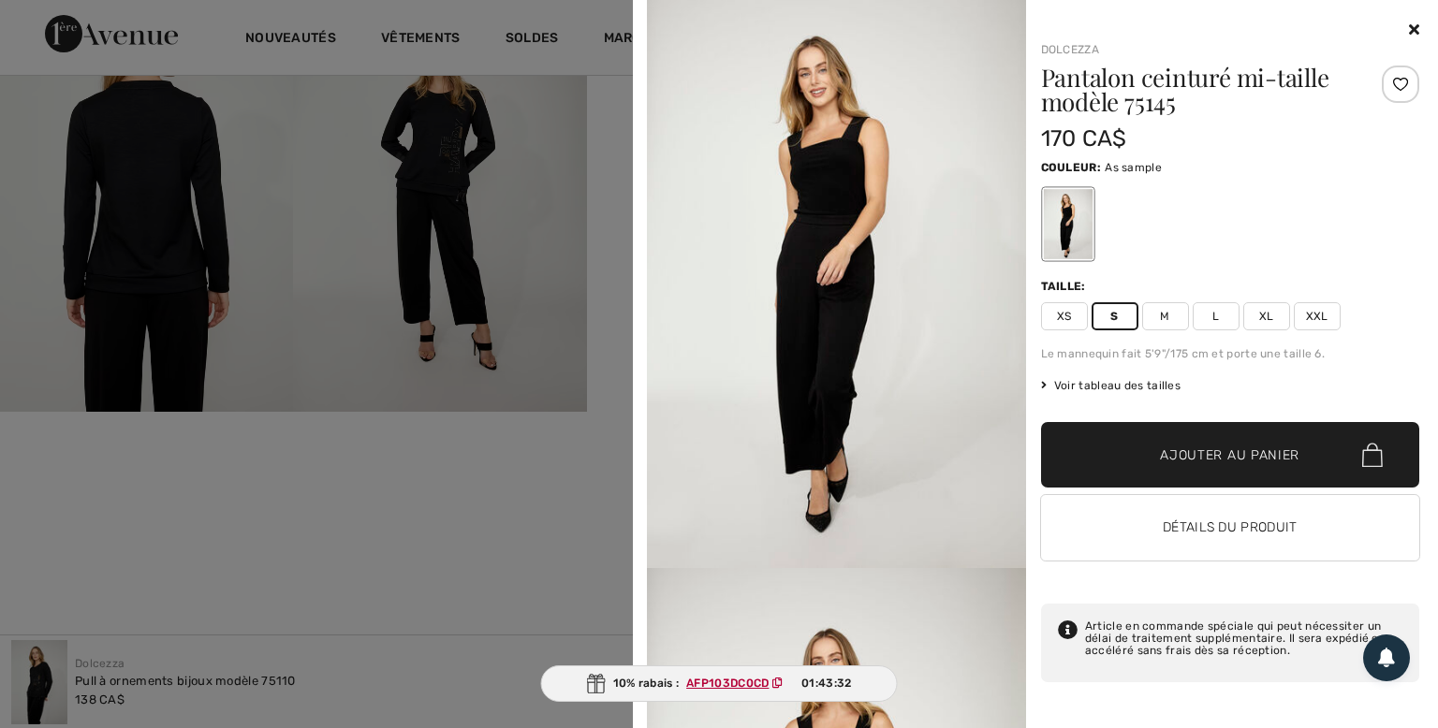
click at [1188, 451] on span "Ajouter au panier" at bounding box center [1229, 456] width 139 height 20
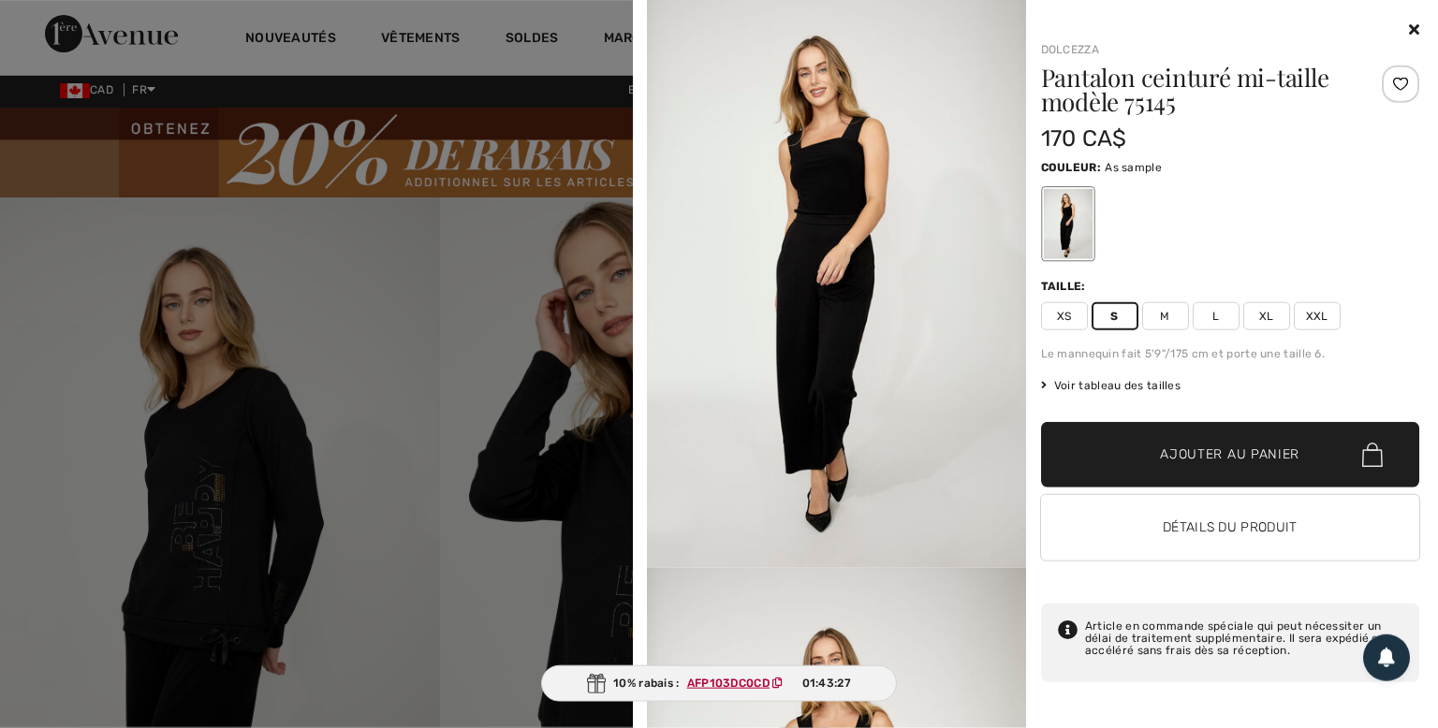
scroll to position [0, 0]
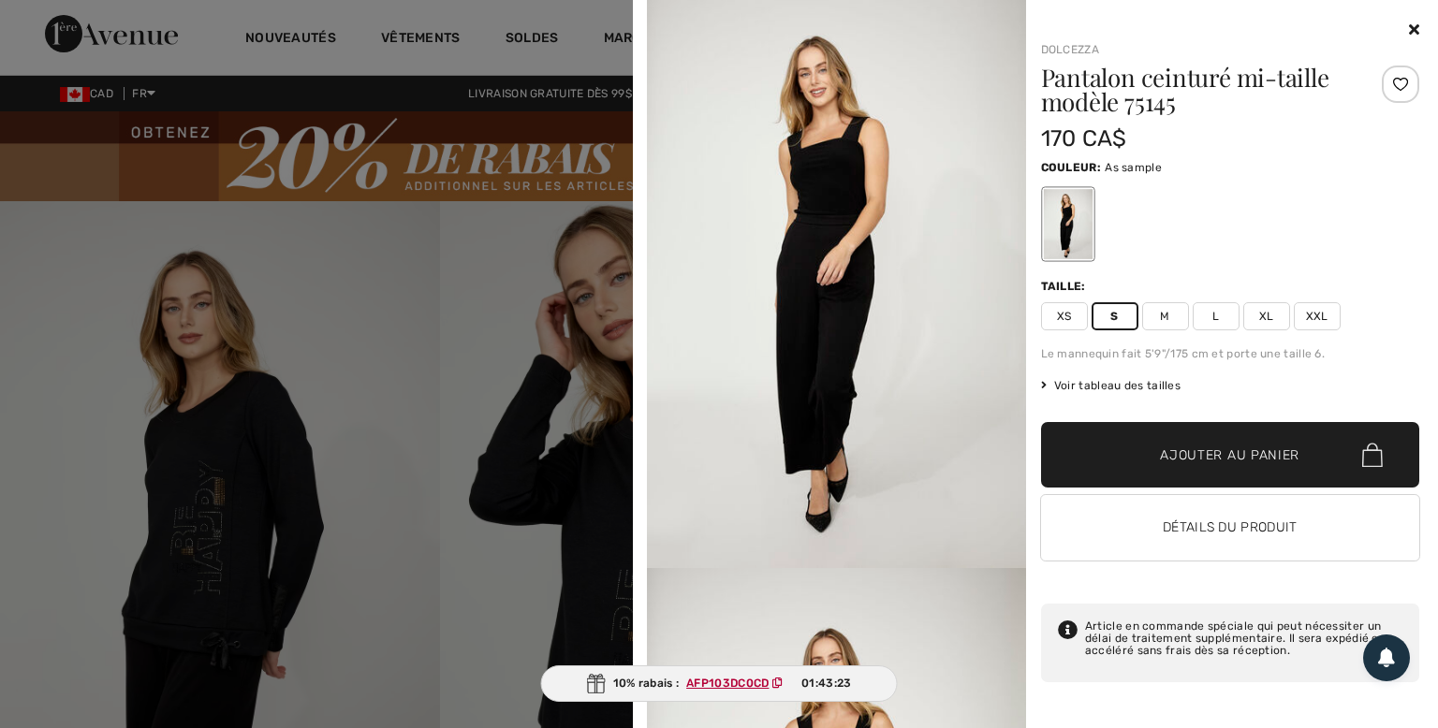
click at [1413, 33] on icon at bounding box center [1414, 29] width 10 height 15
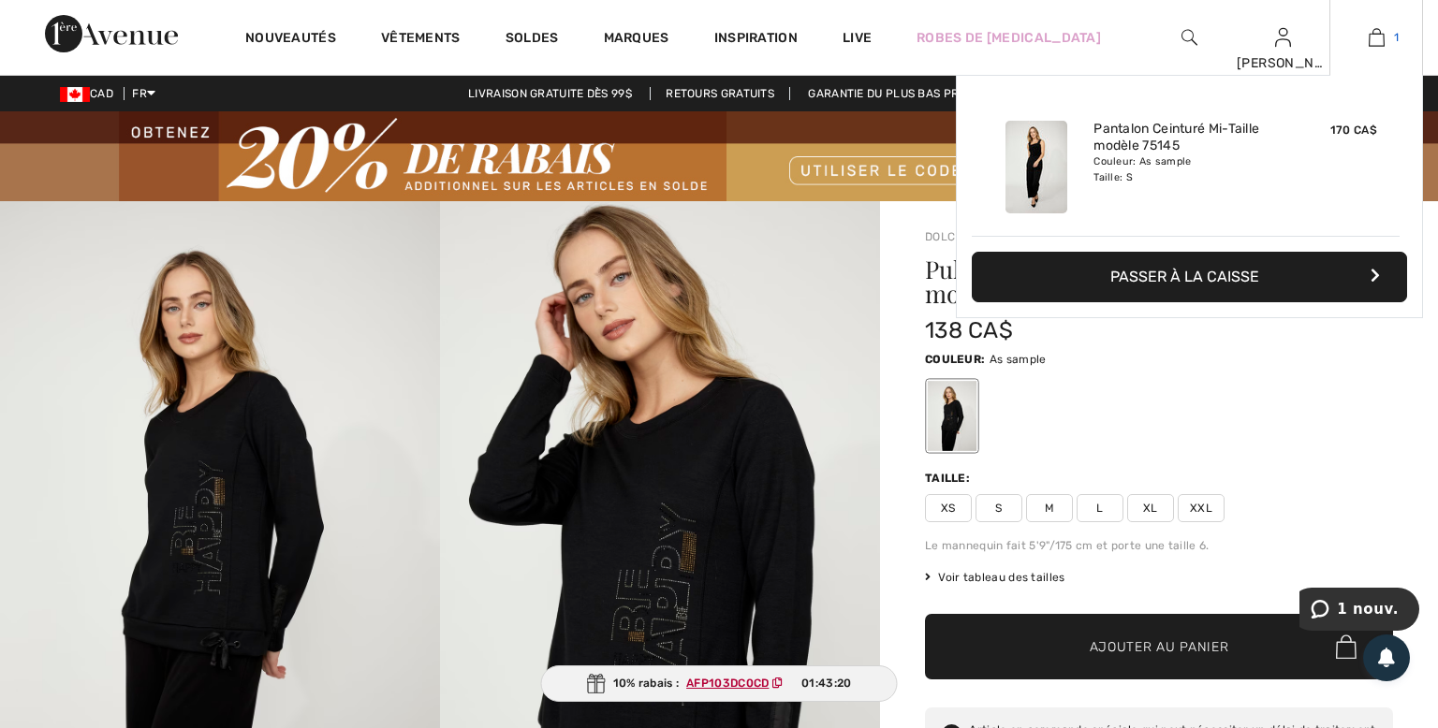
click at [1377, 43] on img at bounding box center [1376, 37] width 16 height 22
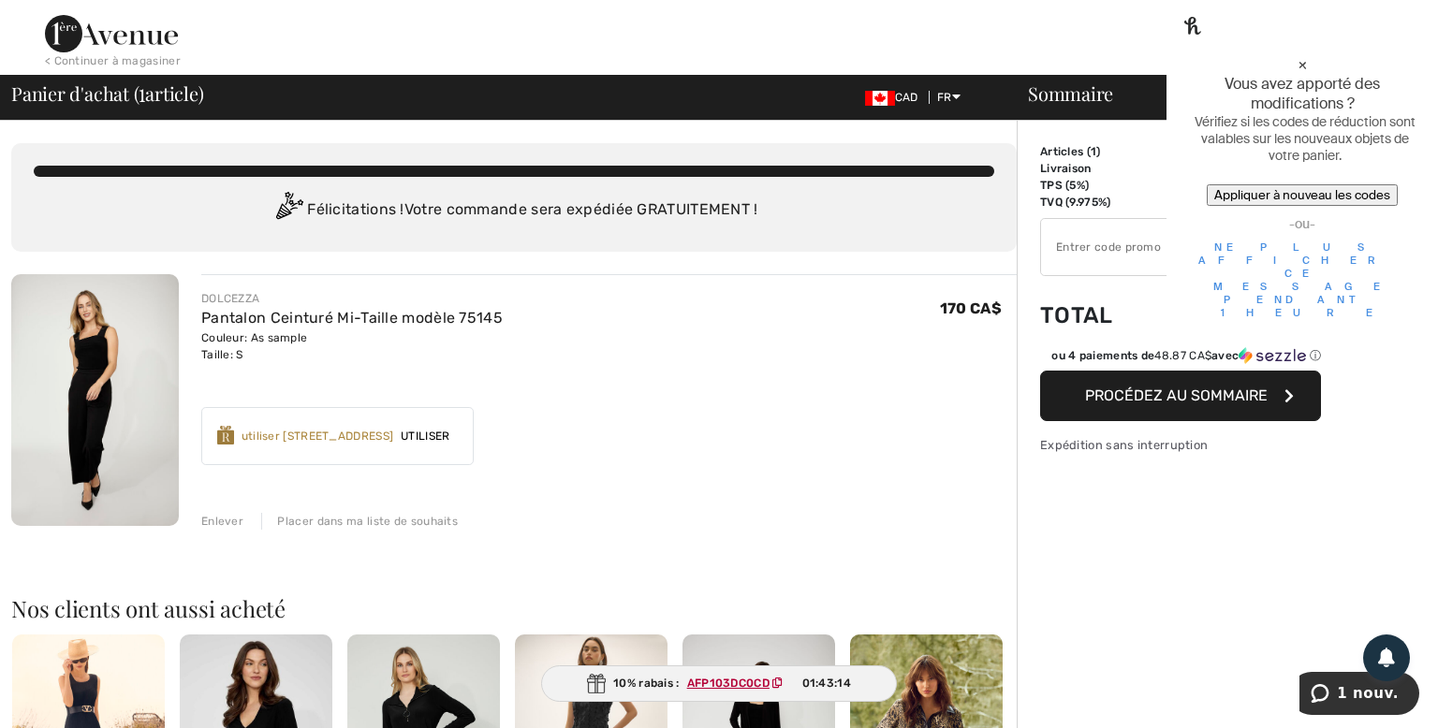
click at [1400, 54] on div "×" at bounding box center [1301, 64] width 219 height 20
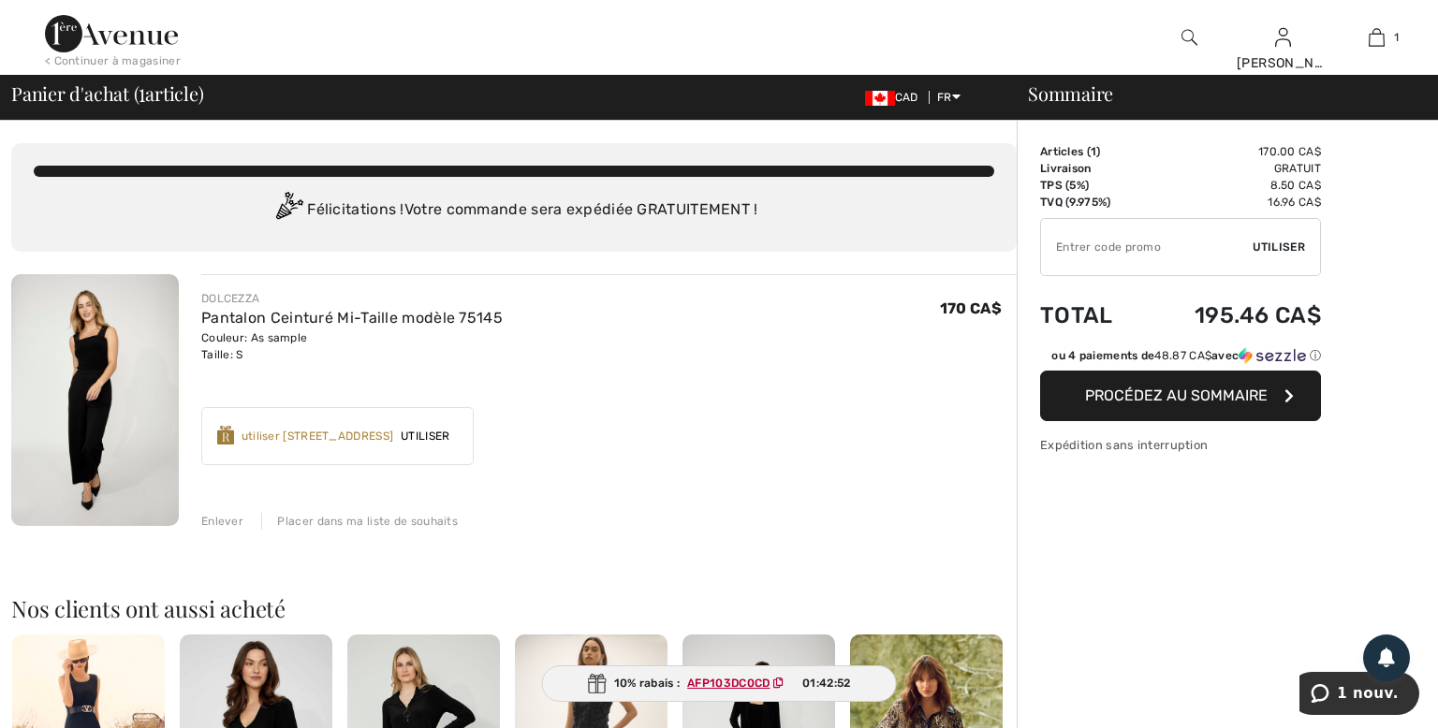
click at [1134, 395] on span "Procédez au sommaire" at bounding box center [1176, 396] width 183 height 18
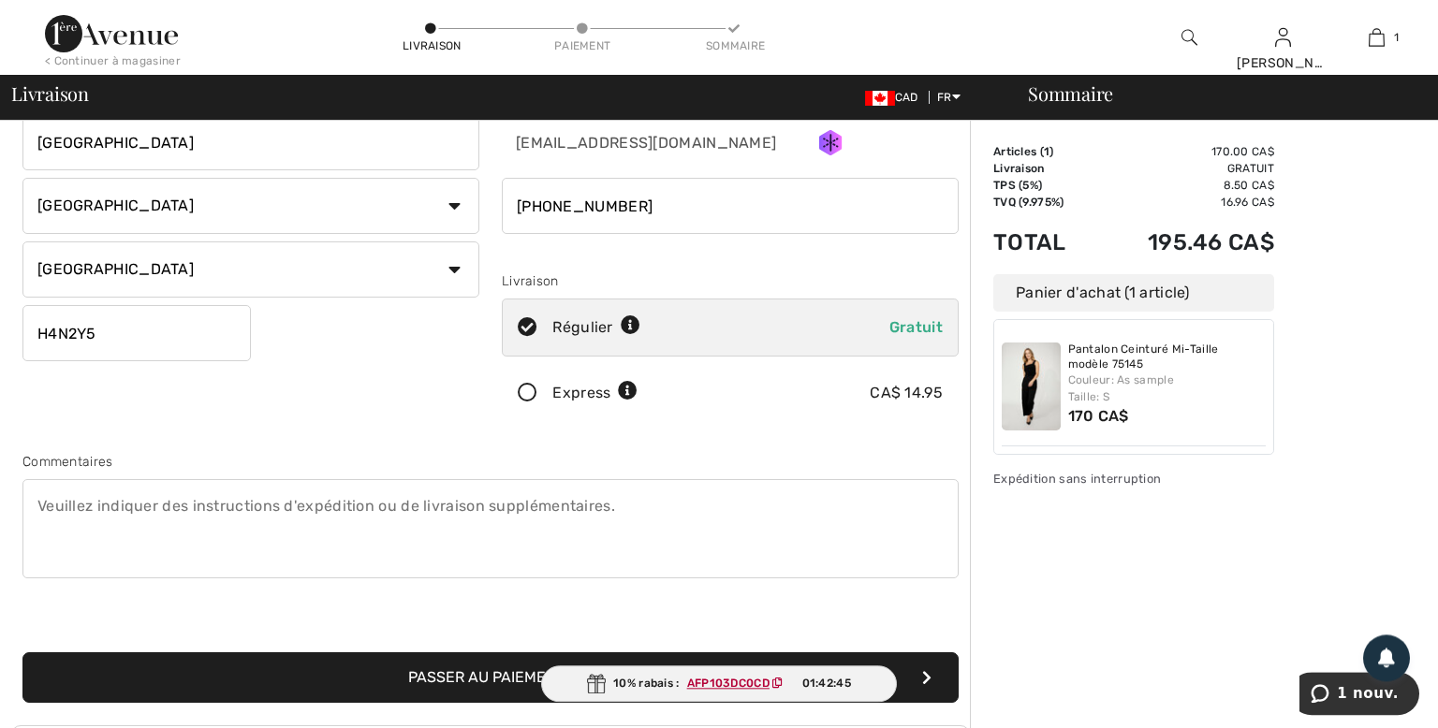
scroll to position [395, 0]
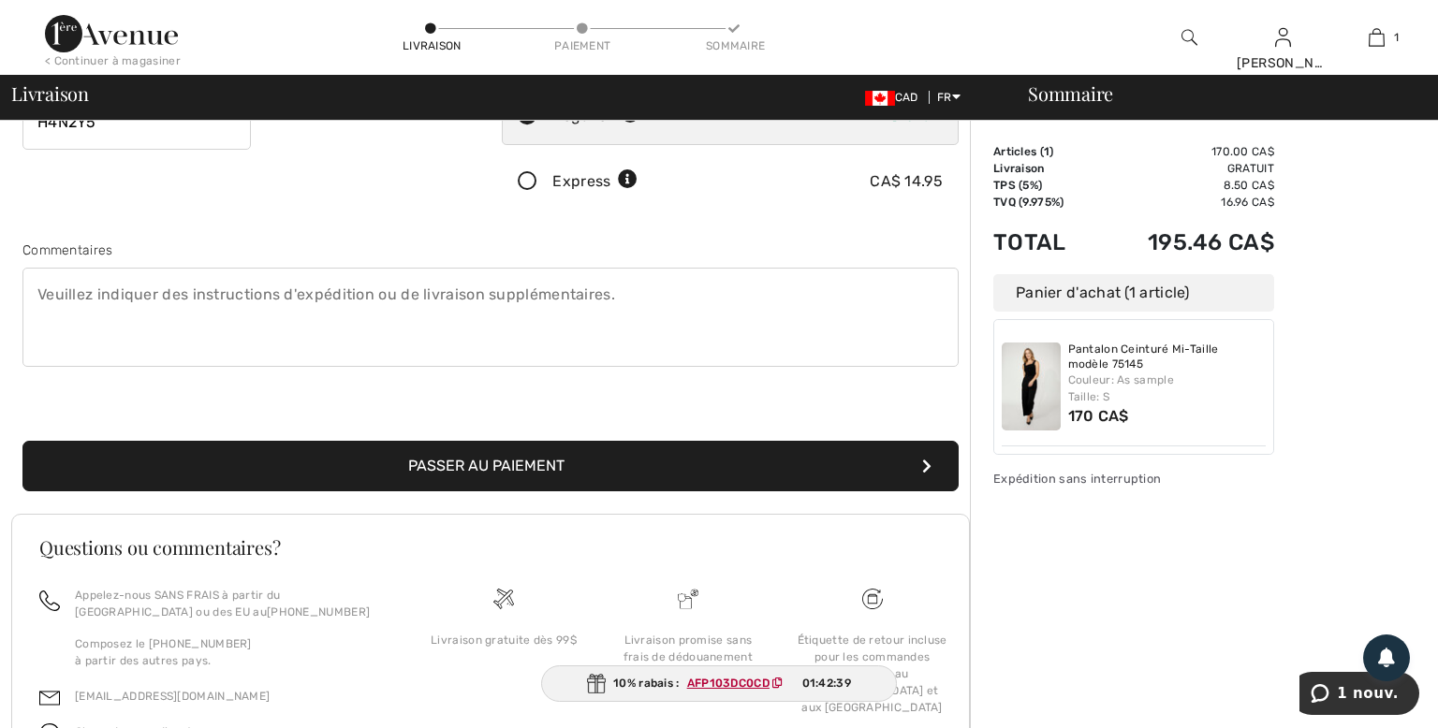
click at [562, 459] on button "Passer au paiement" at bounding box center [490, 466] width 936 height 51
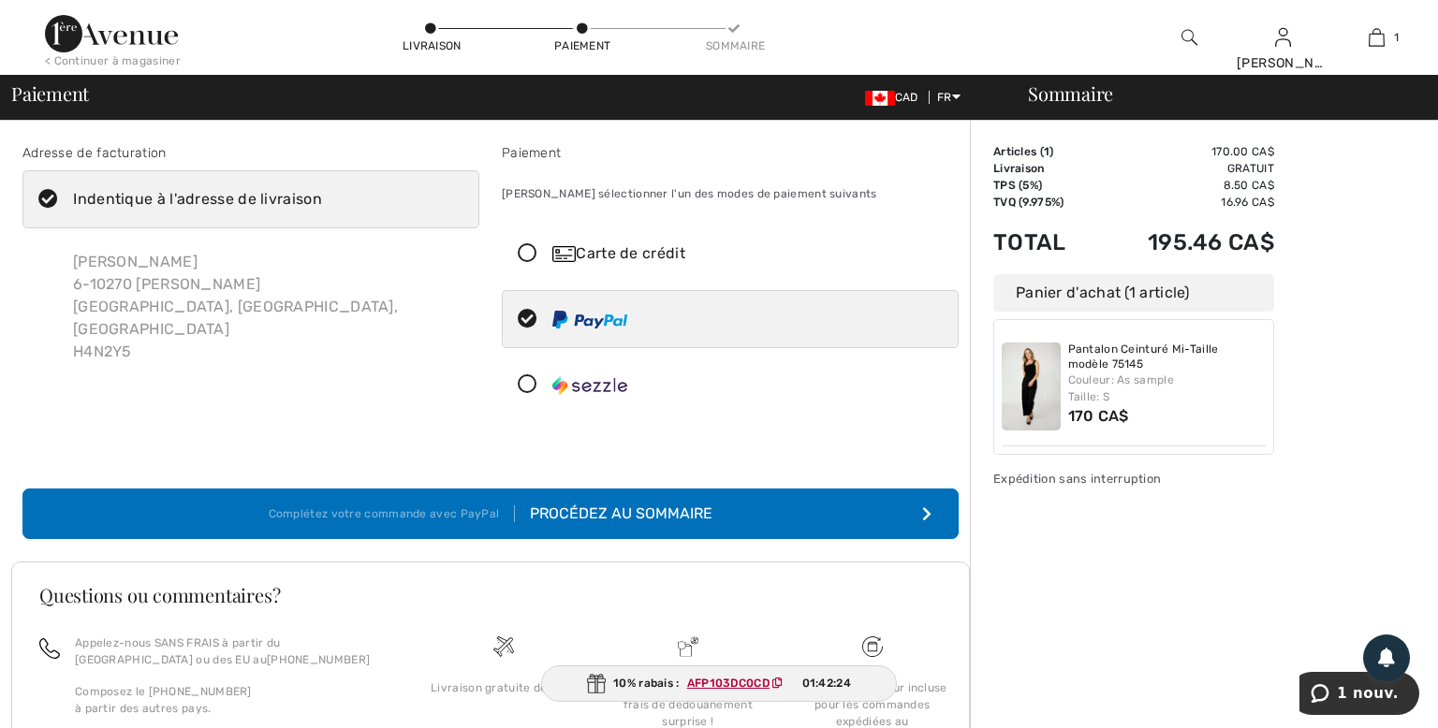
click at [600, 508] on div "Procédez au sommaire" at bounding box center [614, 514] width 198 height 22
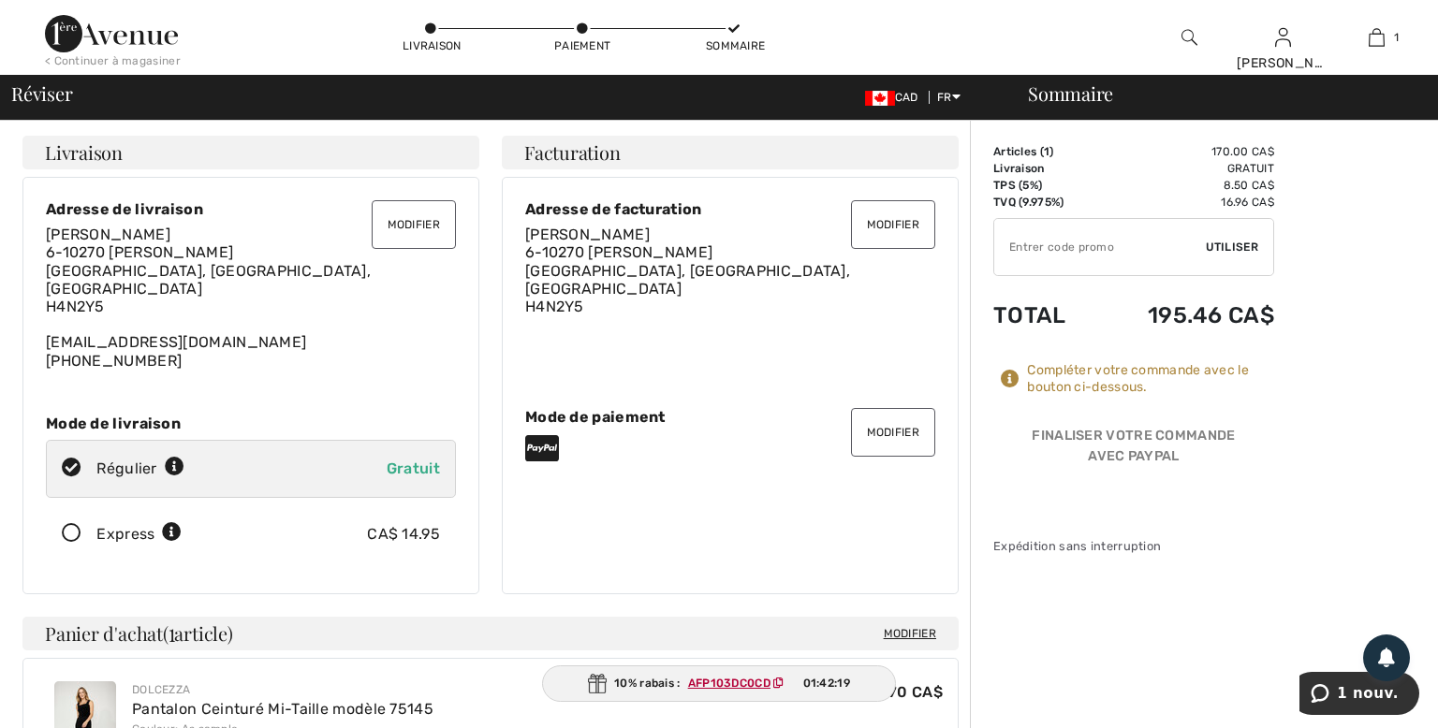
click at [1084, 242] on input "TEXT" at bounding box center [1100, 247] width 212 height 56
paste input "AFP103DC0CD"
type input "AFP103DC0CD"
click at [1242, 249] on span "Utiliser" at bounding box center [1232, 247] width 52 height 17
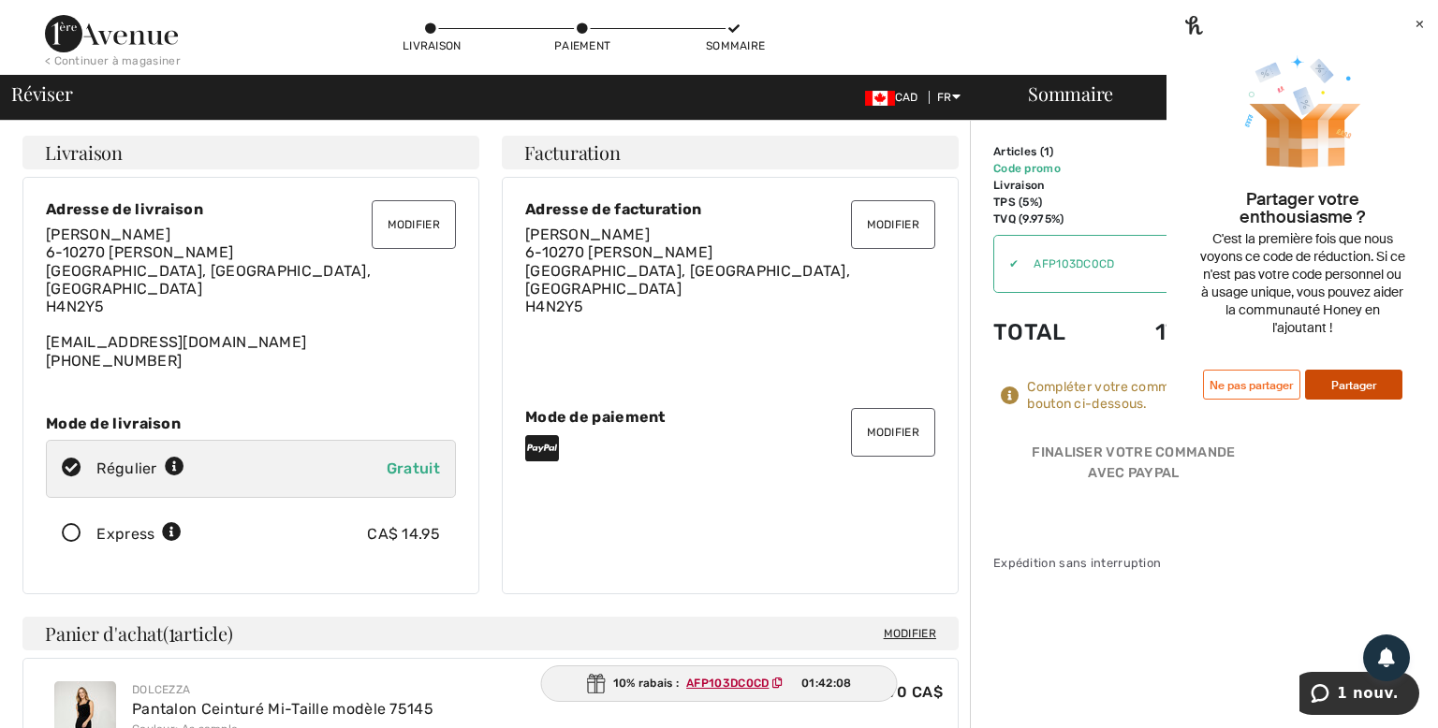
click at [1233, 400] on button "Ne pas partager" at bounding box center [1251, 385] width 97 height 30
